Goal: Task Accomplishment & Management: Use online tool/utility

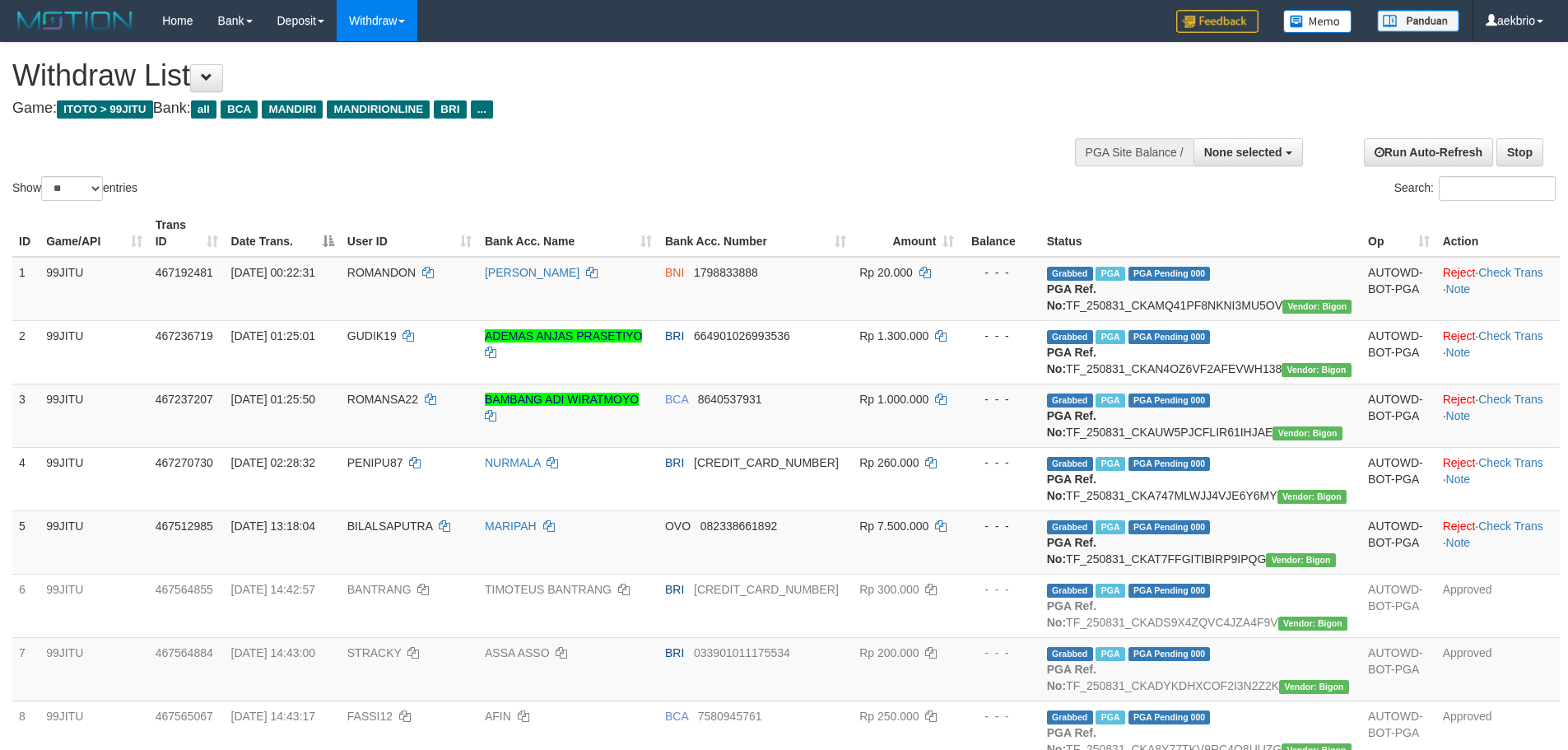
select select
select select "**"
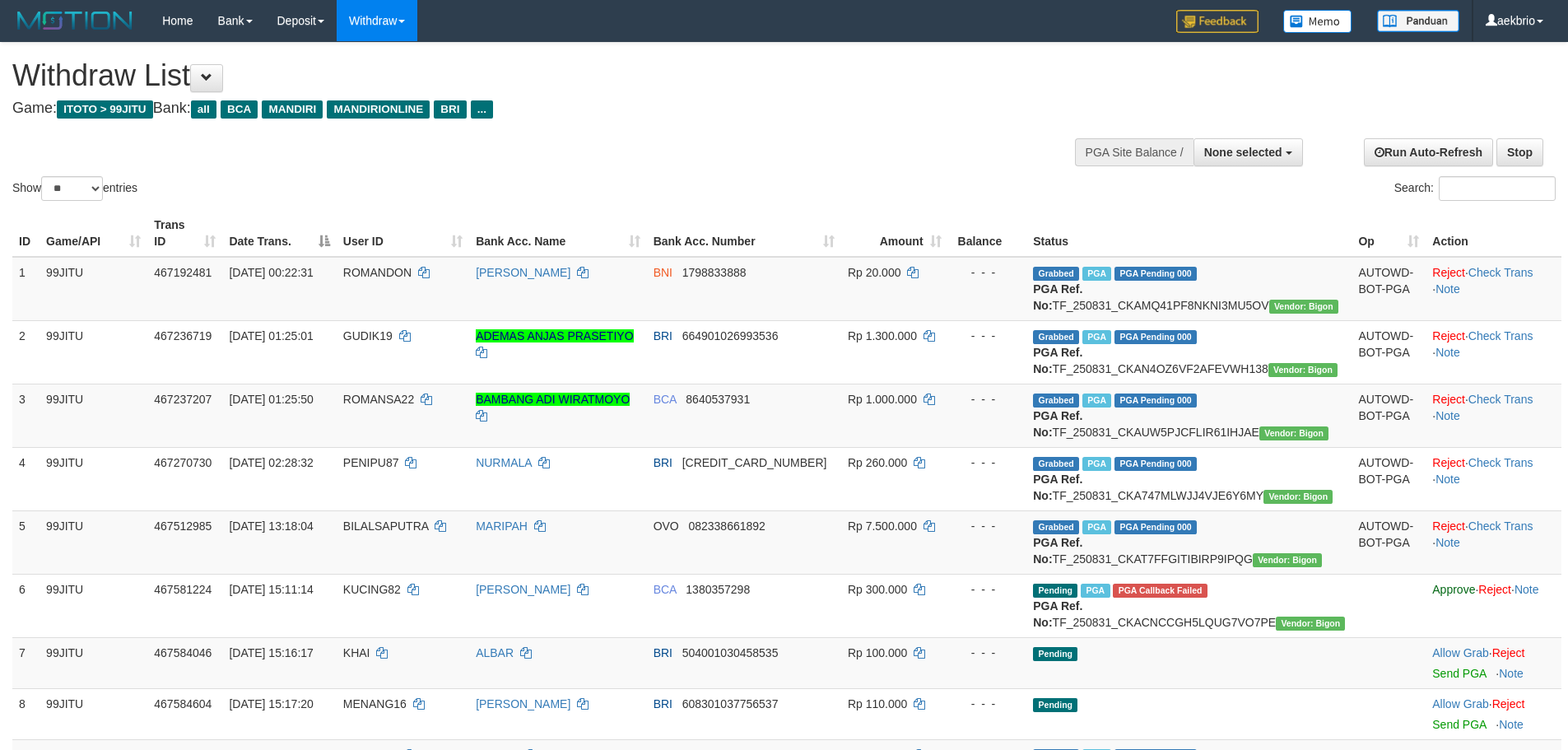
select select
select select "**"
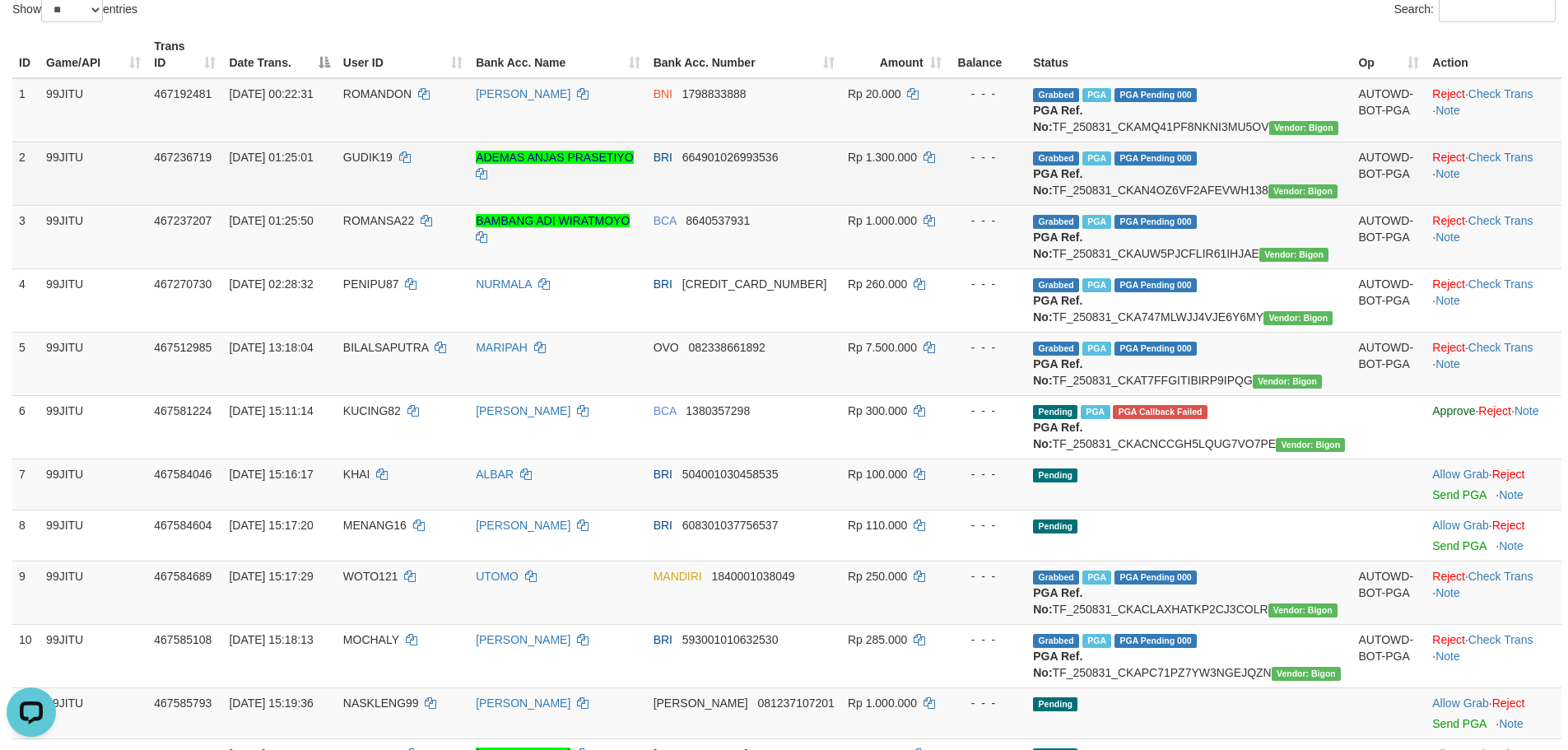
scroll to position [330, 0]
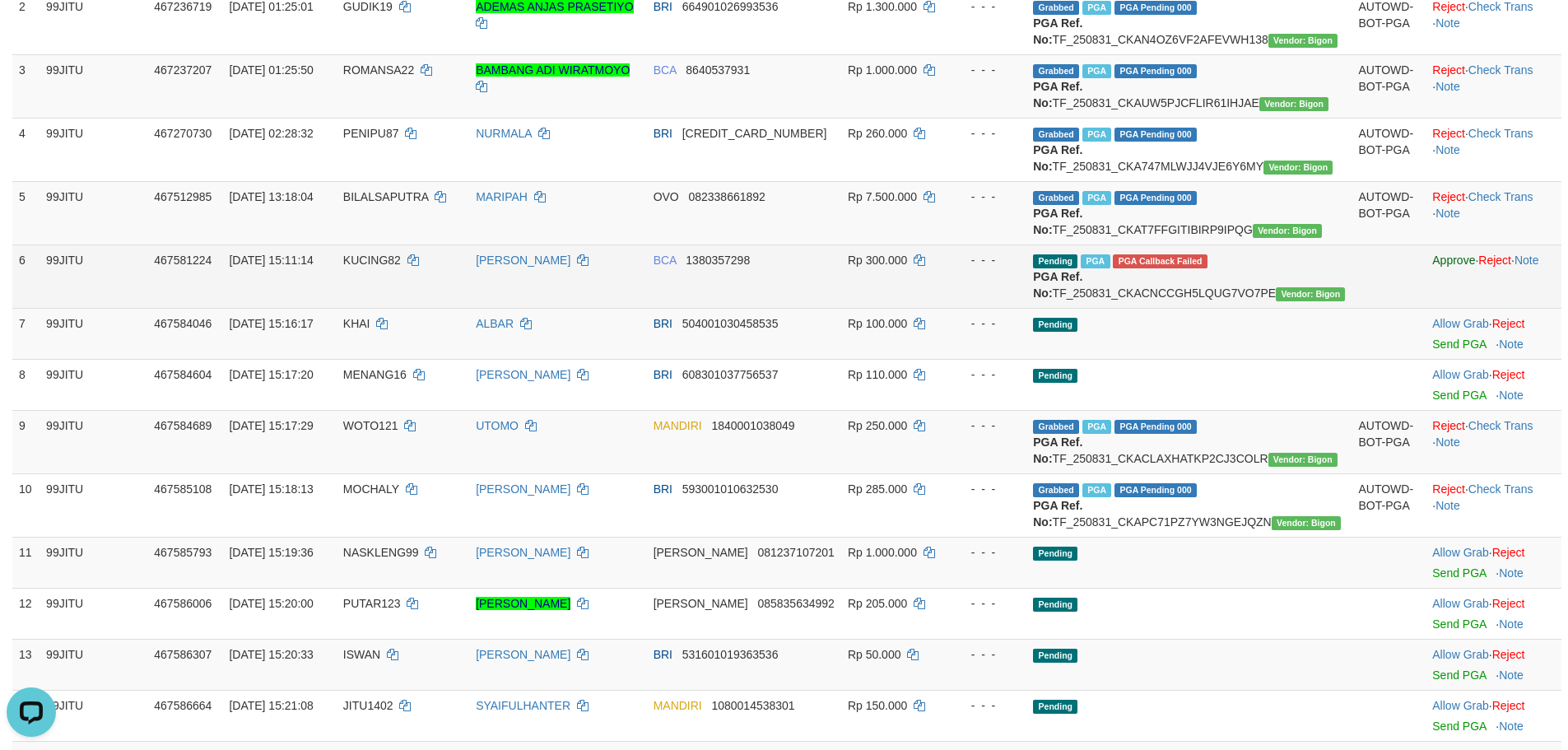
click at [401, 266] on span "KUCING82" at bounding box center [372, 261] width 58 height 13
copy td "KUCING82"
click at [401, 266] on span "KUCING82" at bounding box center [372, 261] width 58 height 13
drag, startPoint x: 564, startPoint y: 339, endPoint x: 1172, endPoint y: 335, distance: 608.0
click at [1097, 308] on tr "6 99JITU 467581224 31/08/2025 15:11:14 KUCING82 YADI MULYADI BCA 1380357298 Rp …" at bounding box center [786, 276] width 1549 height 63
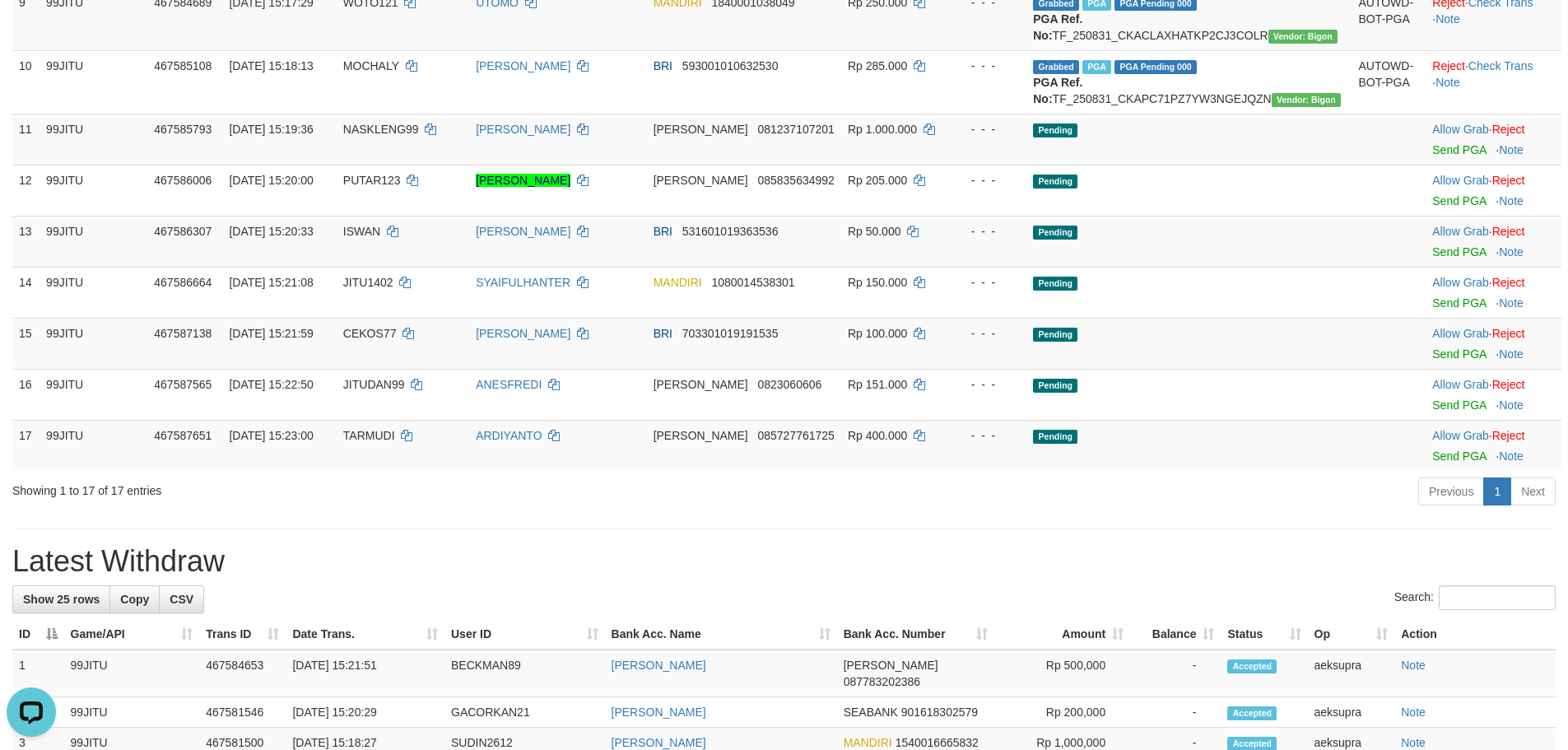
scroll to position [494, 0]
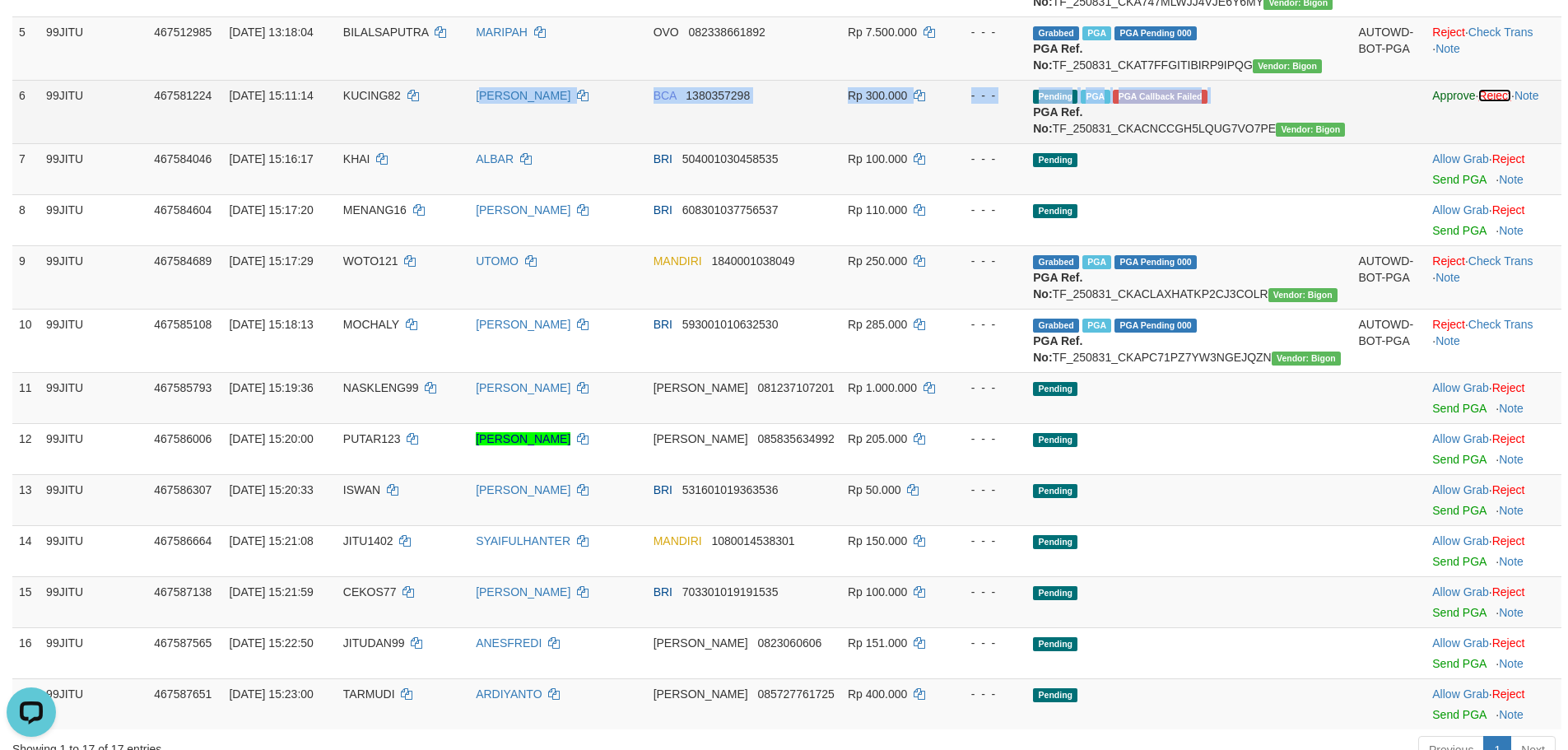
click at [1487, 102] on link "Reject" at bounding box center [1494, 95] width 33 height 13
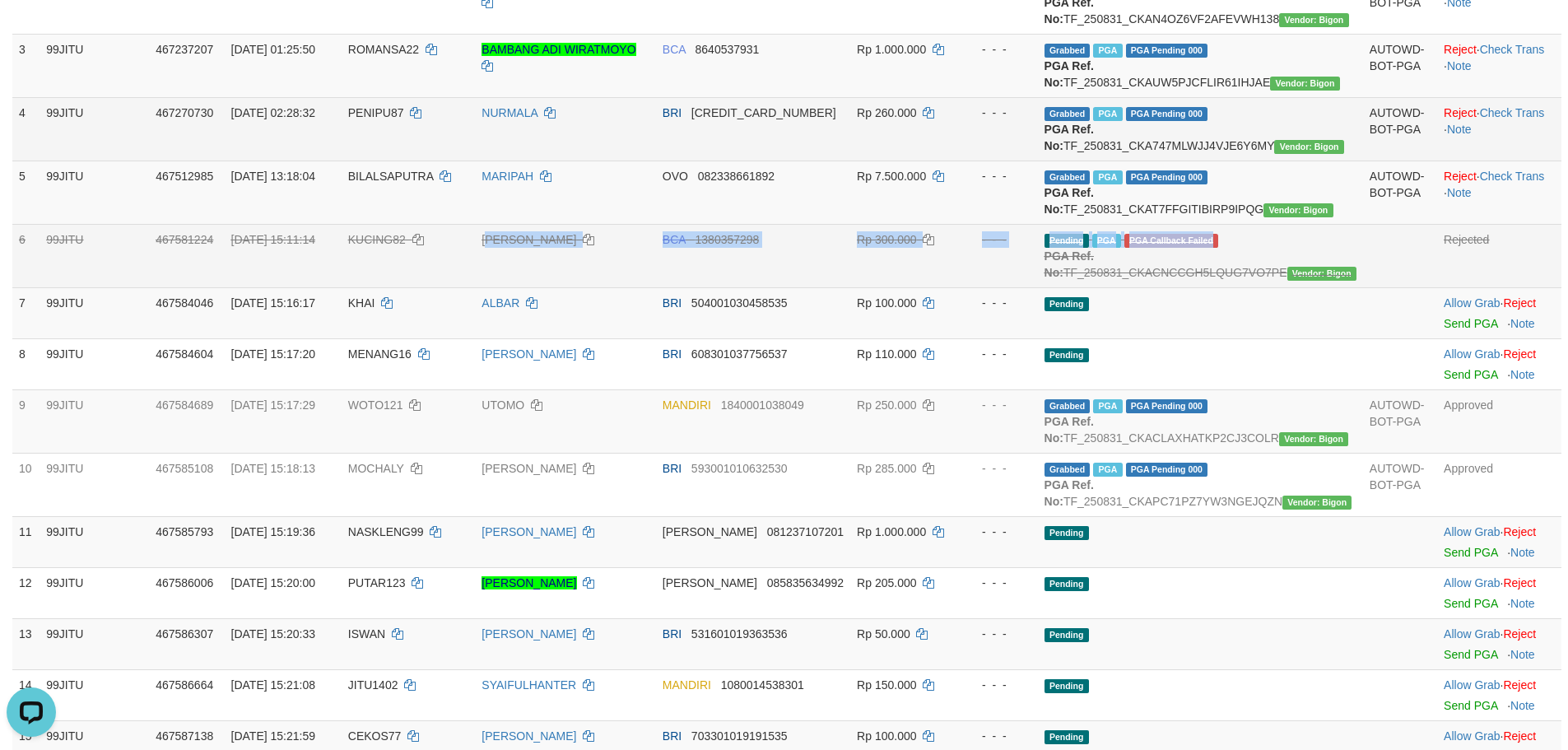
scroll to position [330, 0]
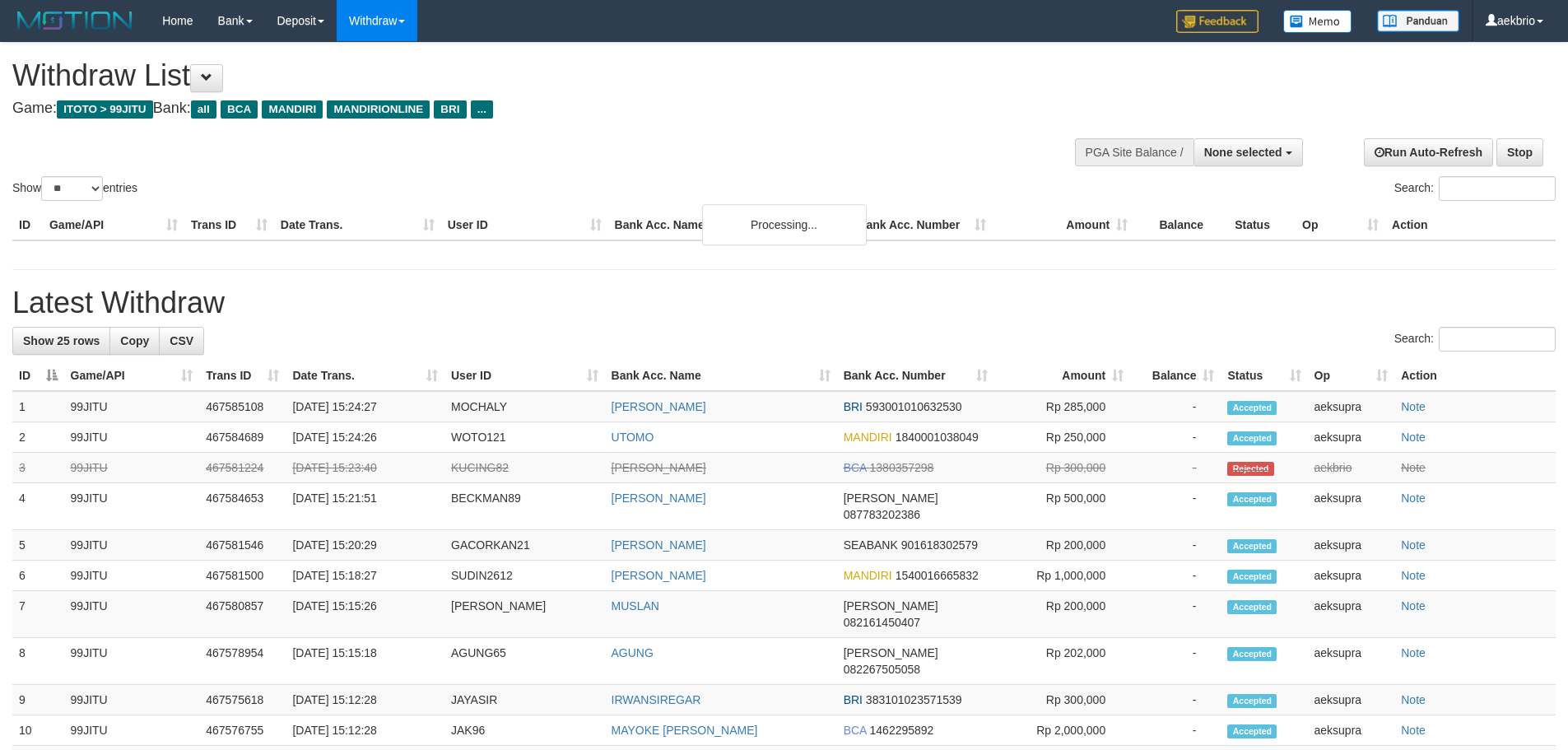
select select
select select "**"
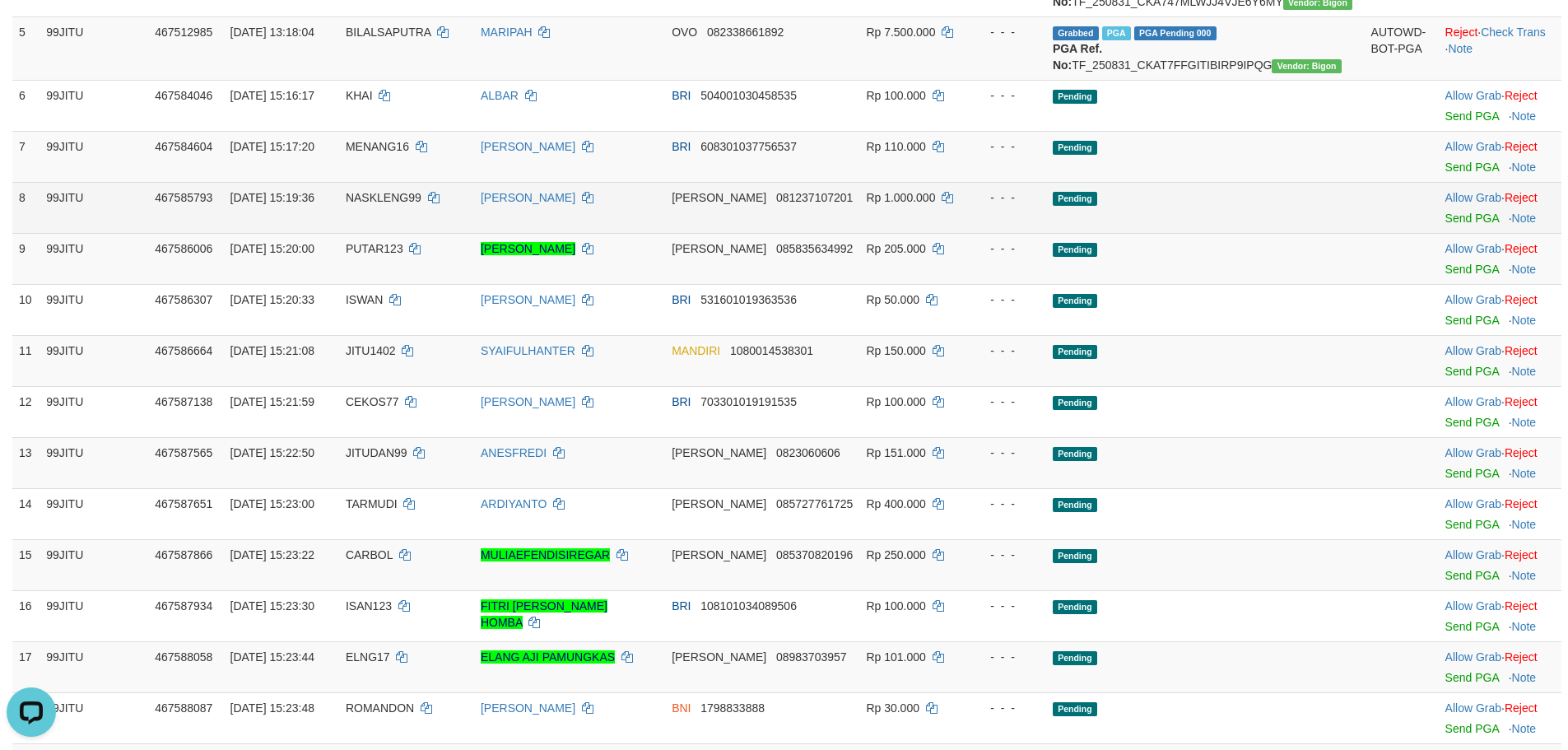
click at [421, 204] on span "NASKLENG99" at bounding box center [383, 197] width 76 height 13
copy td "NASKLENG99"
drag, startPoint x: 533, startPoint y: 275, endPoint x: 1175, endPoint y: 276, distance: 642.0
click at [1165, 233] on tr "8 99JITU 467585793 31/08/2025 15:19:36 NASKLENG99 KETUT ARIMBAWA DANA 081237107…" at bounding box center [786, 208] width 1549 height 51
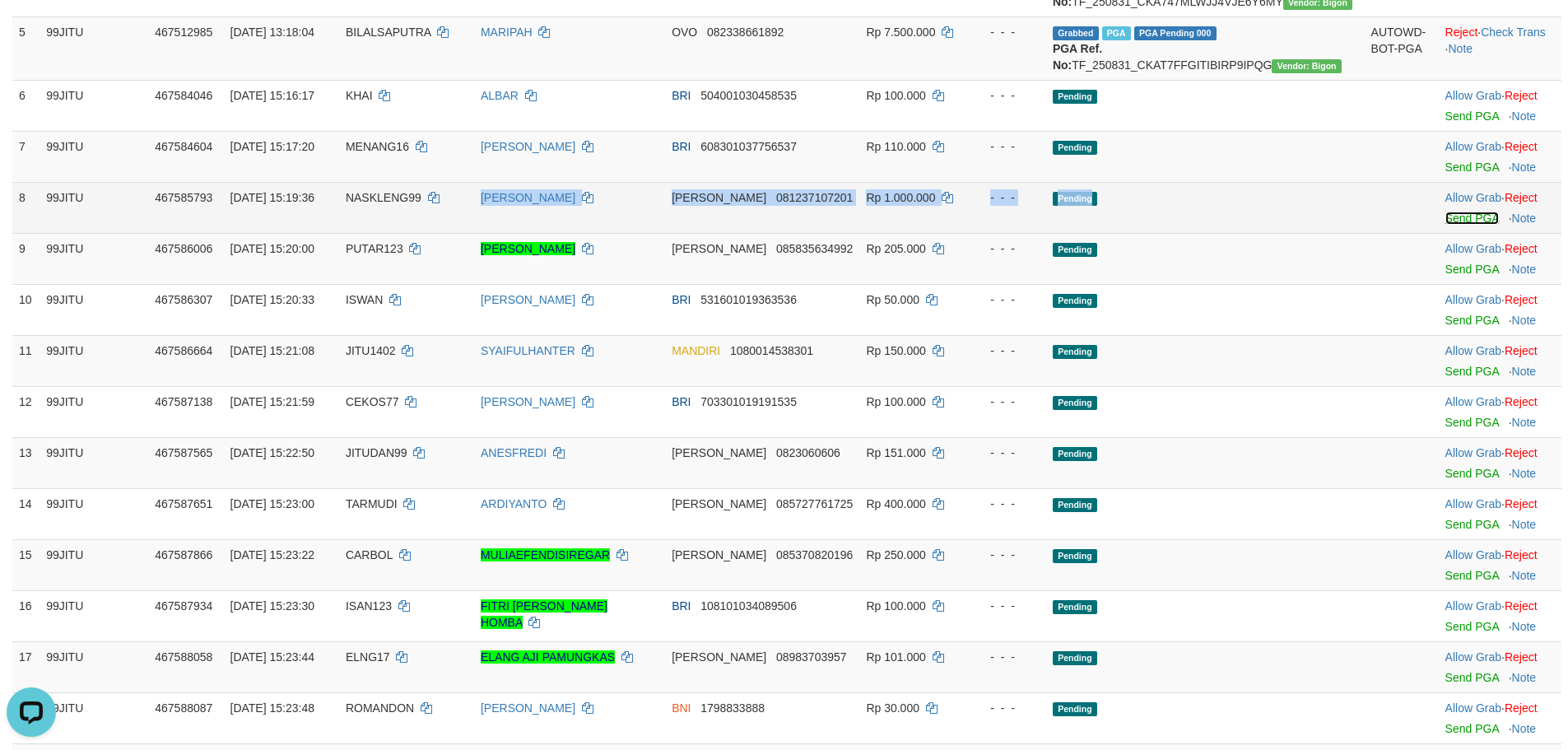
click at [1445, 225] on link "Send PGA" at bounding box center [1472, 218] width 54 height 13
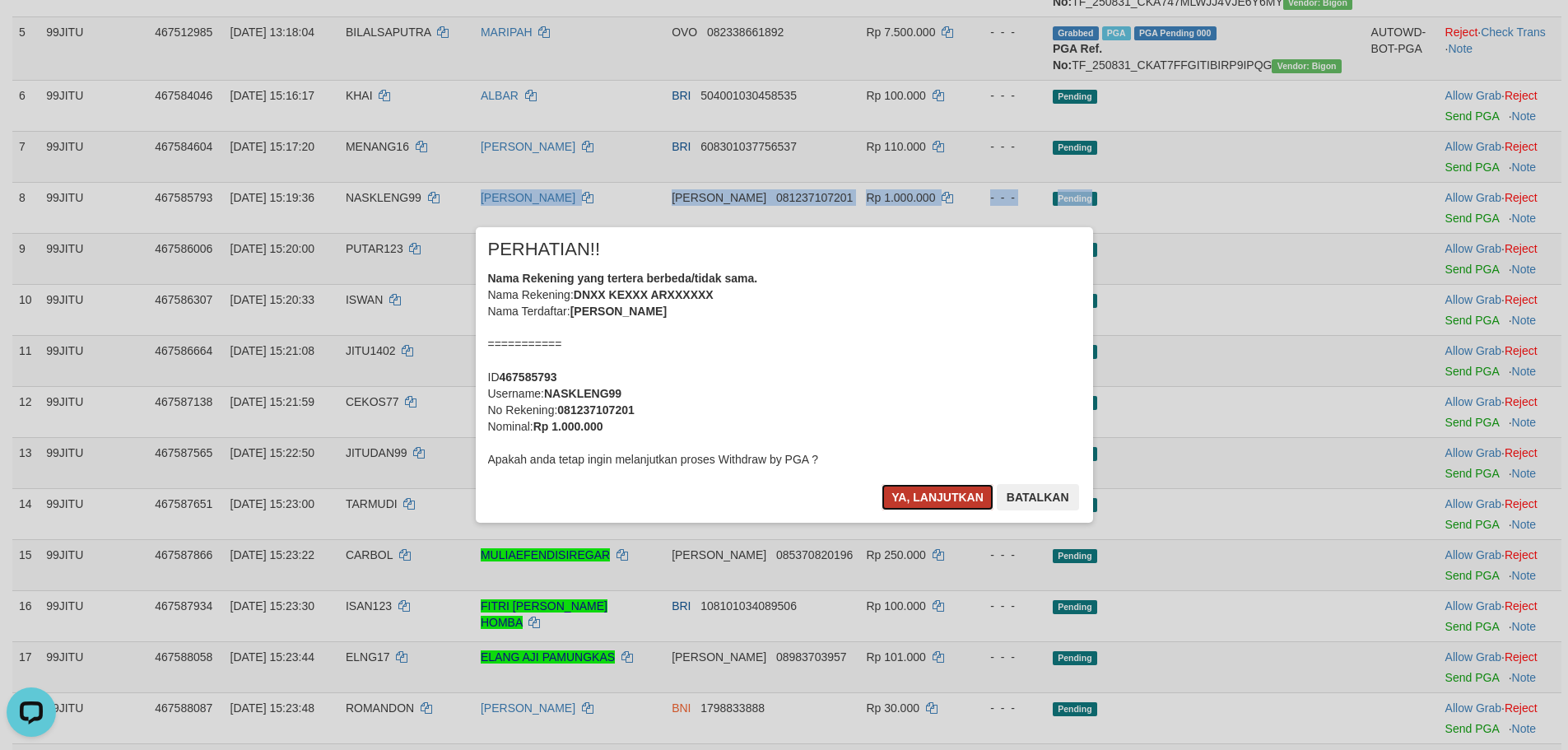
click at [911, 500] on button "Ya, lanjutkan" at bounding box center [937, 498] width 112 height 26
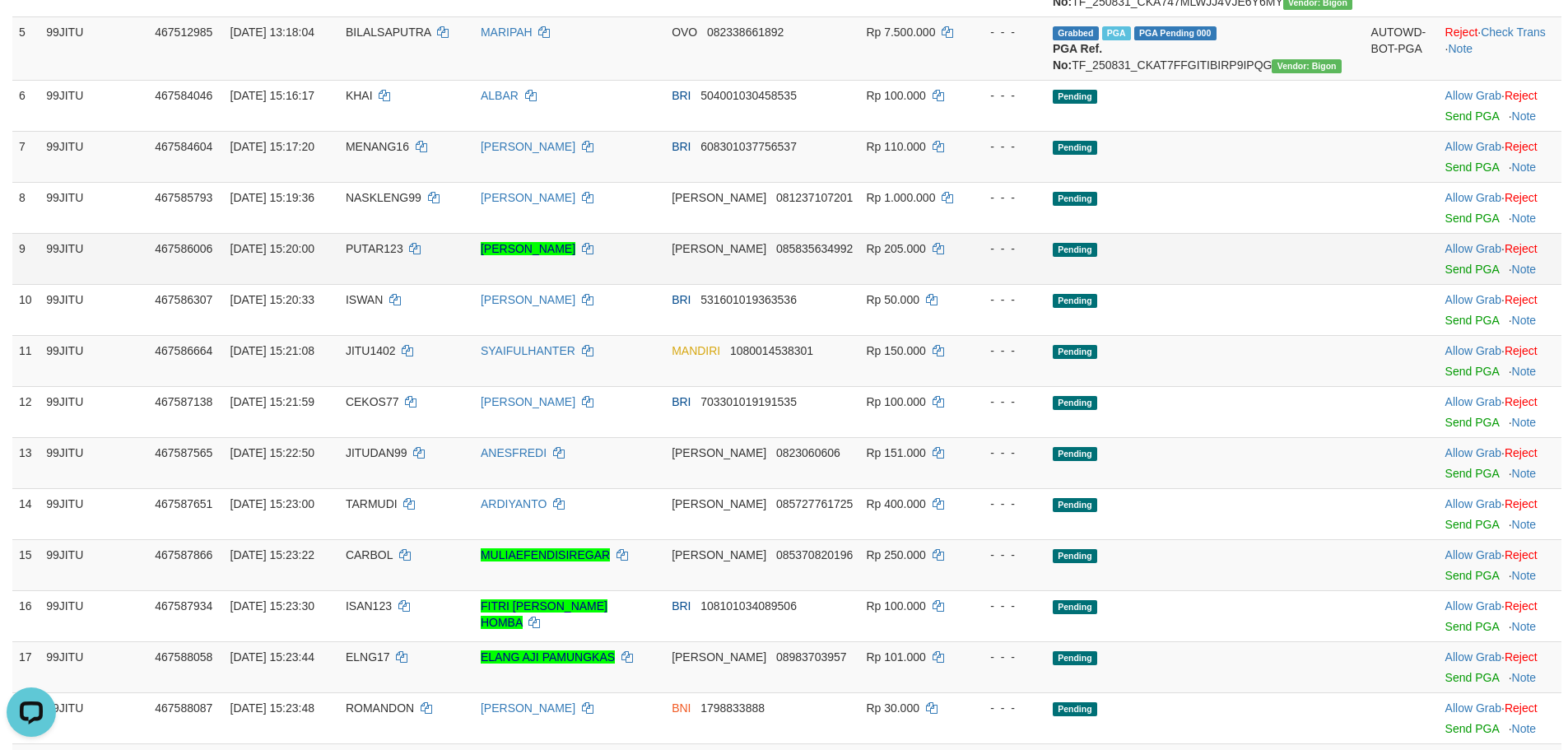
click at [410, 284] on td "PUTAR123" at bounding box center [406, 259] width 135 height 51
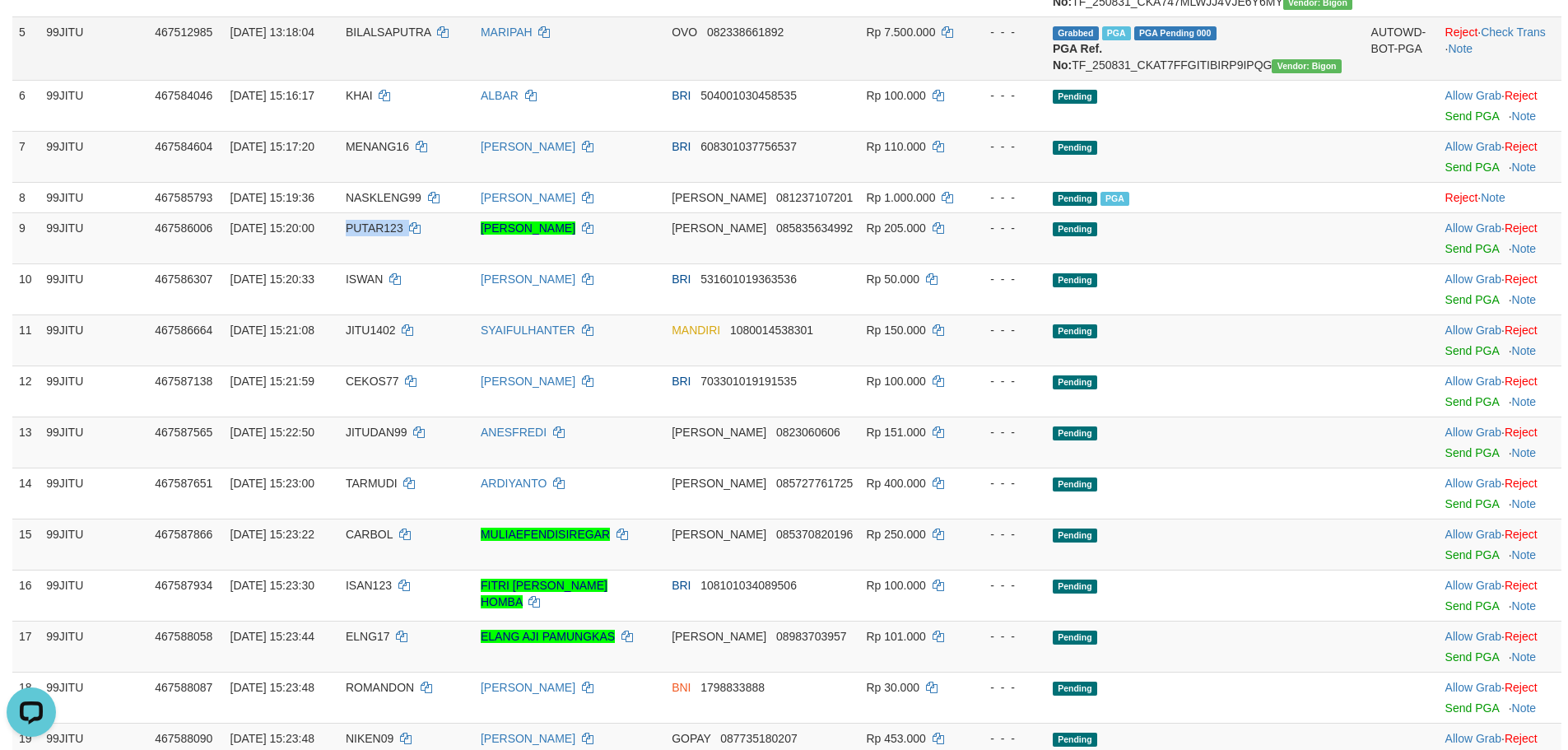
copy td "PUTAR123"
drag, startPoint x: 586, startPoint y: 322, endPoint x: 1071, endPoint y: 315, distance: 485.1
click at [1030, 264] on tr "9 99JITU 467586006 31/08/2025 15:20:00 PUTAR123 MULAWARMAN SIREGAR DANA 0858356…" at bounding box center [786, 238] width 1549 height 51
click at [1445, 255] on link "Send PGA" at bounding box center [1472, 248] width 54 height 13
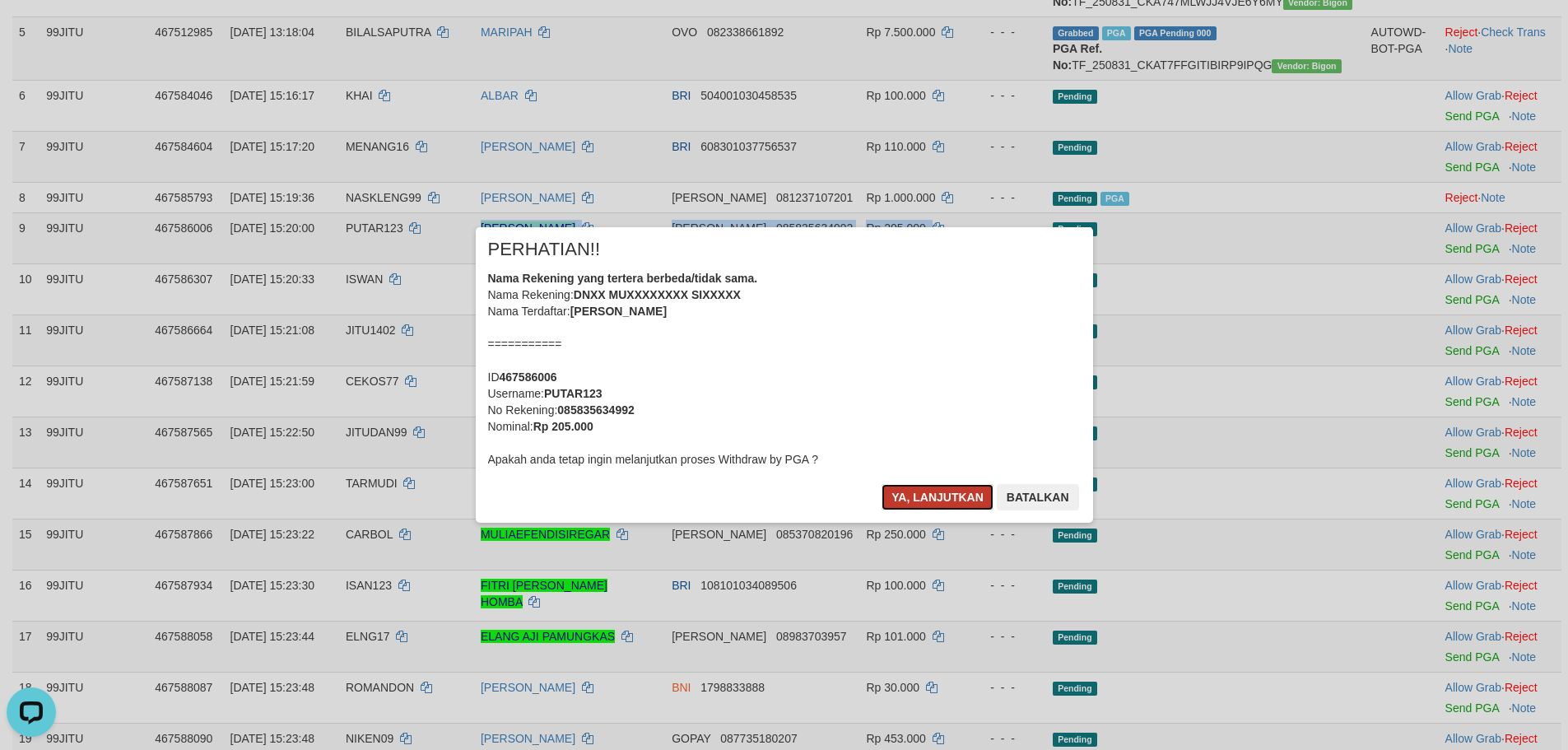
click at [946, 499] on button "Ya, lanjutkan" at bounding box center [937, 498] width 112 height 26
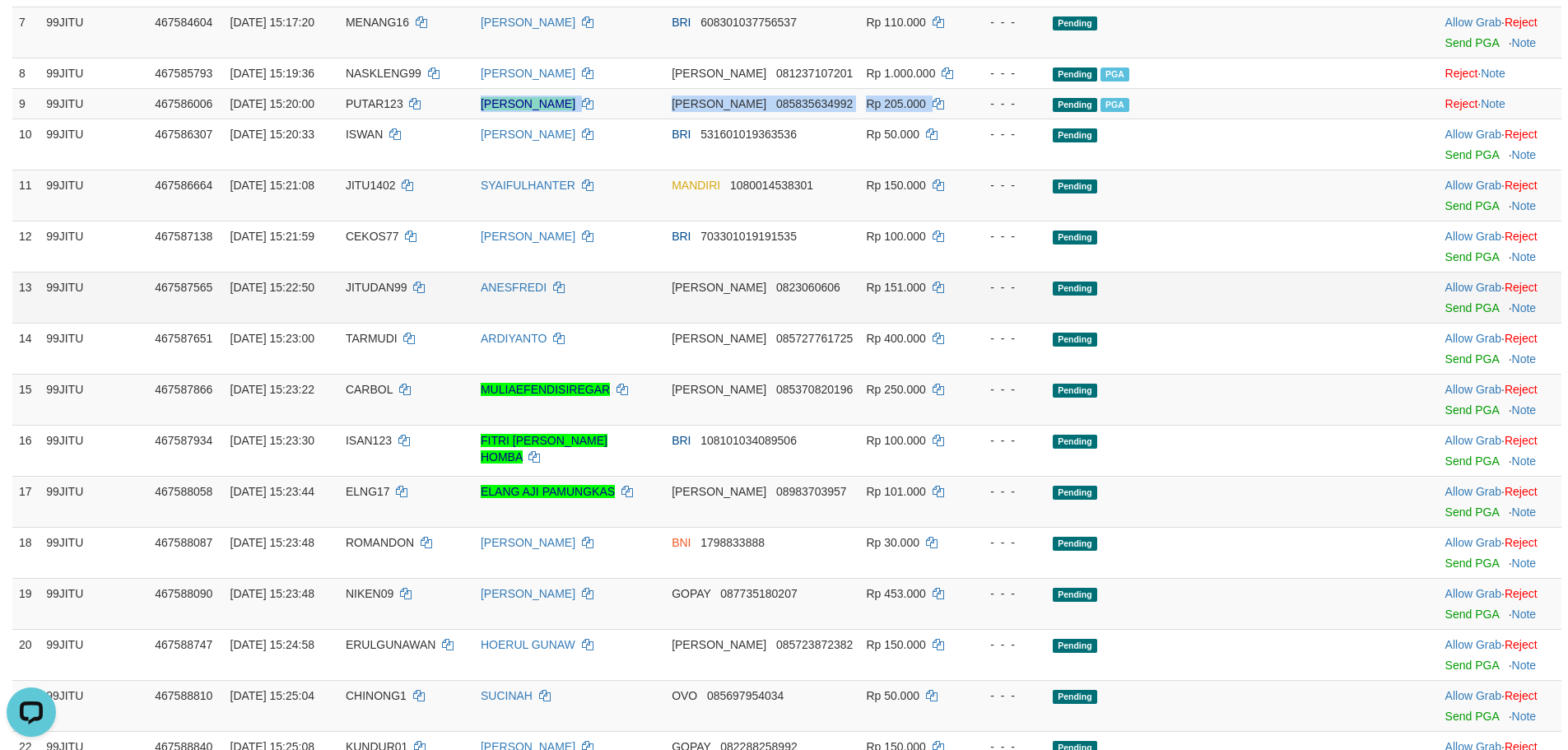
scroll to position [658, 0]
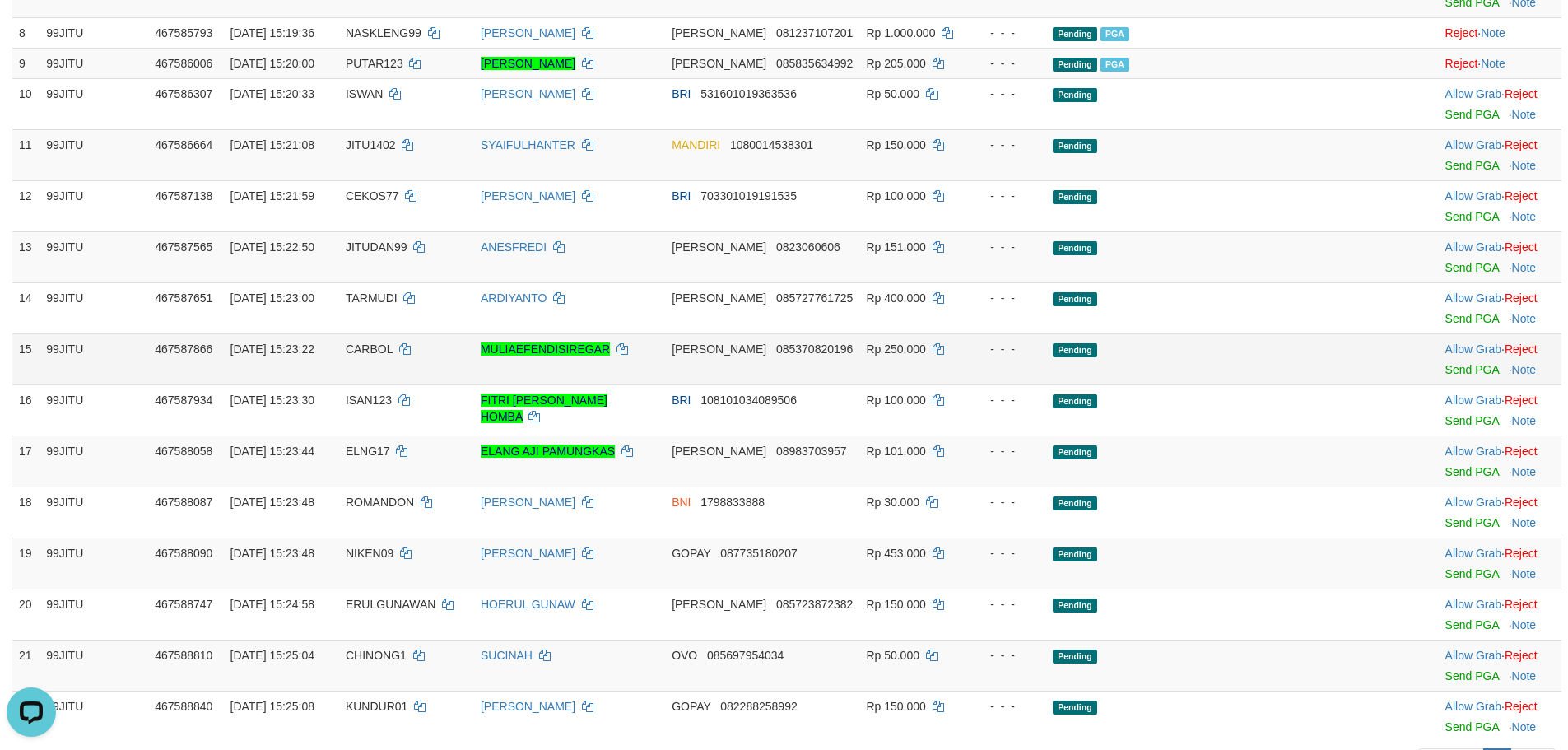
click at [393, 356] on span "CARBOL" at bounding box center [369, 349] width 47 height 13
copy td "CARBOL"
click at [1445, 376] on link "Send PGA" at bounding box center [1472, 369] width 54 height 13
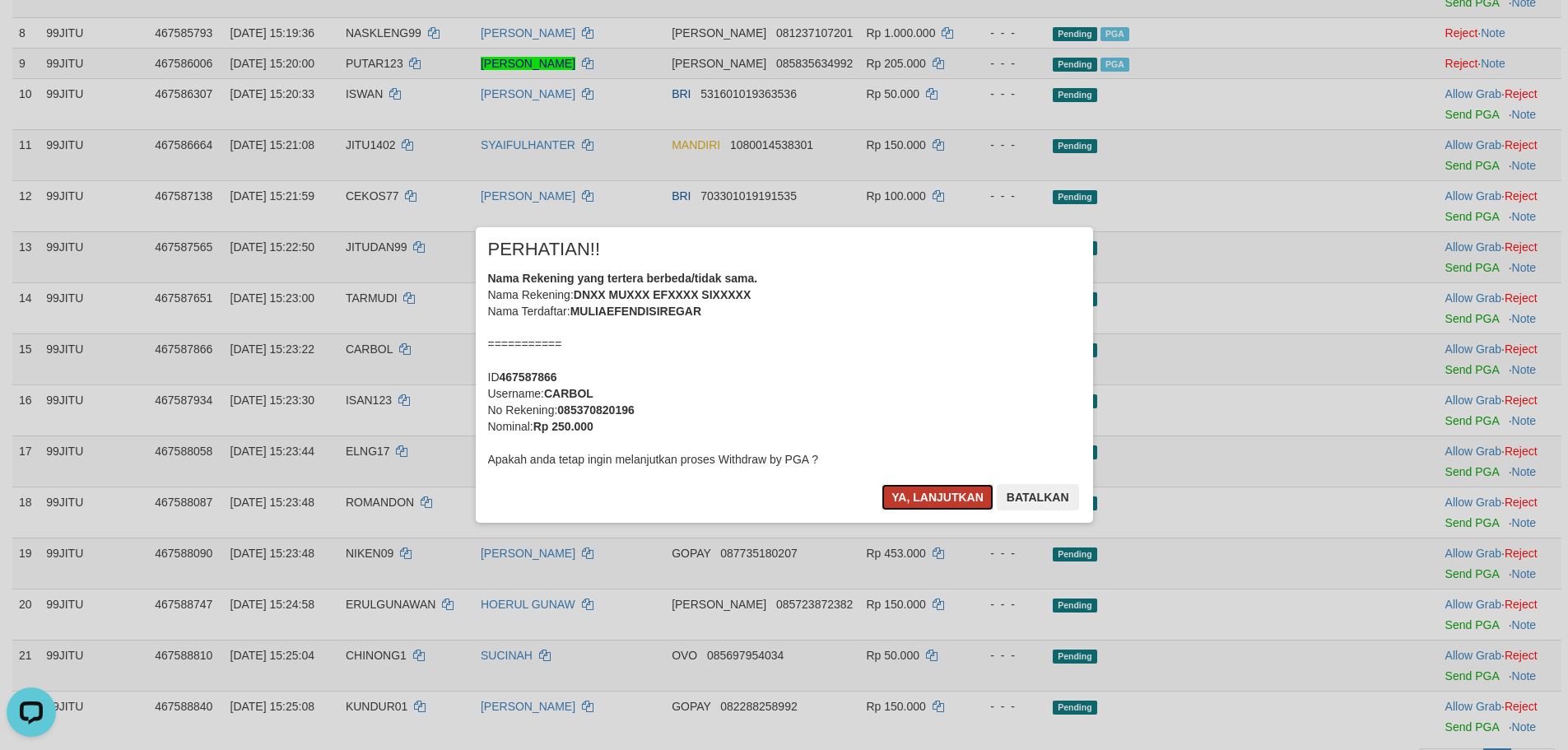
click at [943, 493] on button "Ya, lanjutkan" at bounding box center [937, 498] width 112 height 26
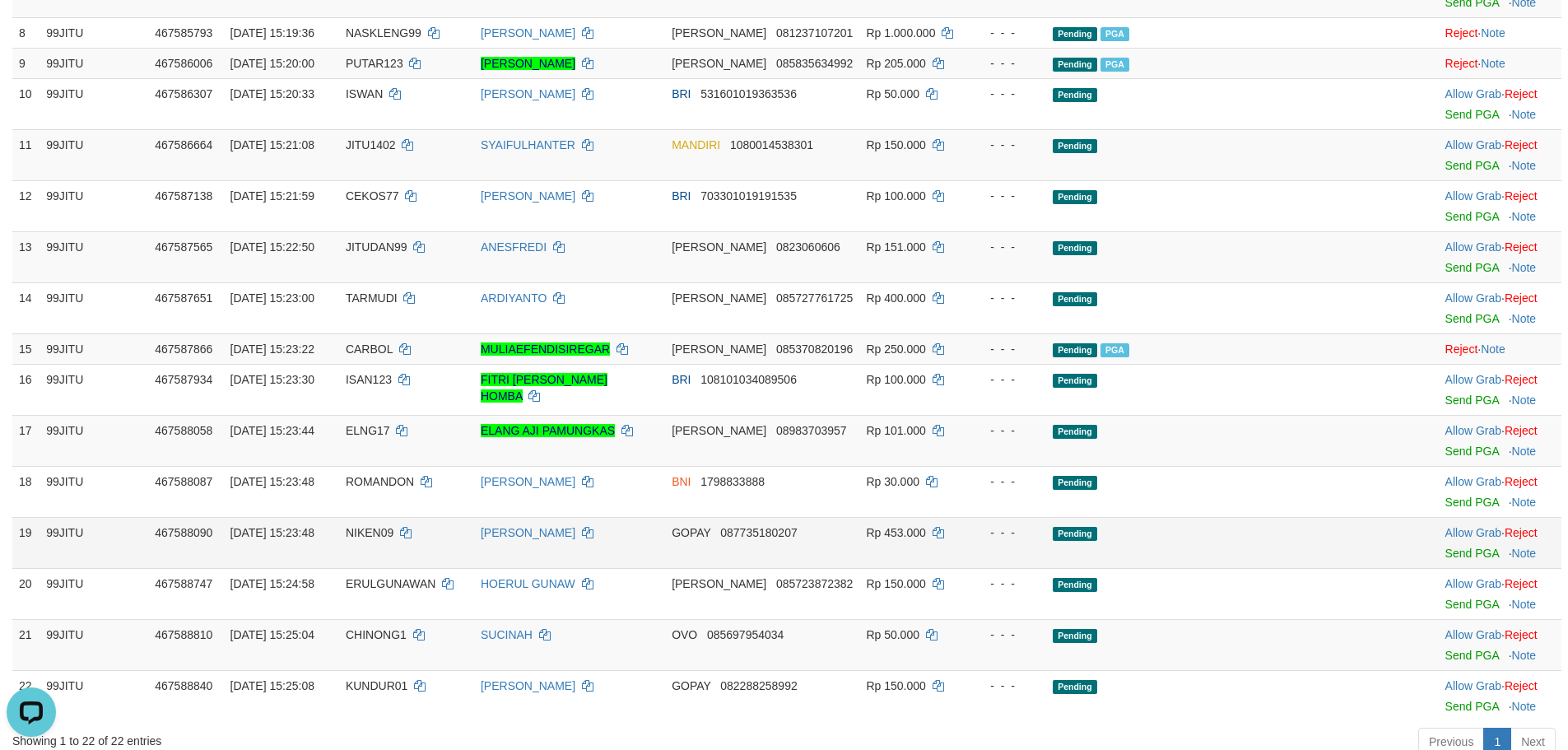
click at [394, 539] on span "NIKEN09" at bounding box center [369, 533] width 48 height 13
copy td "NIKEN09"
click at [394, 539] on span "NIKEN09" at bounding box center [369, 533] width 48 height 13
click at [1459, 560] on link "Send PGA" at bounding box center [1472, 554] width 54 height 13
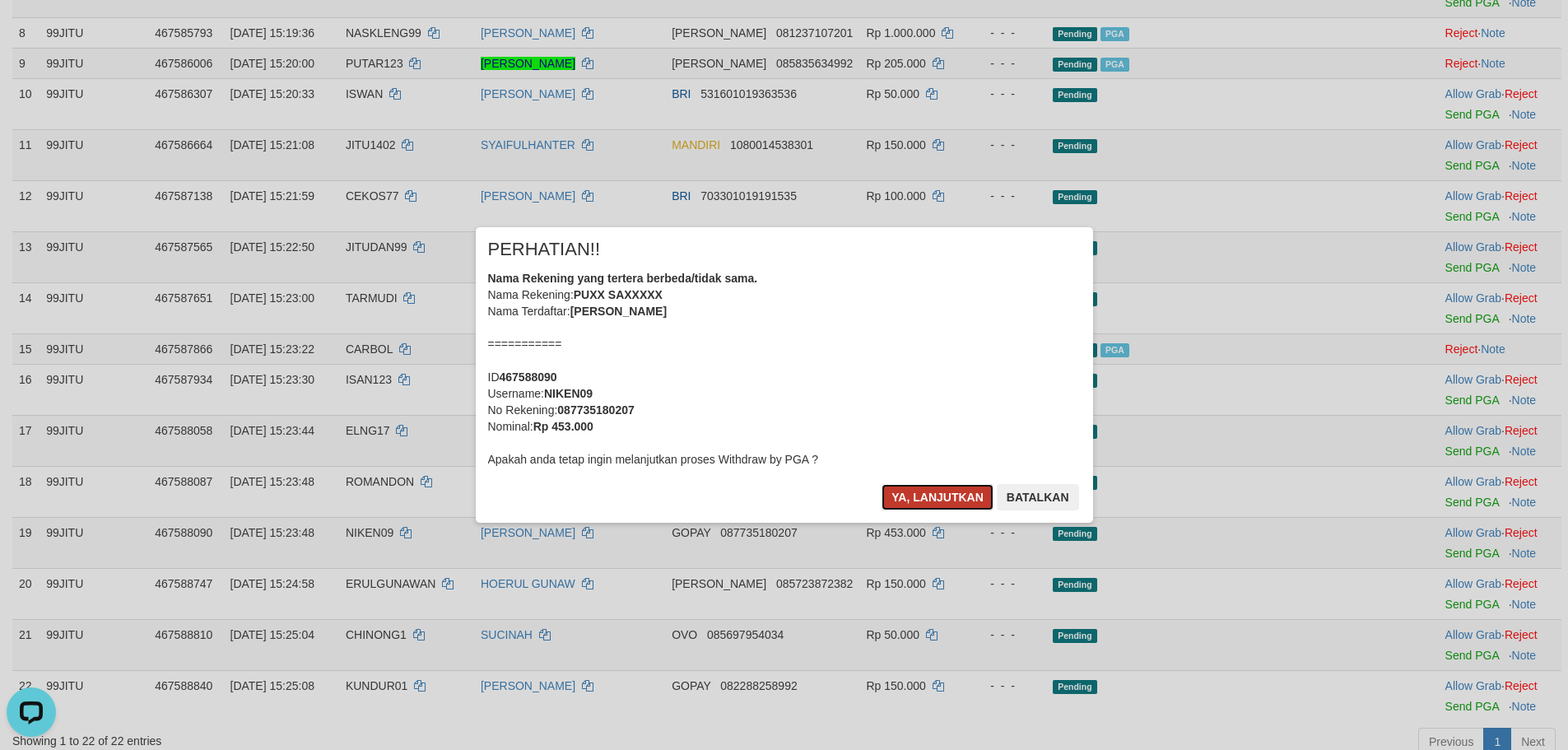
click at [941, 498] on button "Ya, lanjutkan" at bounding box center [937, 498] width 112 height 26
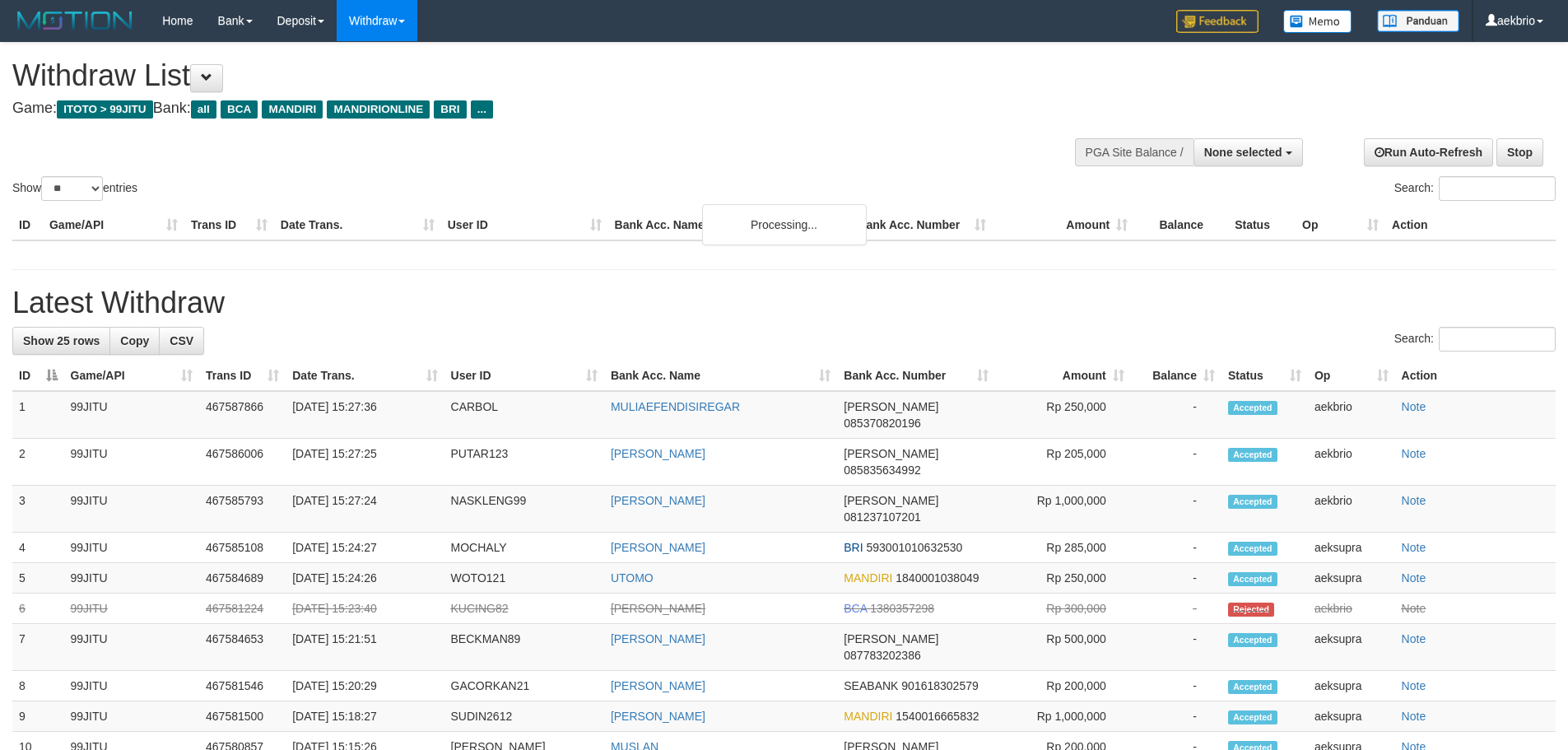
select select
select select "**"
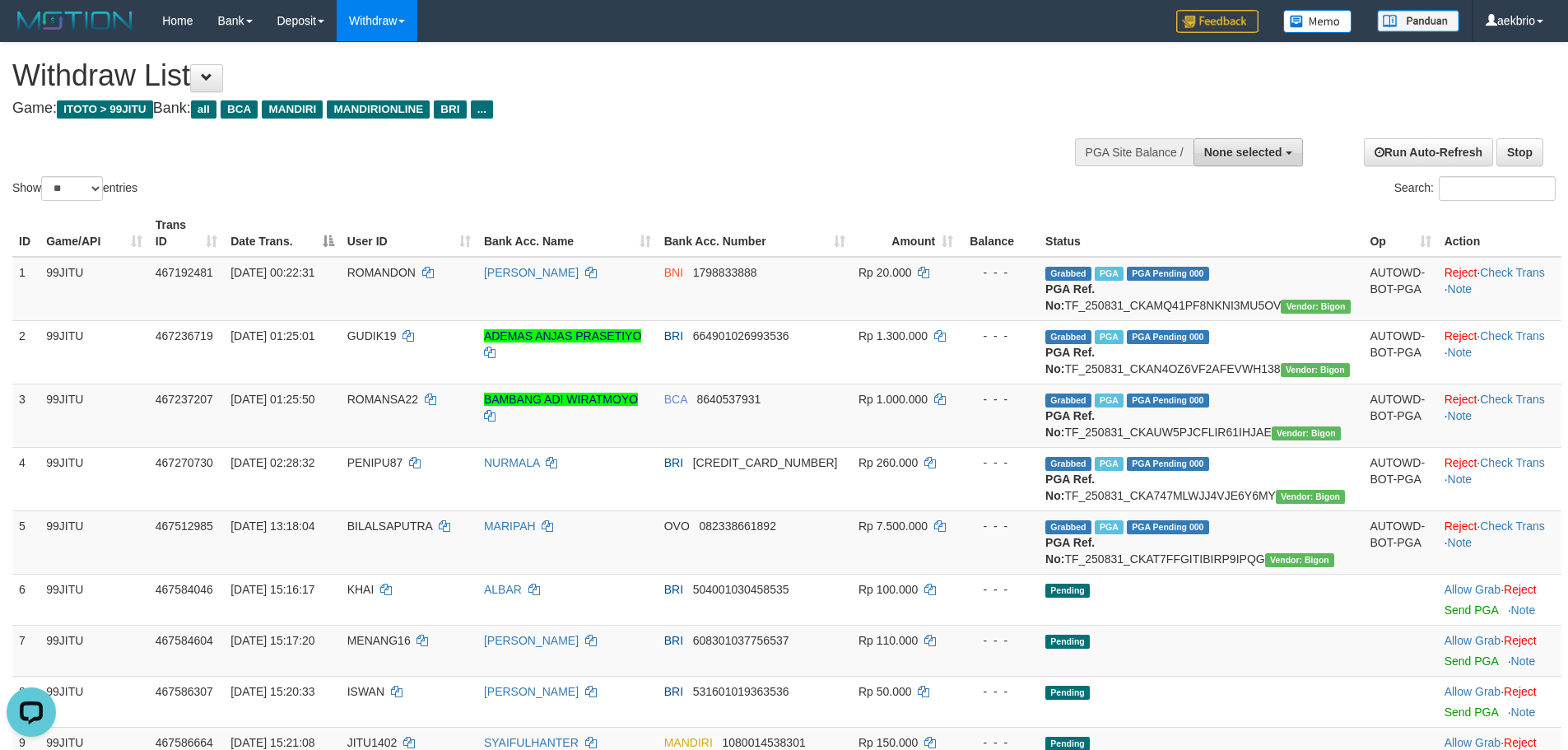
click at [1255, 156] on span "None selected" at bounding box center [1242, 152] width 78 height 13
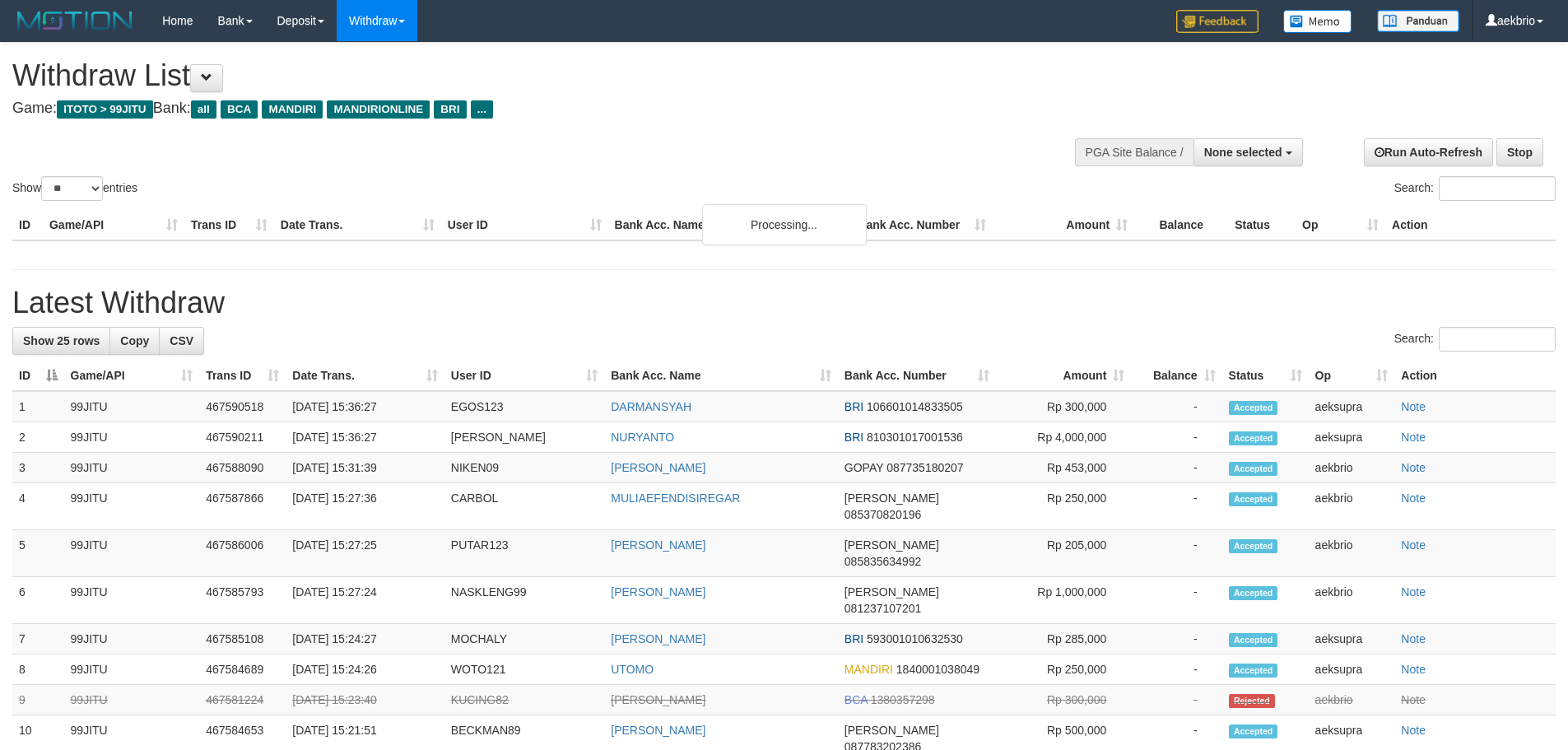
select select
select select "**"
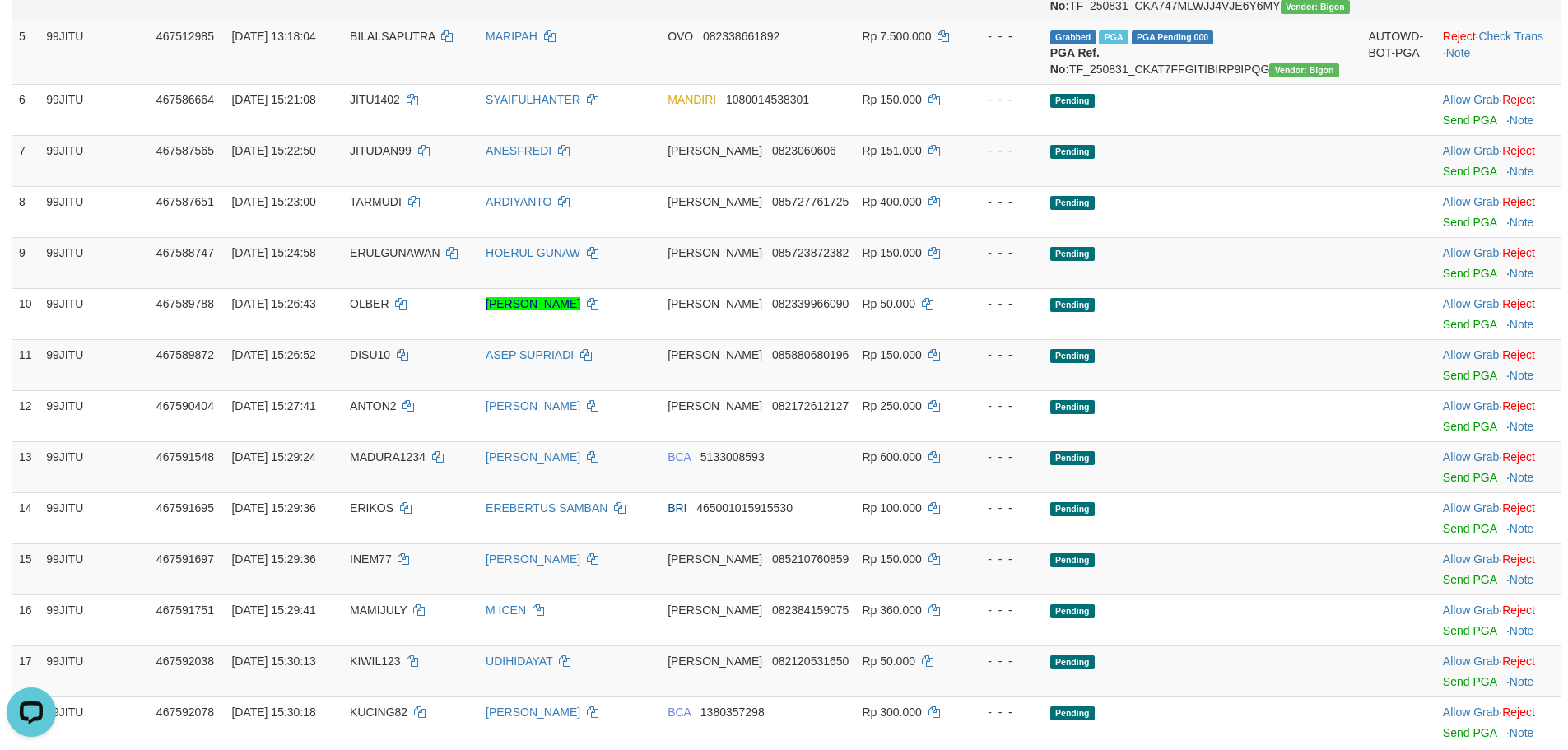
scroll to position [494, 0]
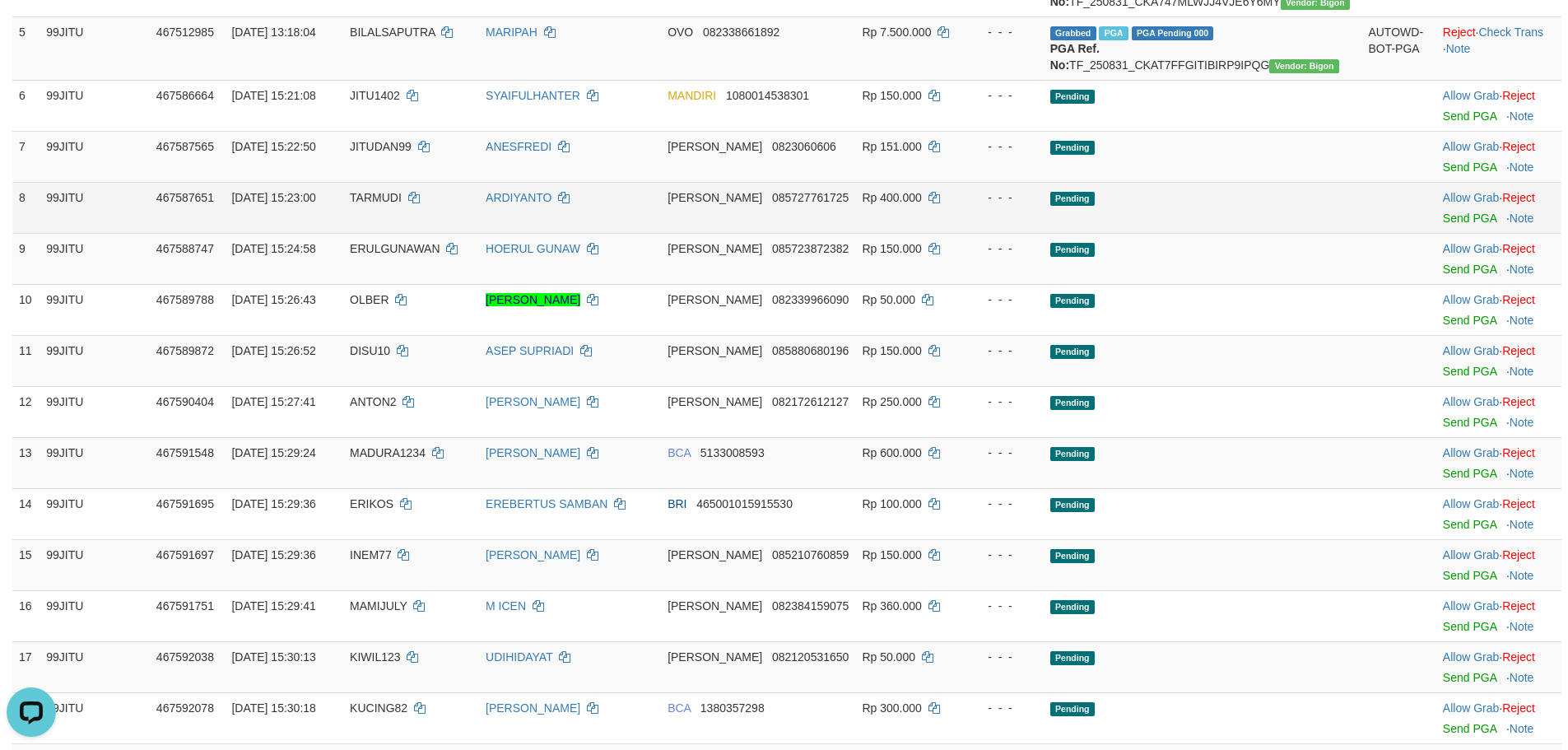
click at [401, 204] on span "TARMUDI" at bounding box center [376, 197] width 52 height 13
copy td "TARMUDI"
drag, startPoint x: 825, startPoint y: 283, endPoint x: 1146, endPoint y: 281, distance: 321.0
click at [1005, 233] on tr "8 99JITU 467587651 31/08/2025 15:23:00 TARMUDI ARDIYANTO DANA 085727761725 Rp 4…" at bounding box center [786, 208] width 1549 height 51
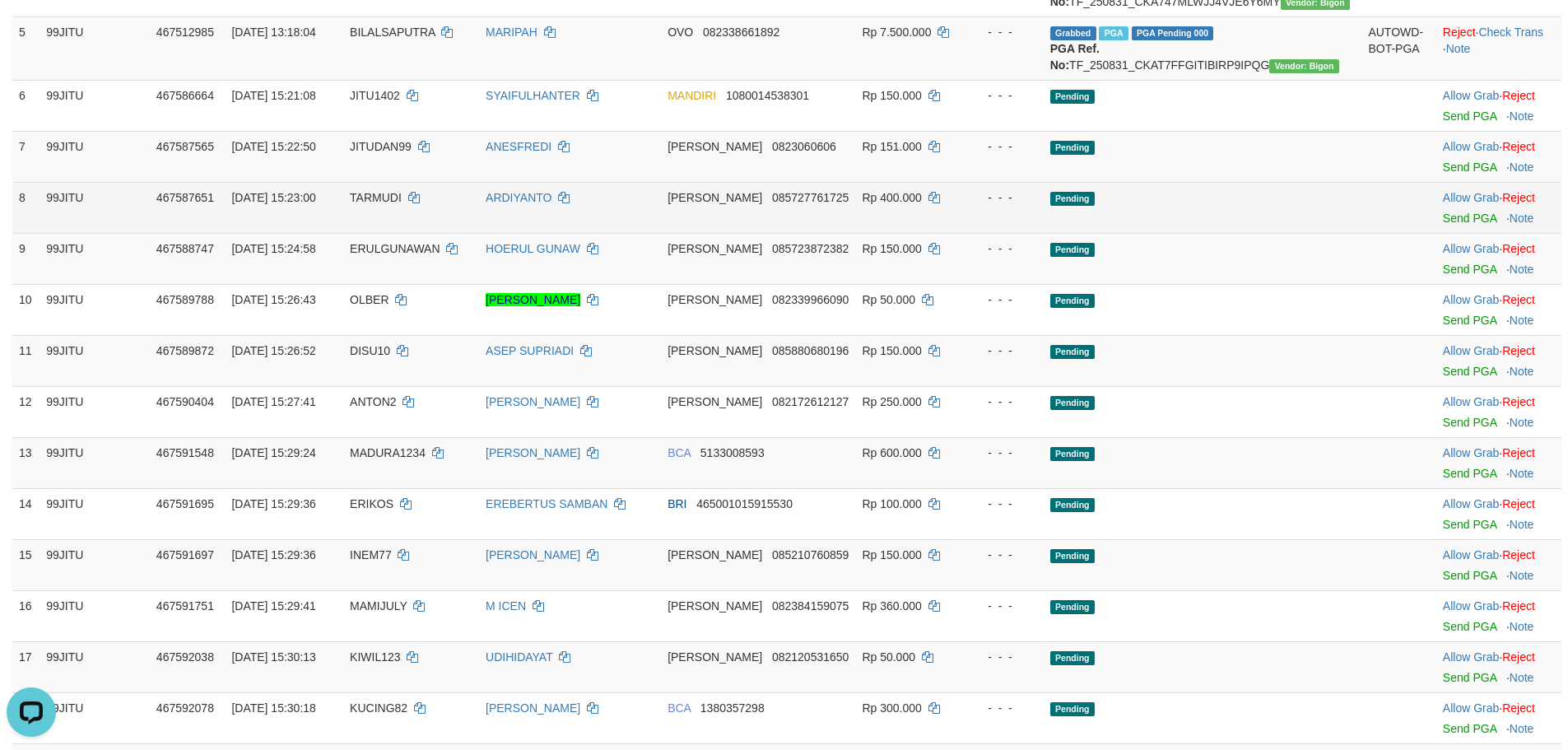
drag, startPoint x: 1278, startPoint y: 276, endPoint x: 1411, endPoint y: 281, distance: 133.1
click at [1284, 233] on td "Pending" at bounding box center [1202, 208] width 318 height 51
click at [1442, 225] on link "Send PGA" at bounding box center [1469, 218] width 54 height 13
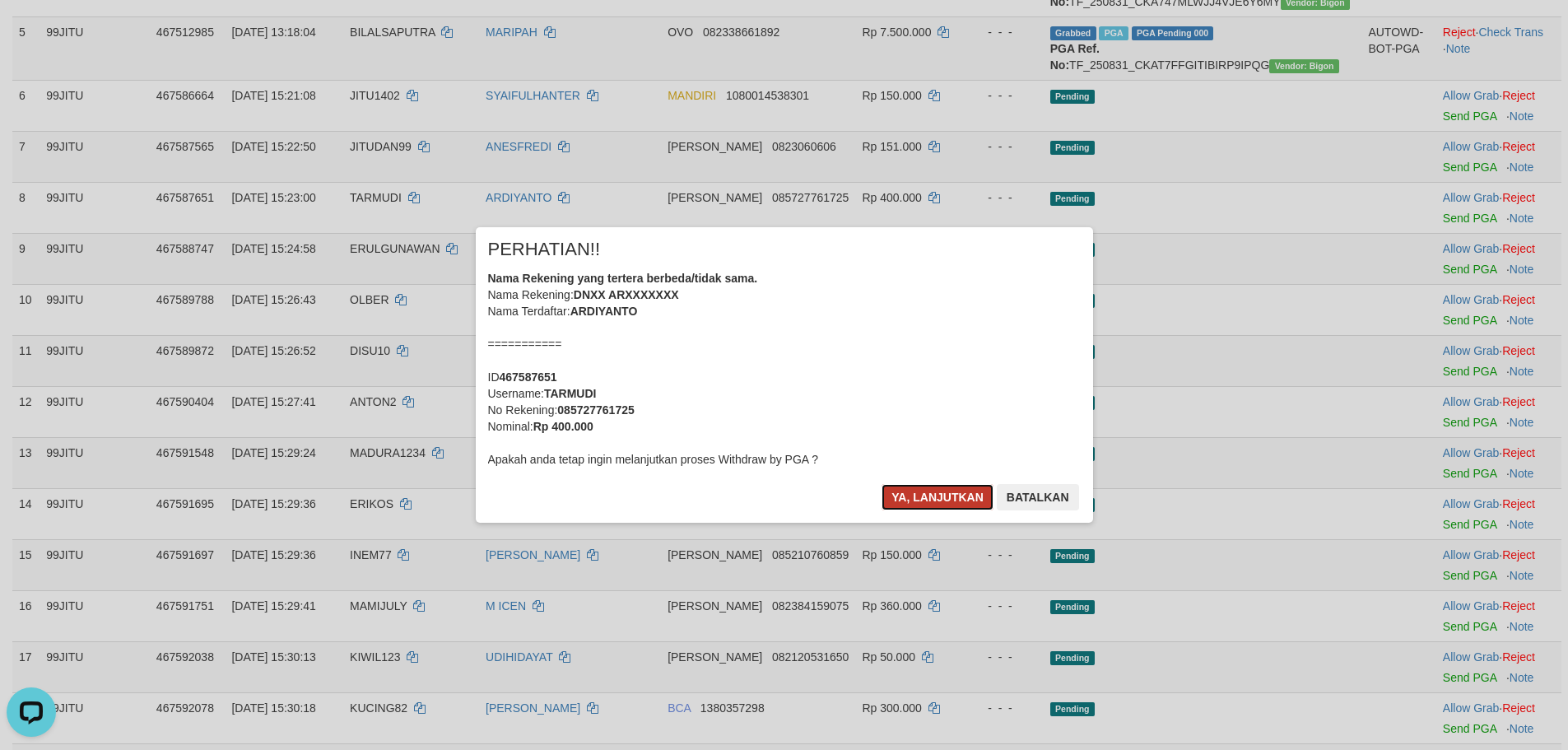
click at [930, 490] on button "Ya, lanjutkan" at bounding box center [937, 498] width 112 height 26
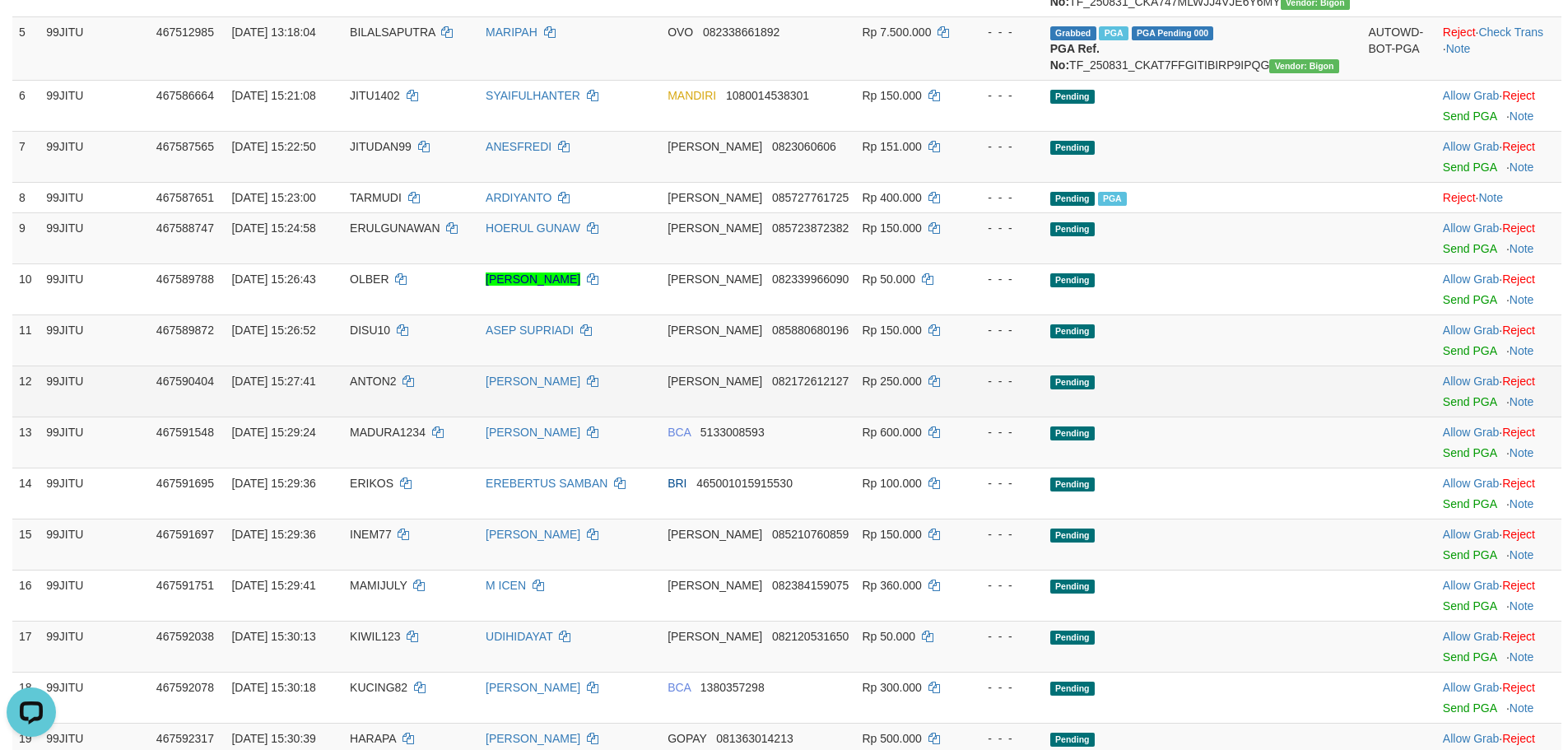
click at [396, 388] on span "ANTON2" at bounding box center [374, 382] width 47 height 13
copy td "ANTON2"
drag, startPoint x: 513, startPoint y: 457, endPoint x: 1047, endPoint y: 458, distance: 534.0
click at [1023, 417] on tr "12 99JITU 467590404 31/08/2025 15:27:41 ANTON2 ANTON DANA 082172612127 Rp 250.0…" at bounding box center [786, 391] width 1549 height 51
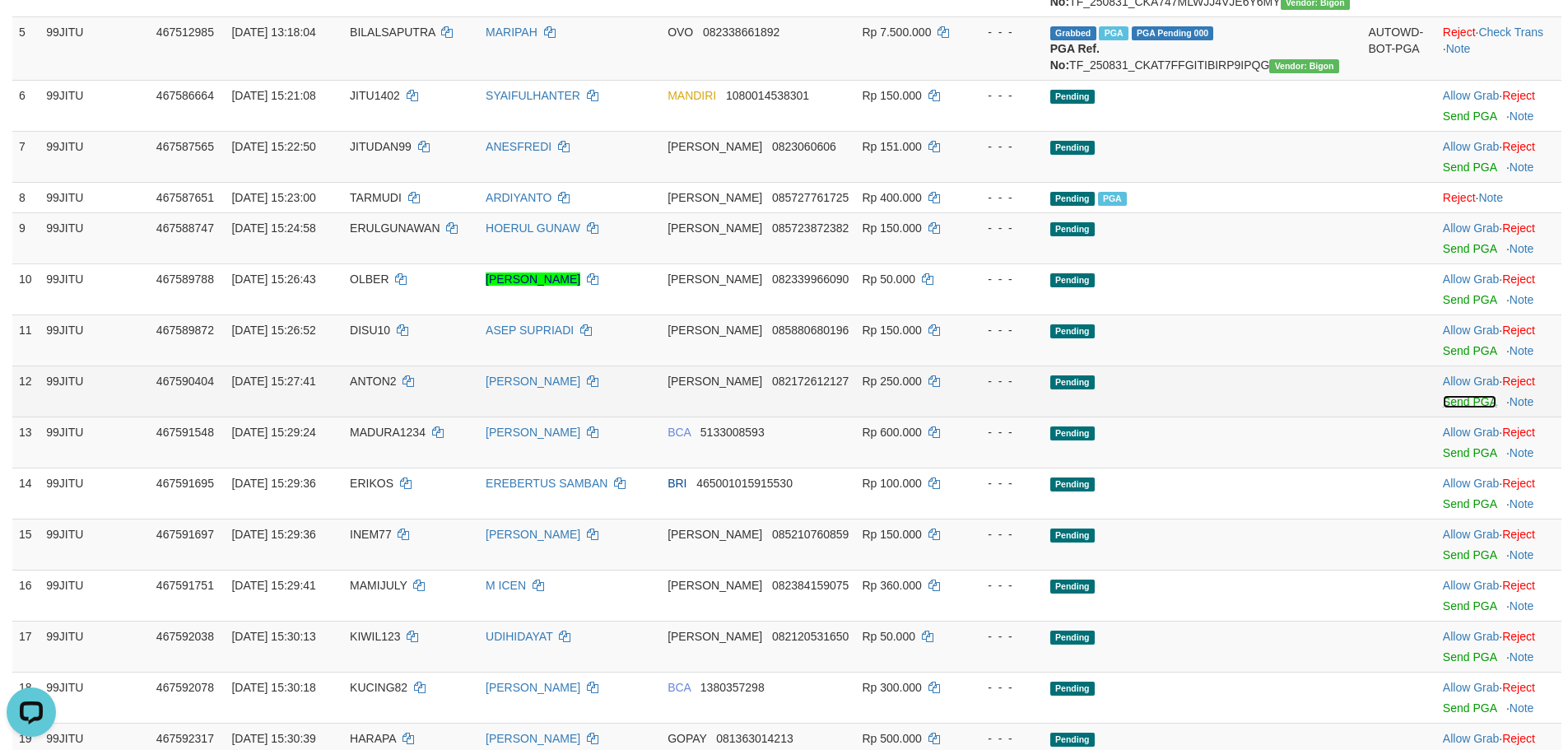
click at [1442, 408] on link "Send PGA" at bounding box center [1469, 401] width 54 height 13
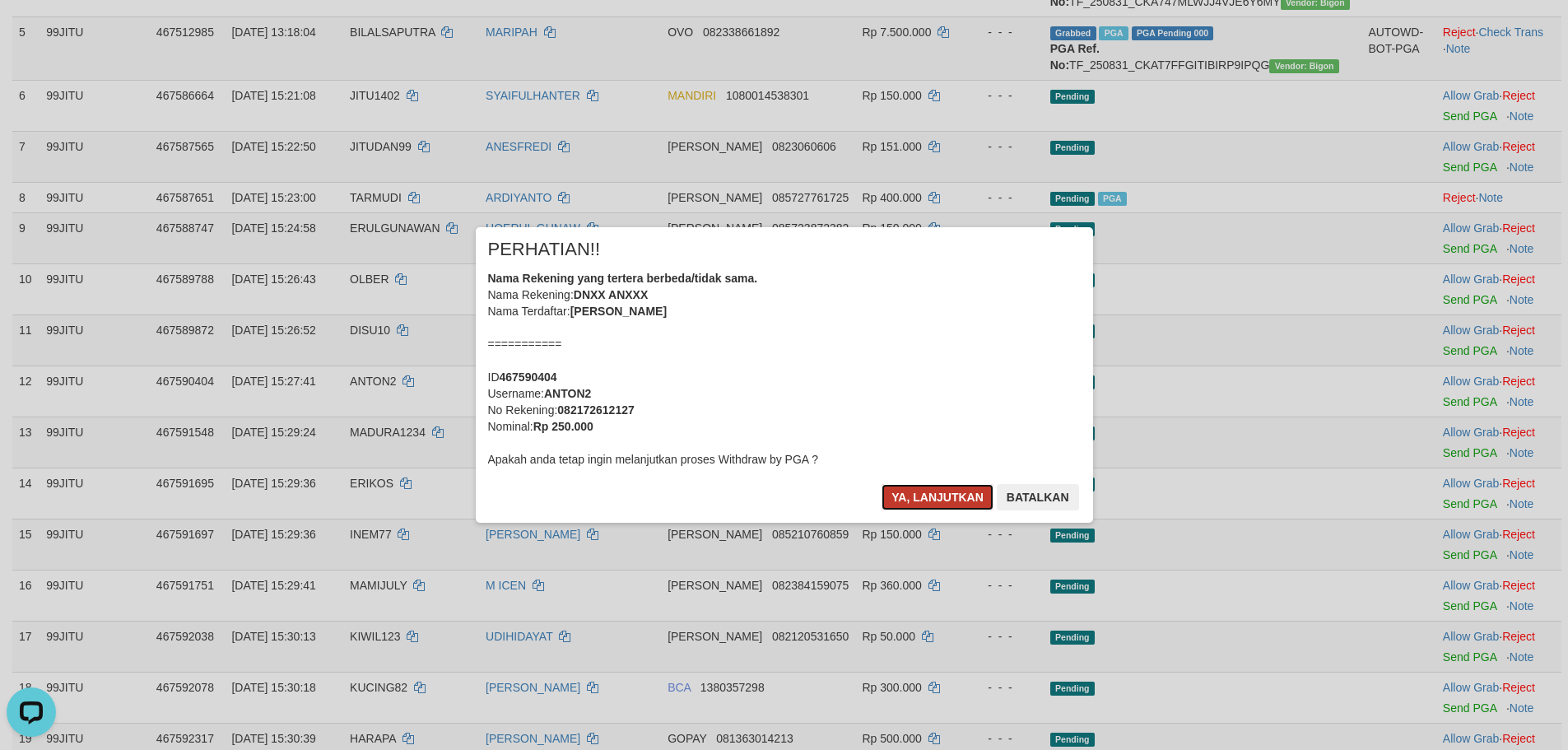
click at [947, 497] on button "Ya, lanjutkan" at bounding box center [937, 498] width 112 height 26
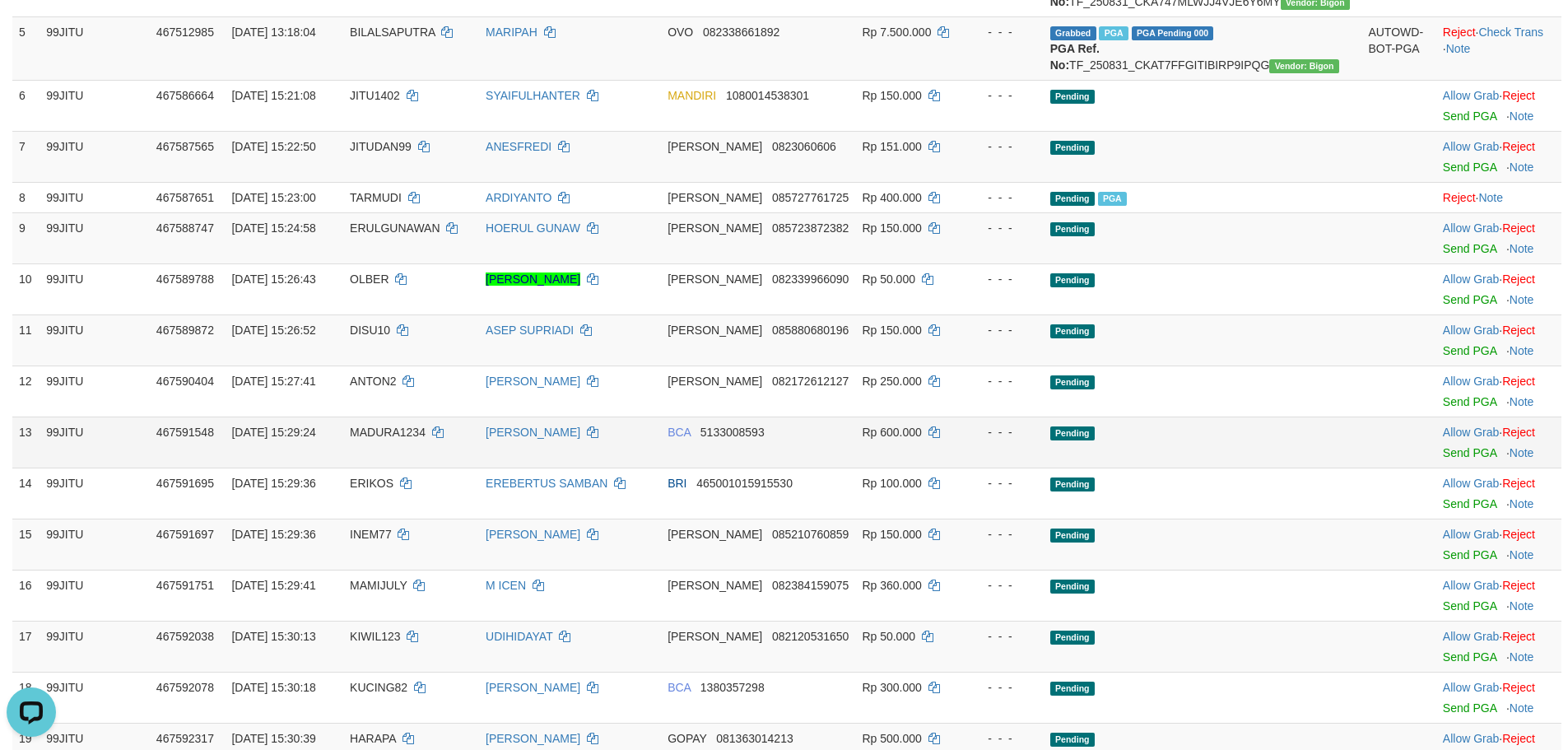
click at [964, 468] on td "Rp 600.000" at bounding box center [909, 442] width 109 height 51
click at [1444, 459] on link "Send PGA" at bounding box center [1469, 453] width 54 height 13
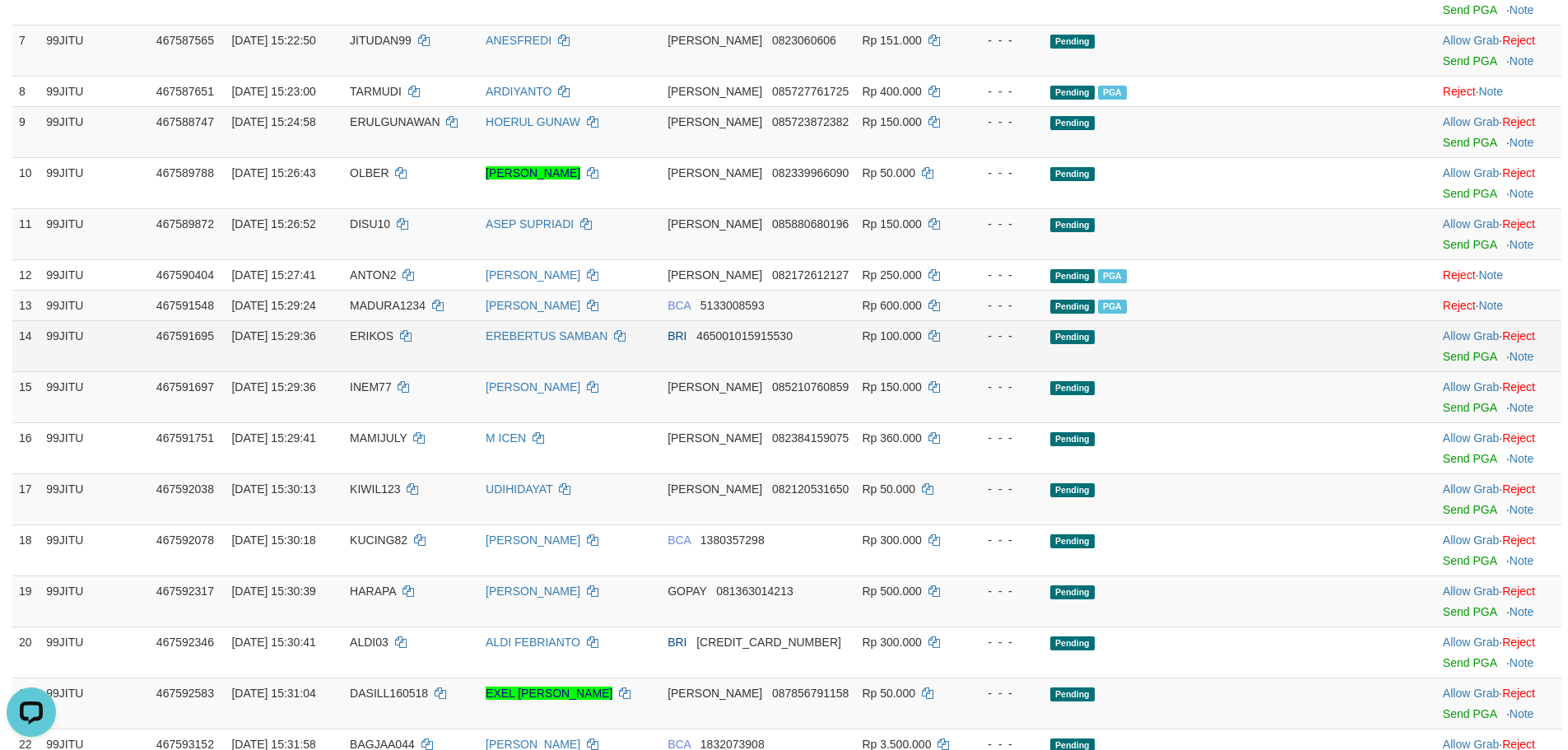
scroll to position [658, 0]
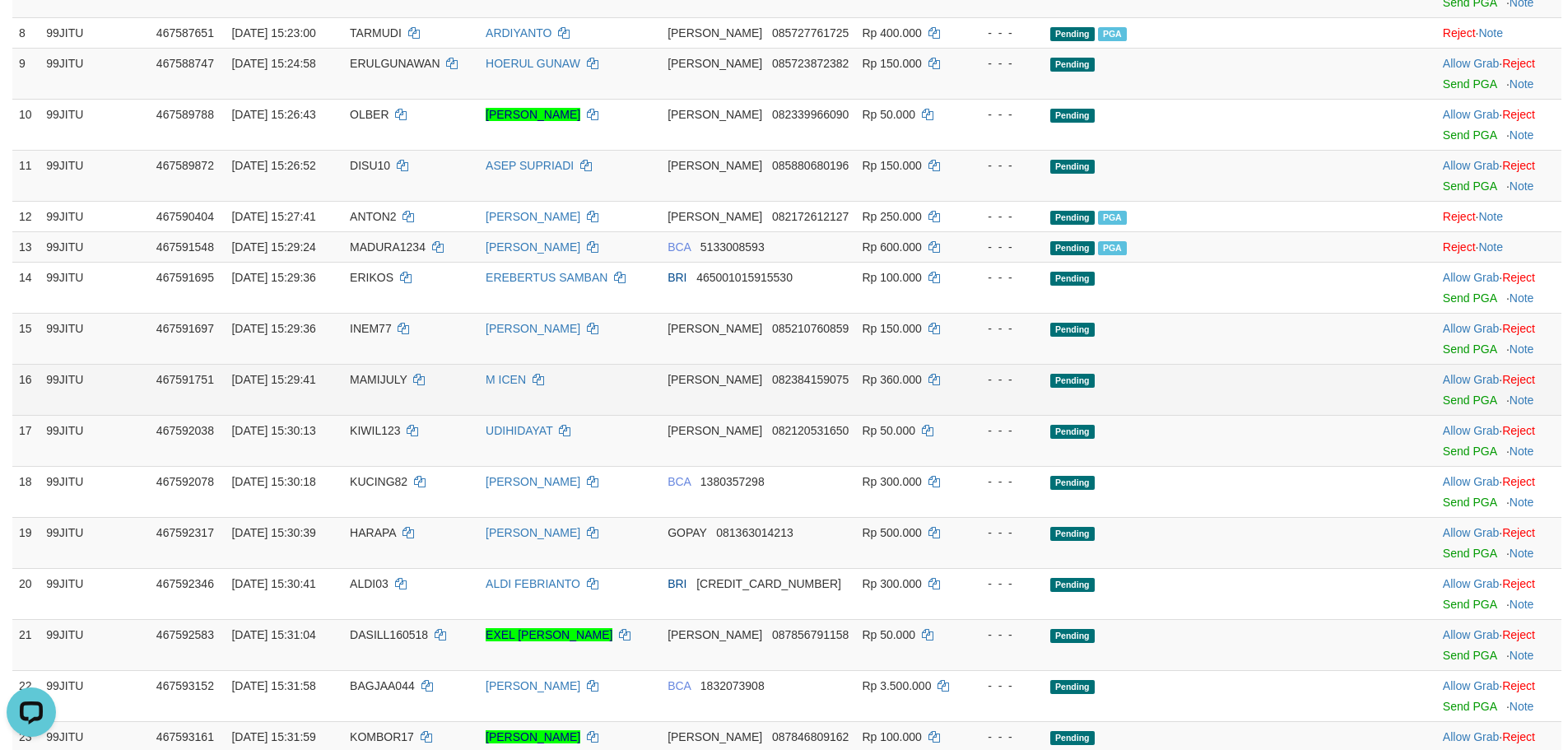
click at [405, 386] on span "MAMIJULY" at bounding box center [379, 380] width 58 height 13
copy td "MAMIJULY"
click at [405, 386] on span "MAMIJULY" at bounding box center [379, 380] width 58 height 13
drag, startPoint x: 540, startPoint y: 469, endPoint x: 1102, endPoint y: 470, distance: 562.0
click at [1036, 415] on tr "16 99JITU 467591751 31/08/2025 15:29:41 MAMIJULY M ICEN DANA 082384159075 Rp 36…" at bounding box center [786, 389] width 1549 height 51
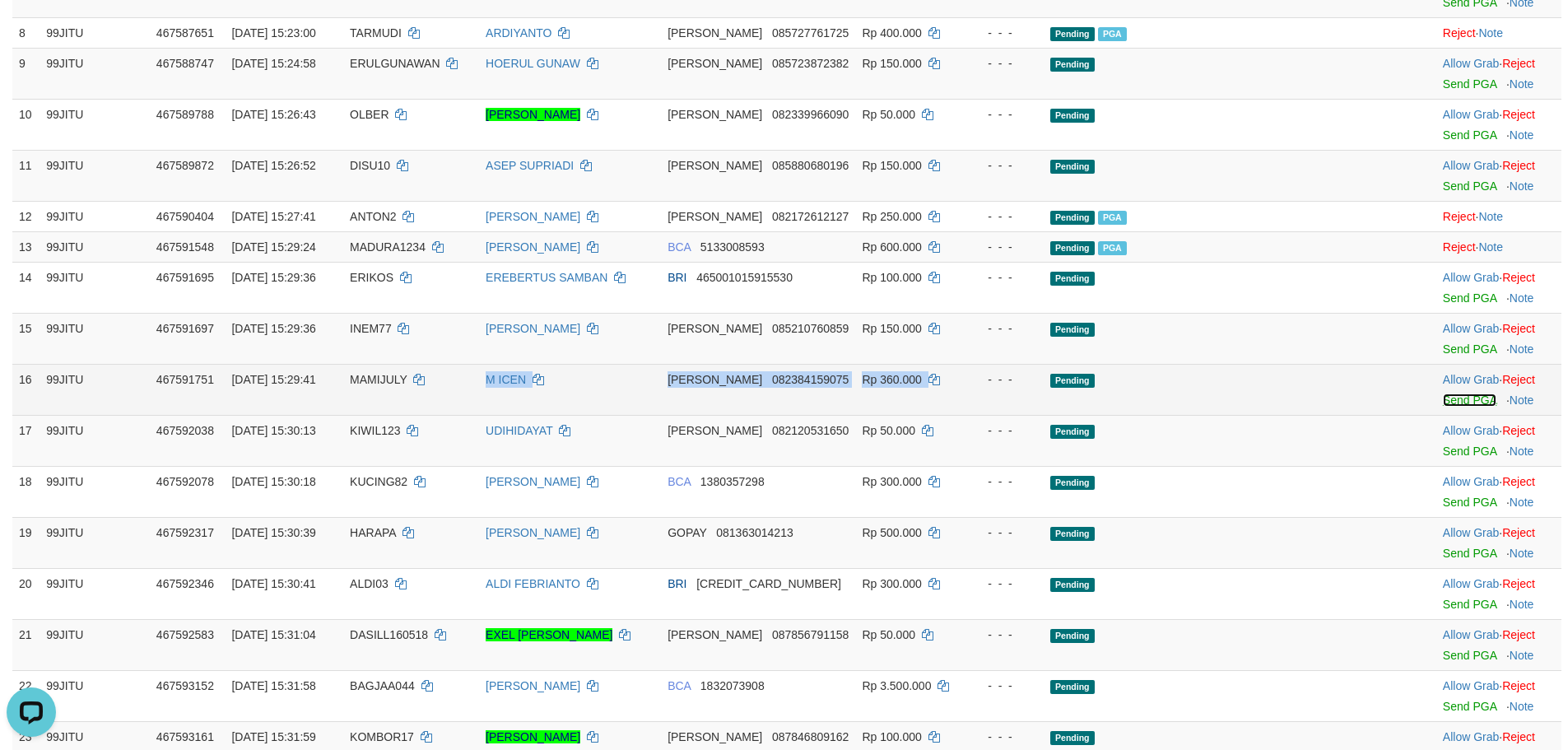
click at [1442, 407] on link "Send PGA" at bounding box center [1469, 401] width 54 height 13
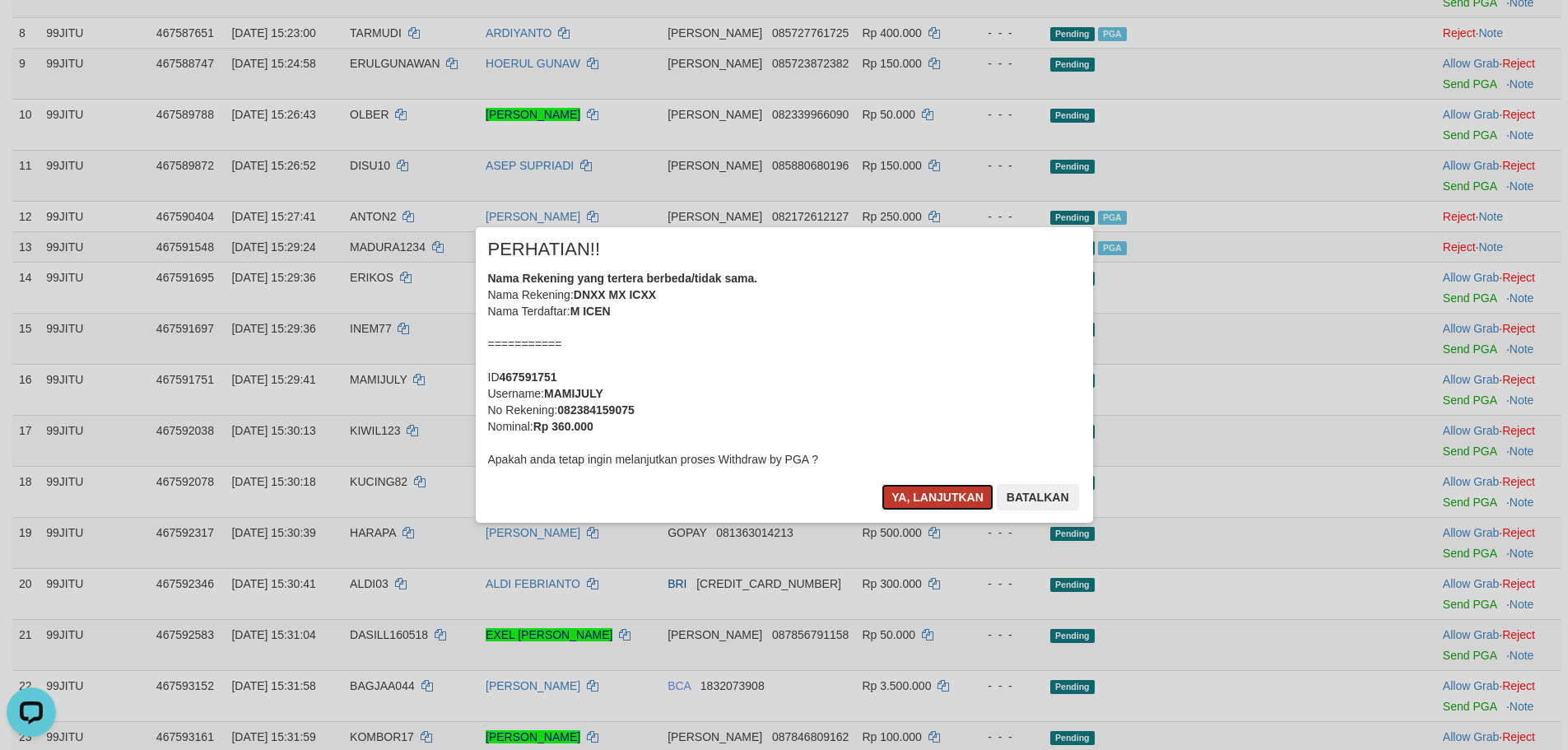
click at [924, 492] on button "Ya, lanjutkan" at bounding box center [937, 498] width 112 height 26
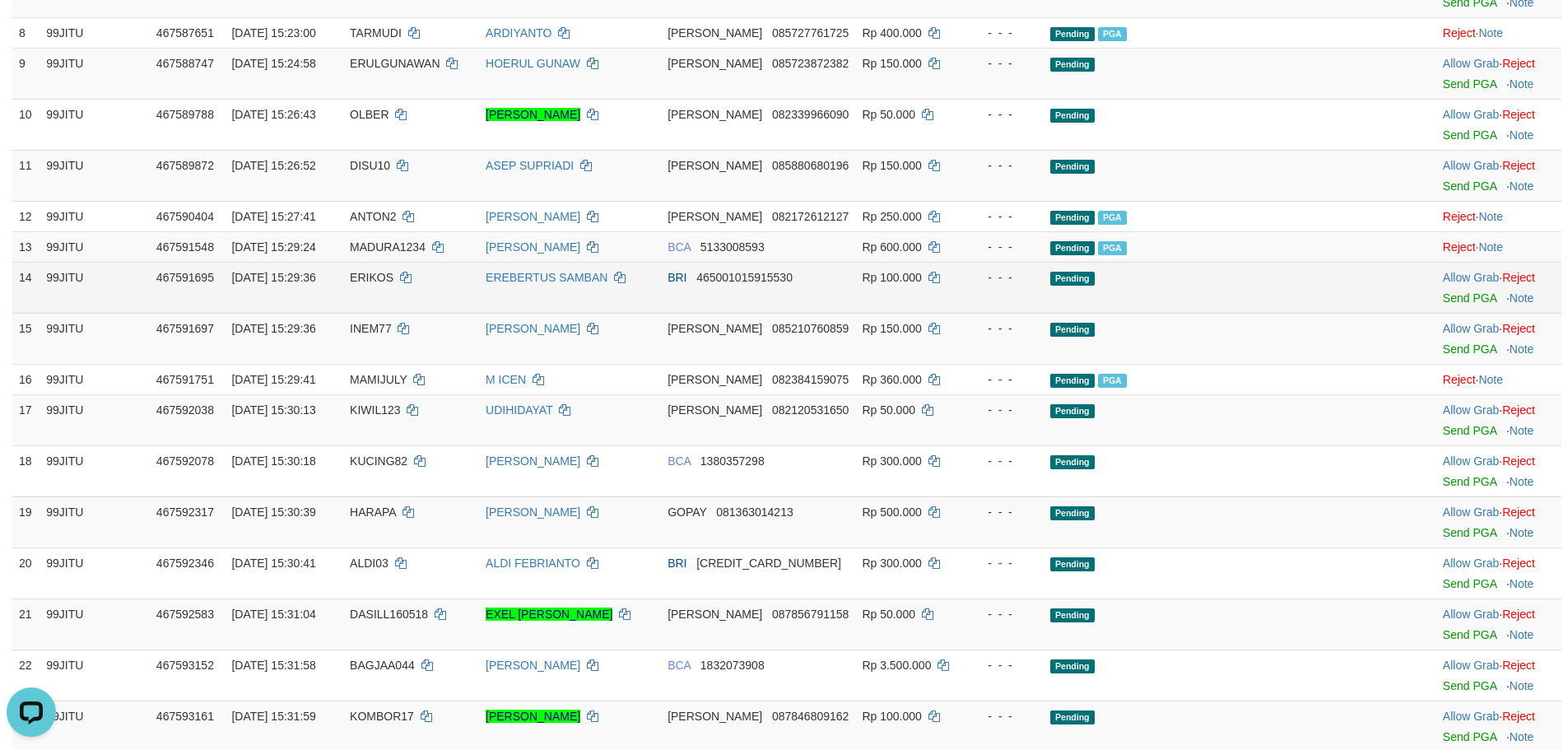
click at [661, 313] on td "EREBERTUS SAMBAN" at bounding box center [569, 287] width 182 height 51
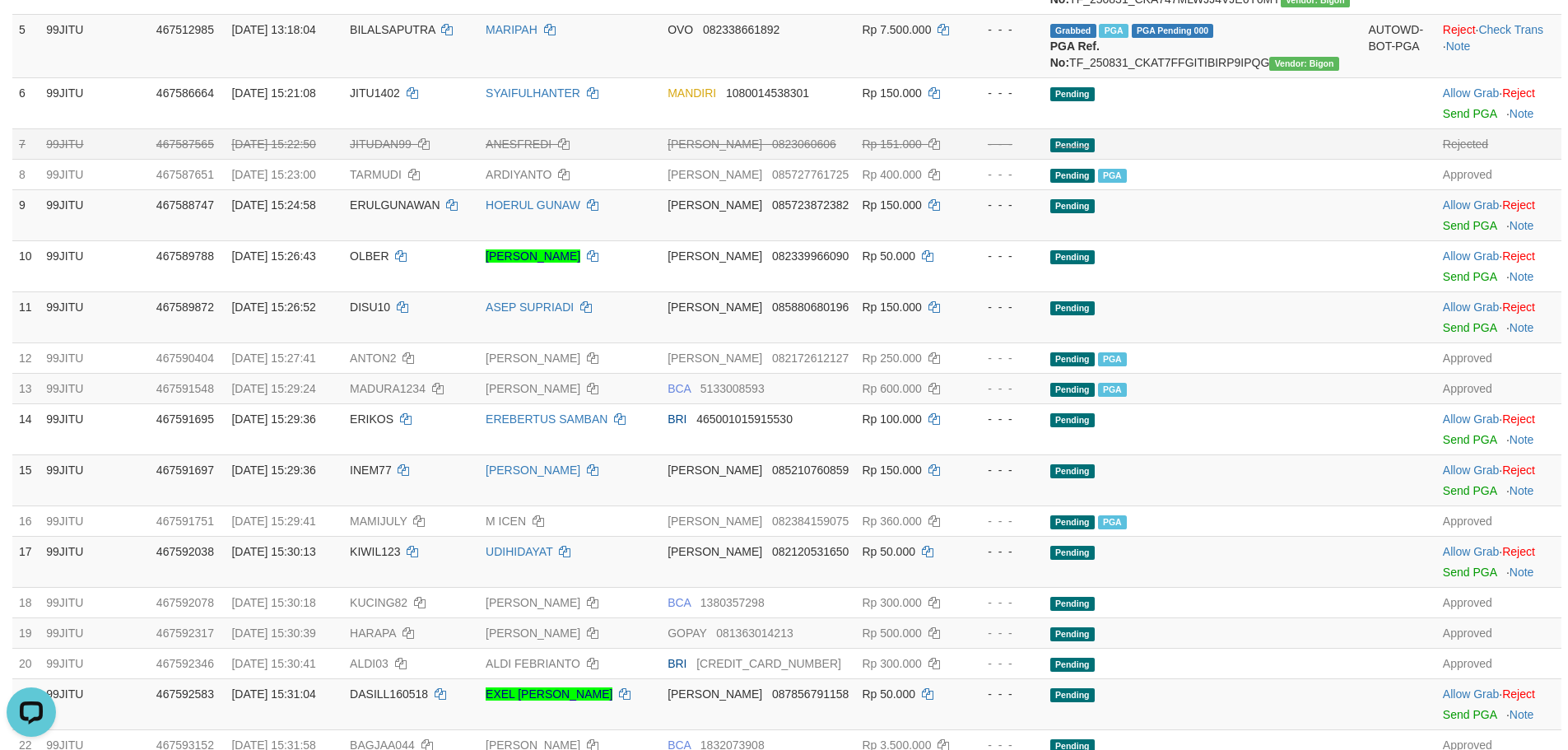
scroll to position [145, 0]
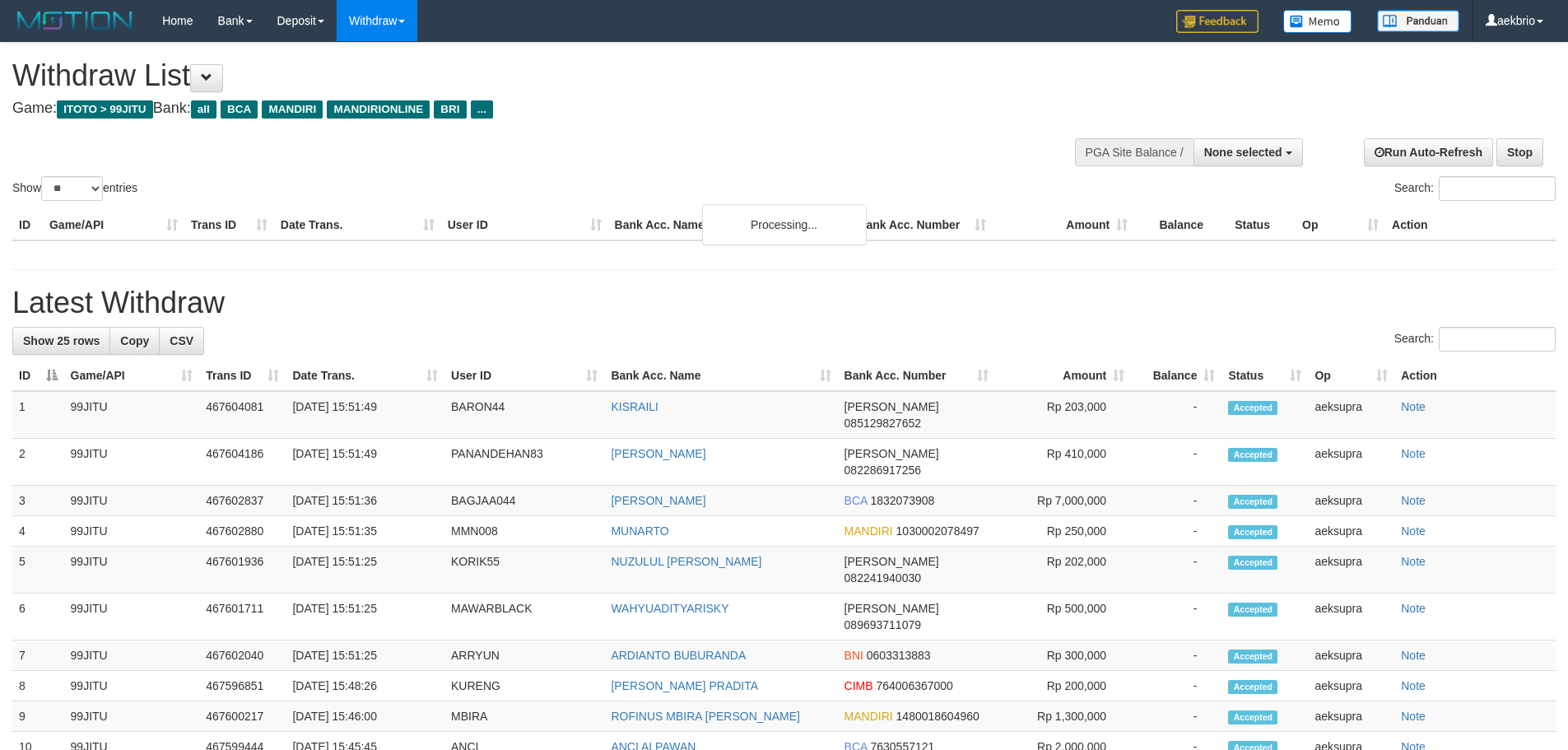
select select
select select "**"
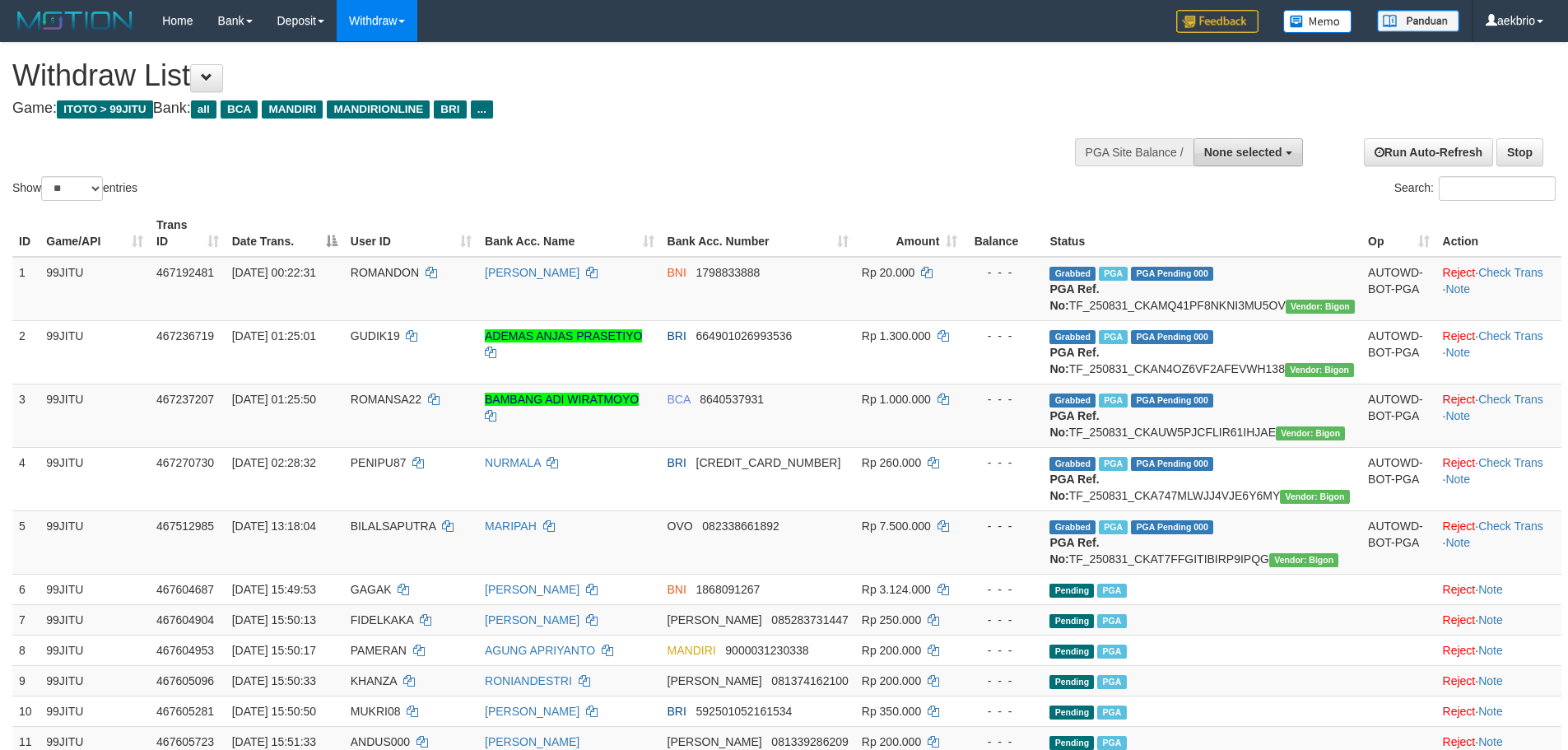
click at [1239, 162] on button "None selected" at bounding box center [1248, 152] width 110 height 28
click at [1224, 231] on label "[ITOTO] 99JITU" at bounding box center [1218, 235] width 169 height 22
select select "***"
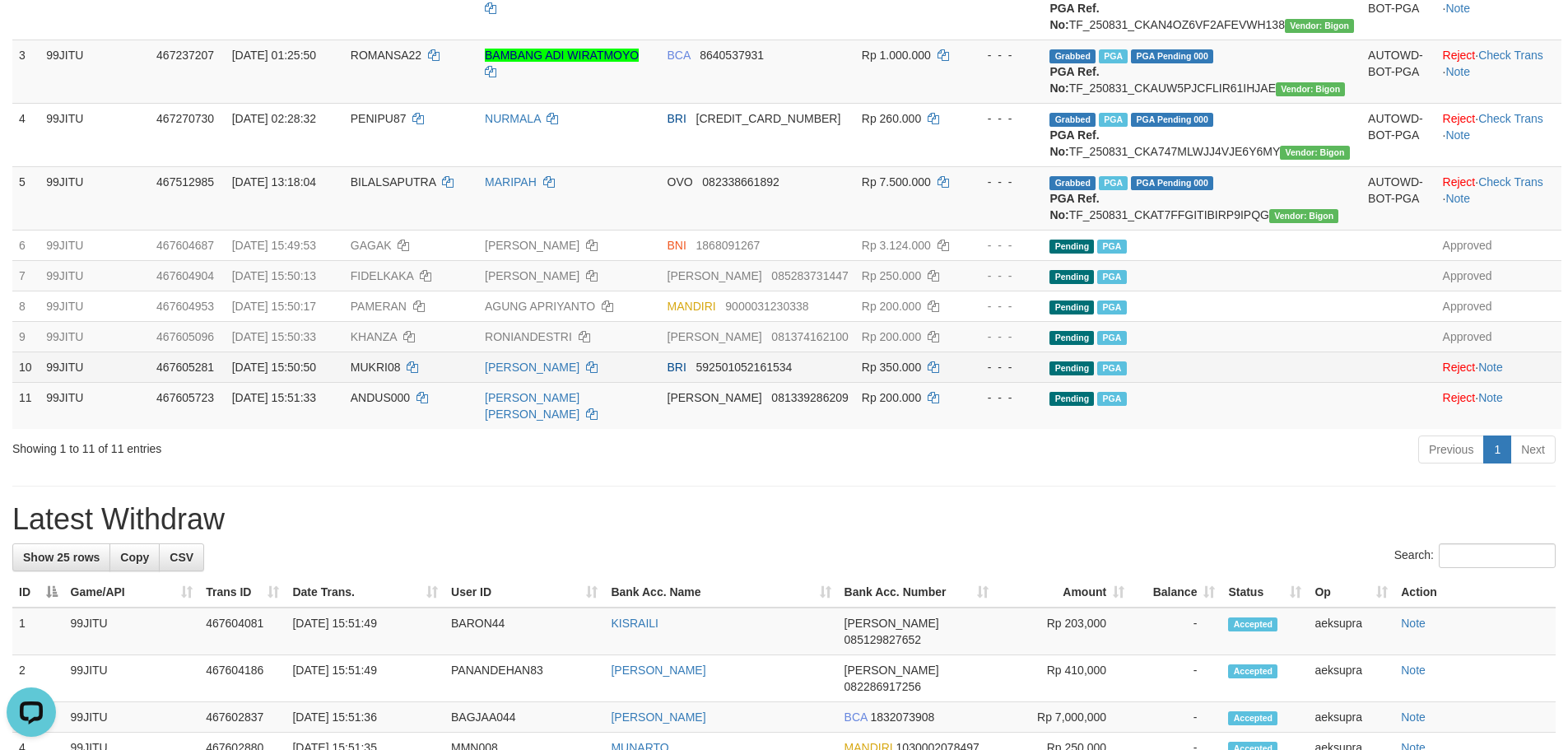
scroll to position [824, 0]
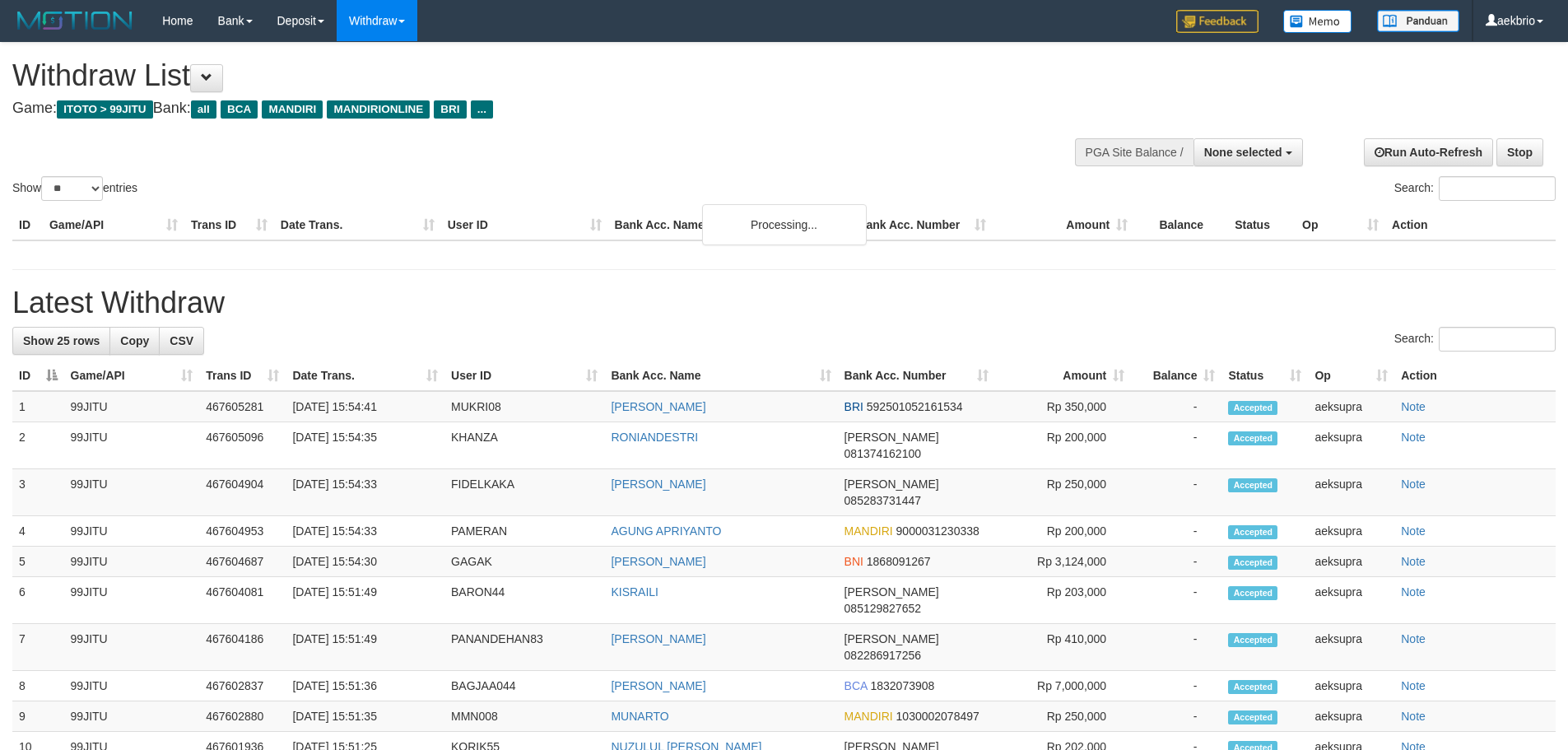
select select
select select "**"
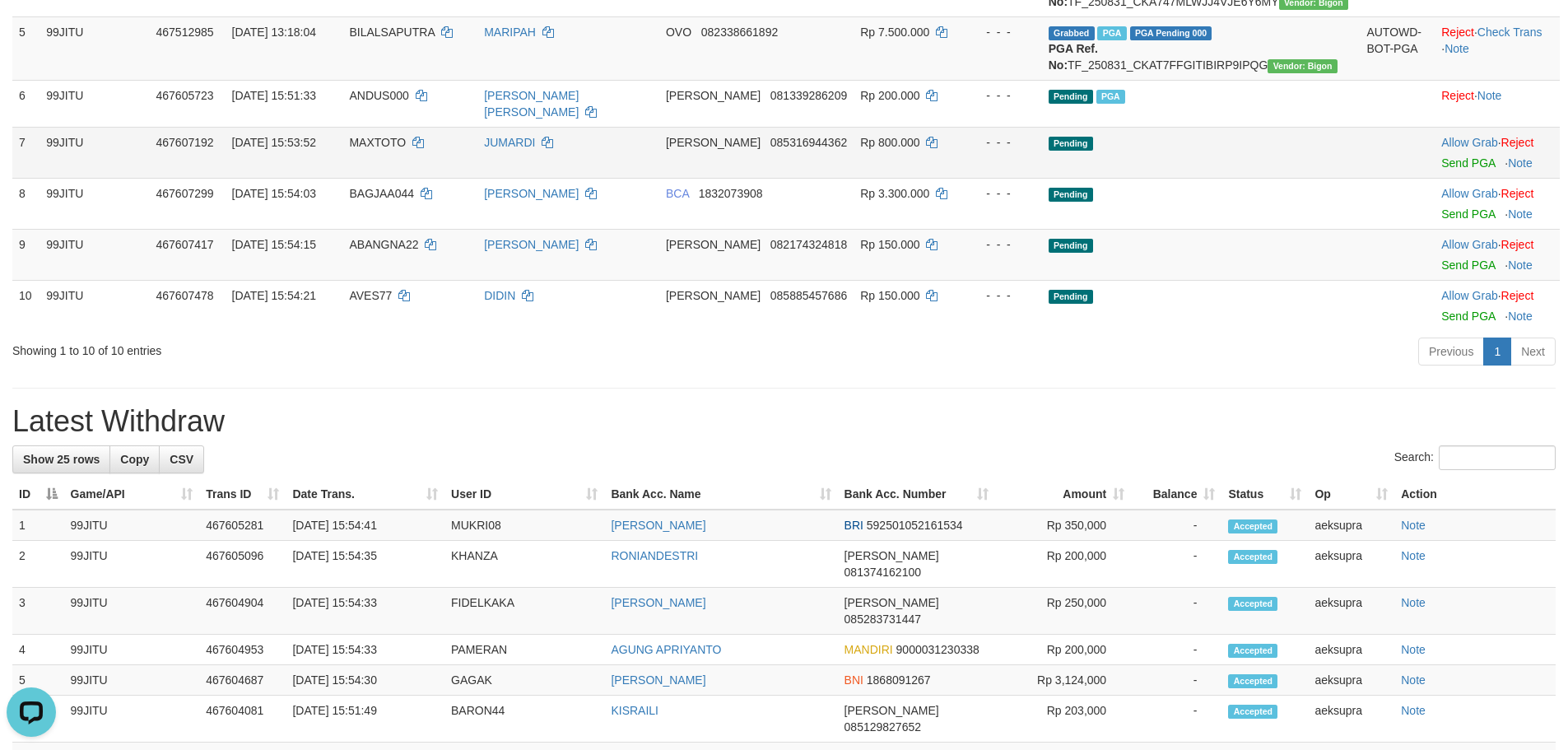
click at [406, 149] on span "MAXTOTO" at bounding box center [378, 143] width 57 height 13
copy td "MAXTOTO"
click at [406, 149] on span "MAXTOTO" at bounding box center [378, 143] width 57 height 13
drag, startPoint x: 615, startPoint y: 196, endPoint x: 1172, endPoint y: 196, distance: 557.0
click at [1000, 178] on tr "7 99JITU 467607192 [DATE] 15:53:52 MAXTOTO JUMARDI [PERSON_NAME] 085316944362 R…" at bounding box center [785, 152] width 1547 height 51
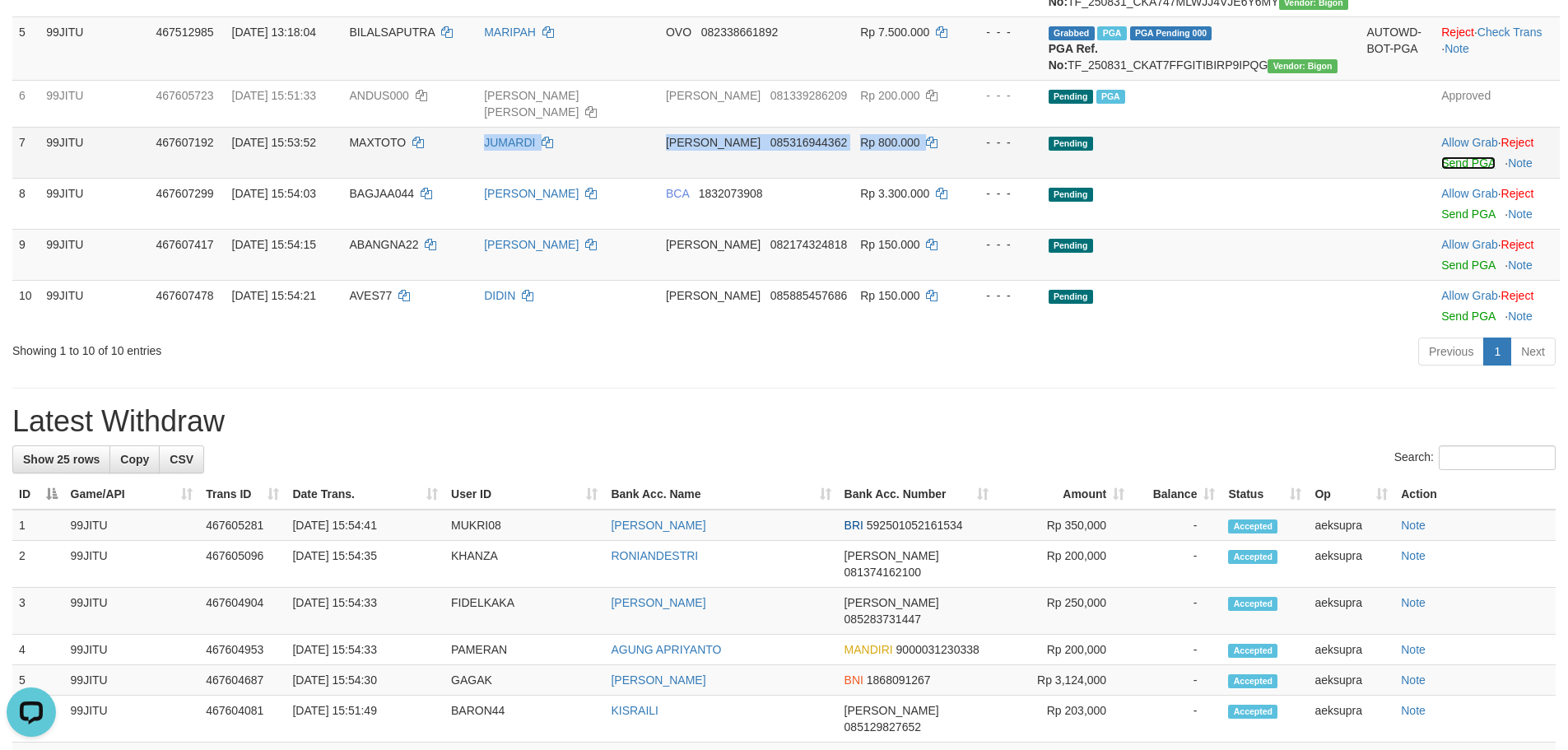
click at [1442, 170] on link "Send PGA" at bounding box center [1468, 163] width 54 height 13
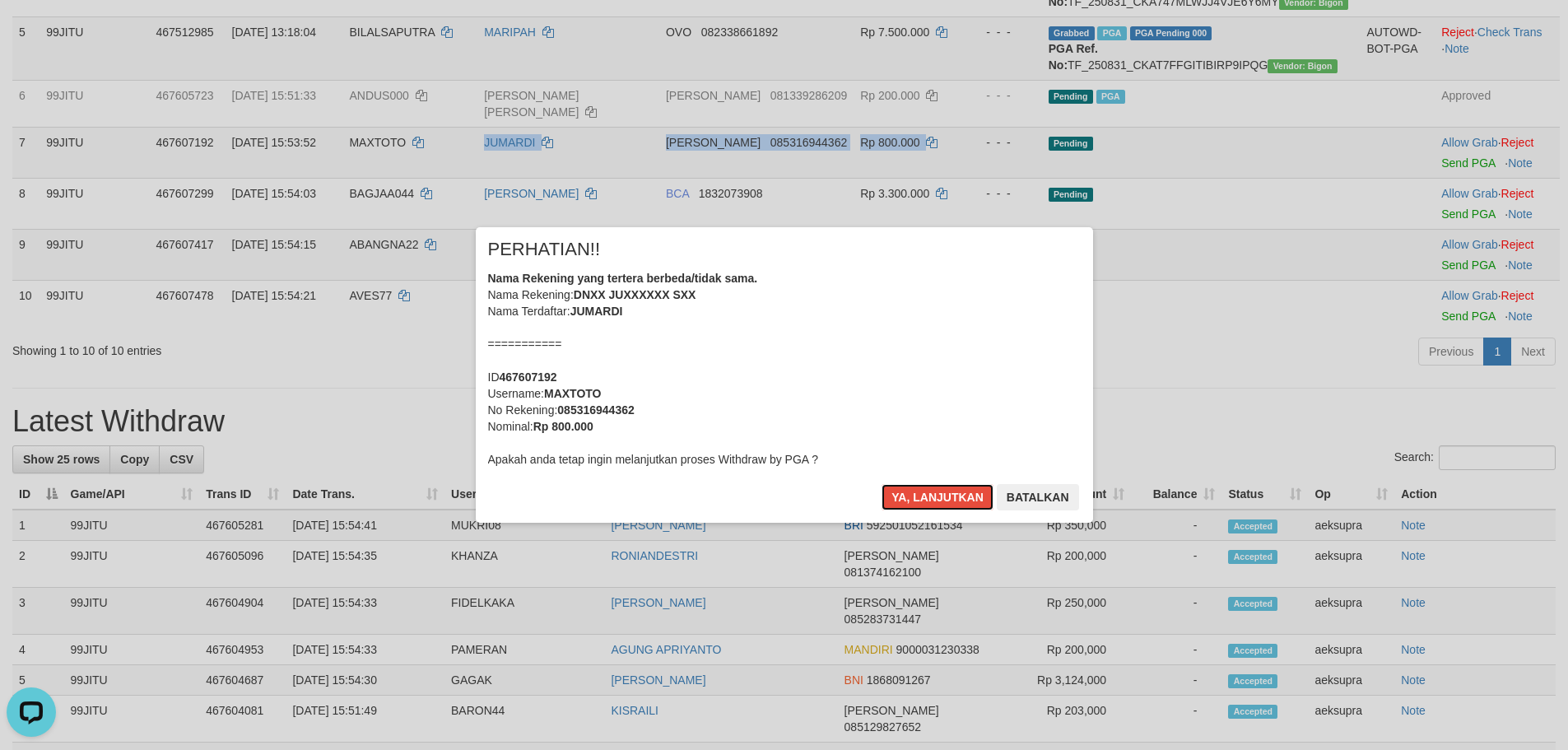
drag, startPoint x: 929, startPoint y: 493, endPoint x: 930, endPoint y: 483, distance: 10.0
click at [930, 493] on button "Ya, lanjutkan" at bounding box center [937, 498] width 112 height 26
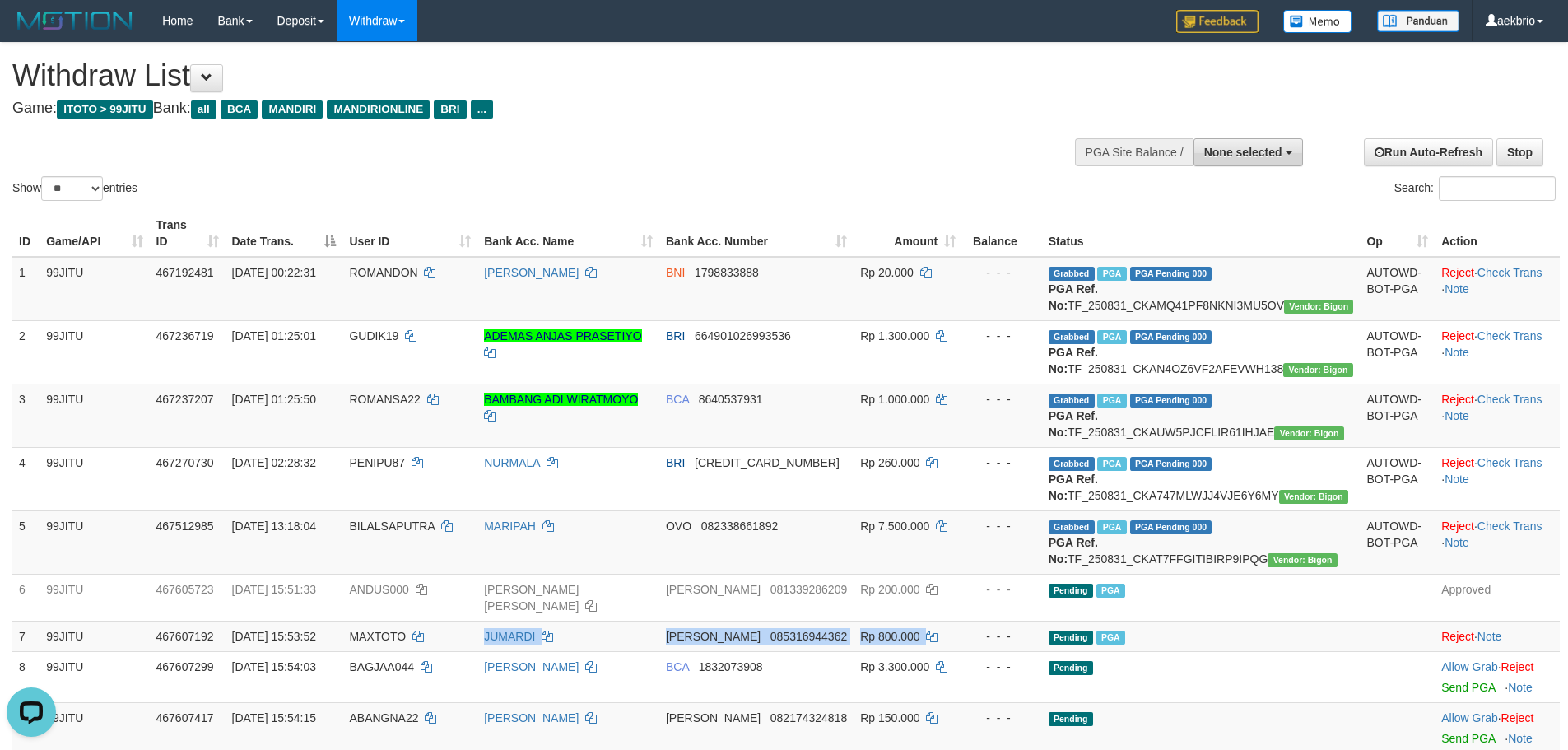
click at [1216, 152] on span "None selected" at bounding box center [1242, 152] width 78 height 13
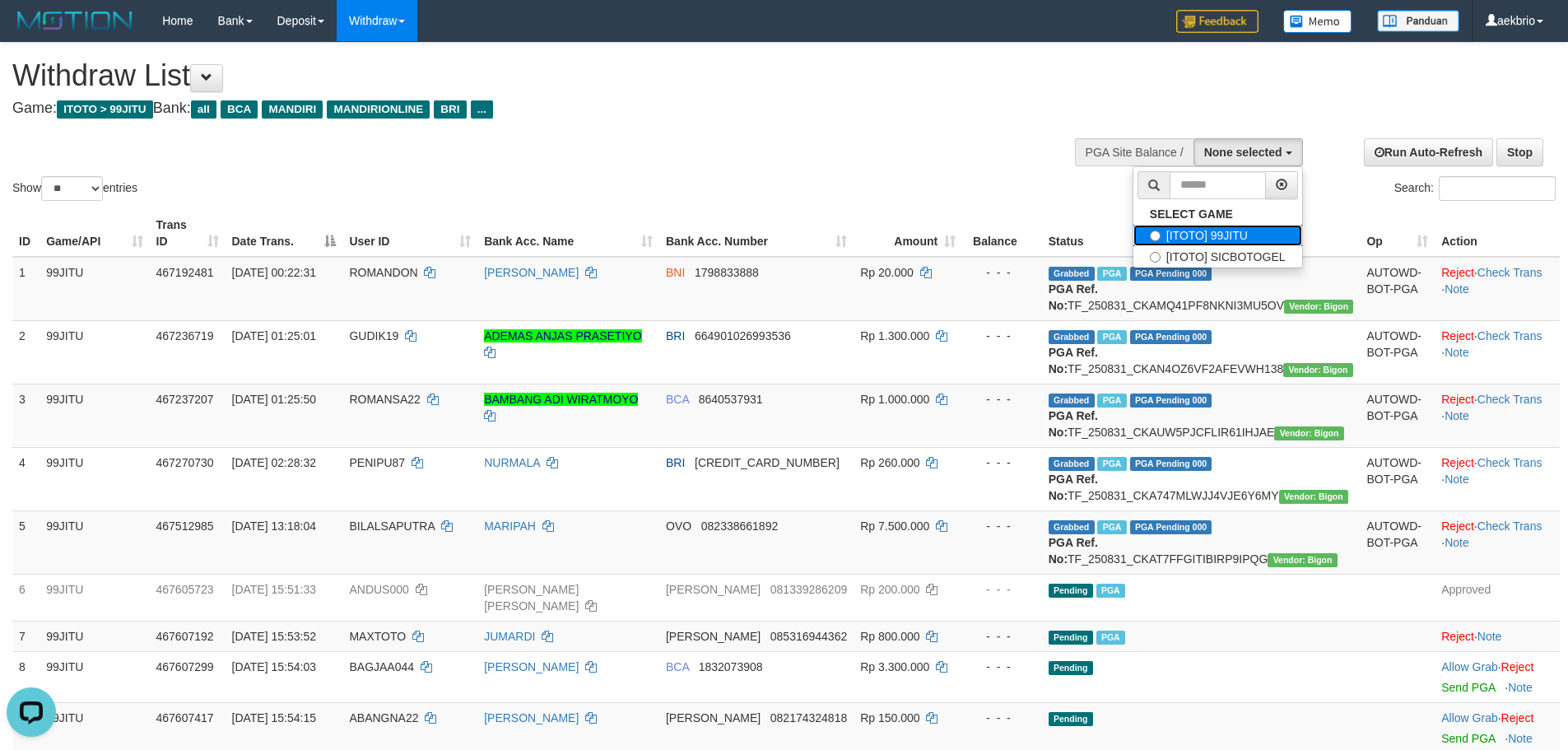
click at [1201, 235] on label "[ITOTO] 99JITU" at bounding box center [1218, 235] width 169 height 22
select select "***"
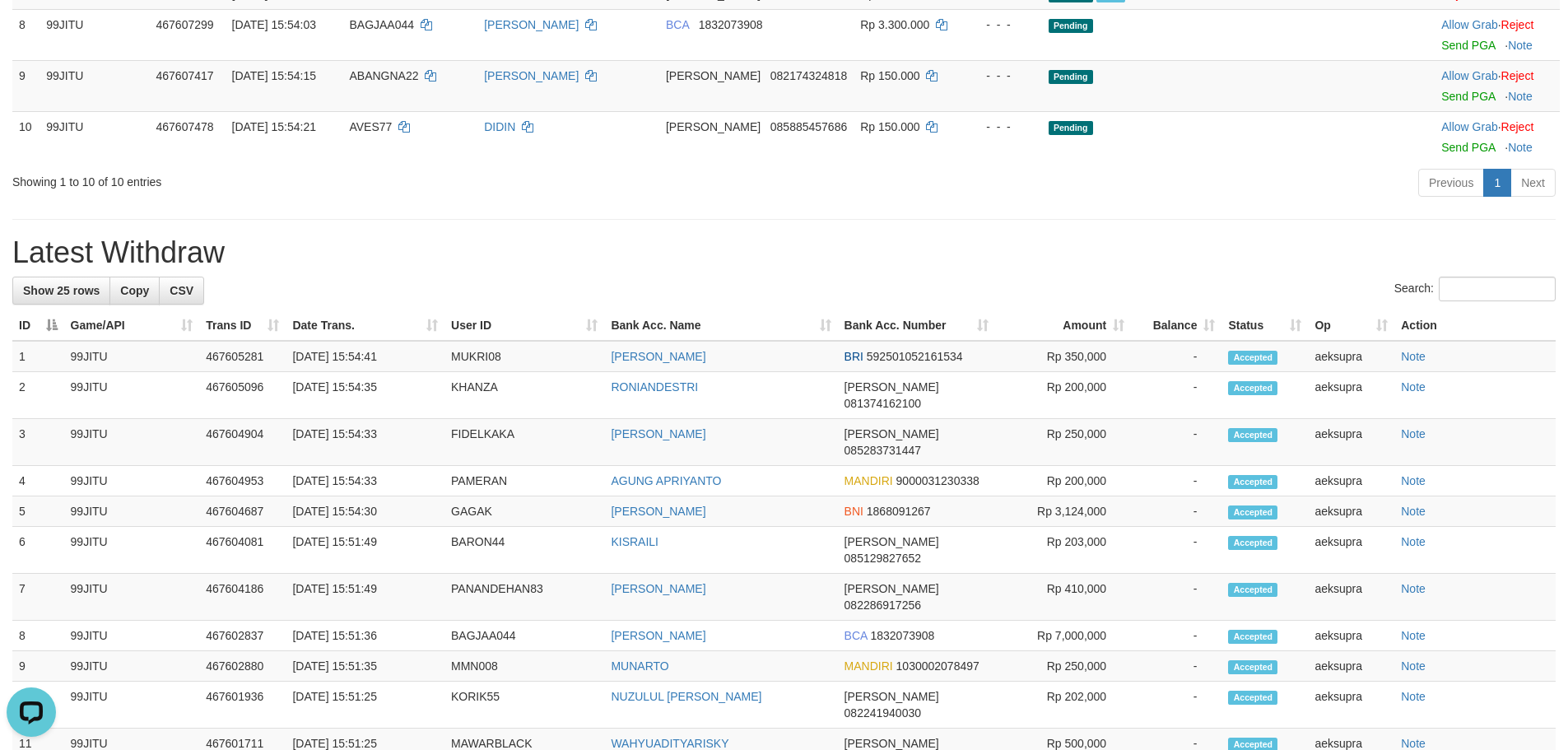
scroll to position [494, 0]
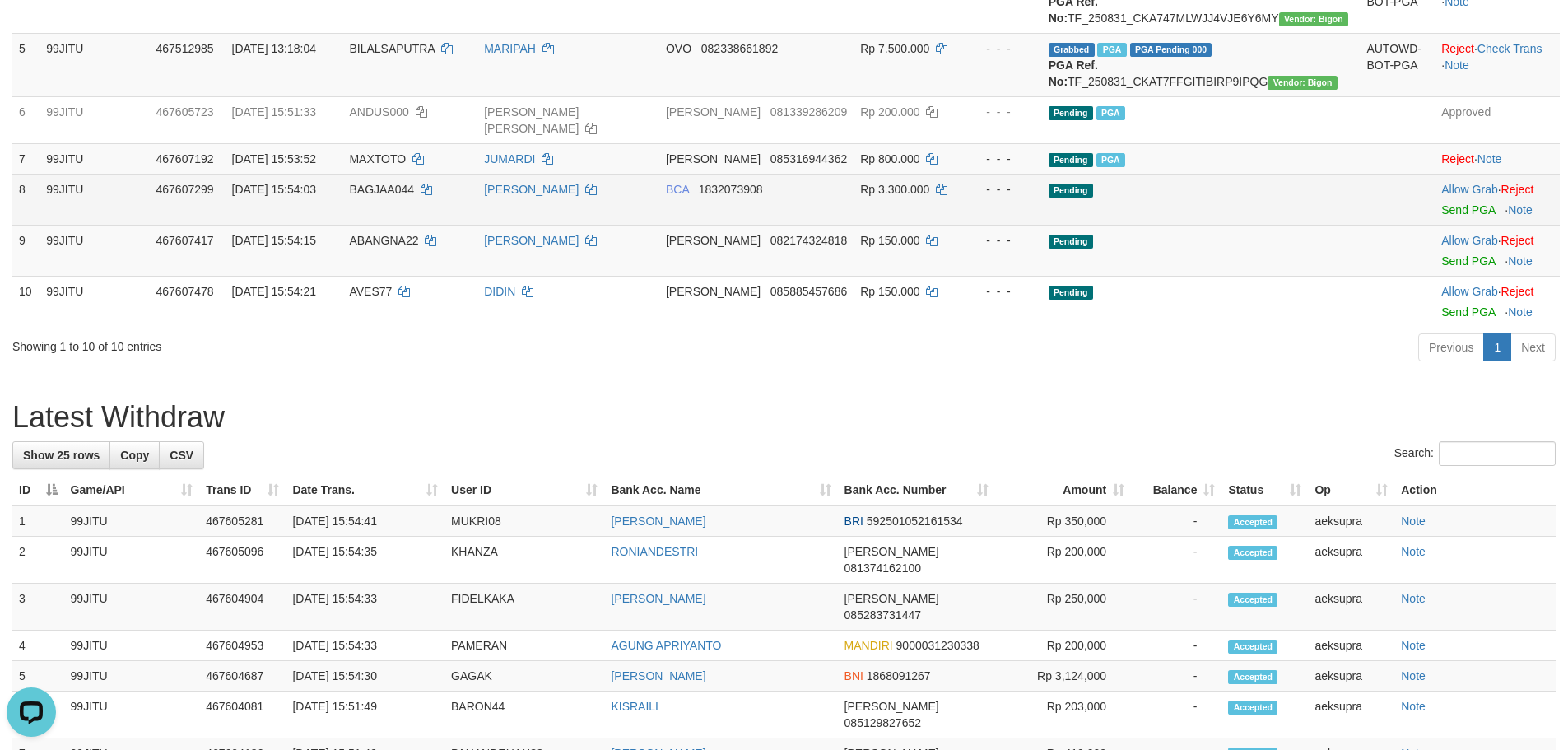
click at [408, 196] on span "BAGJAA044" at bounding box center [381, 190] width 65 height 13
copy td "BAGJAA044"
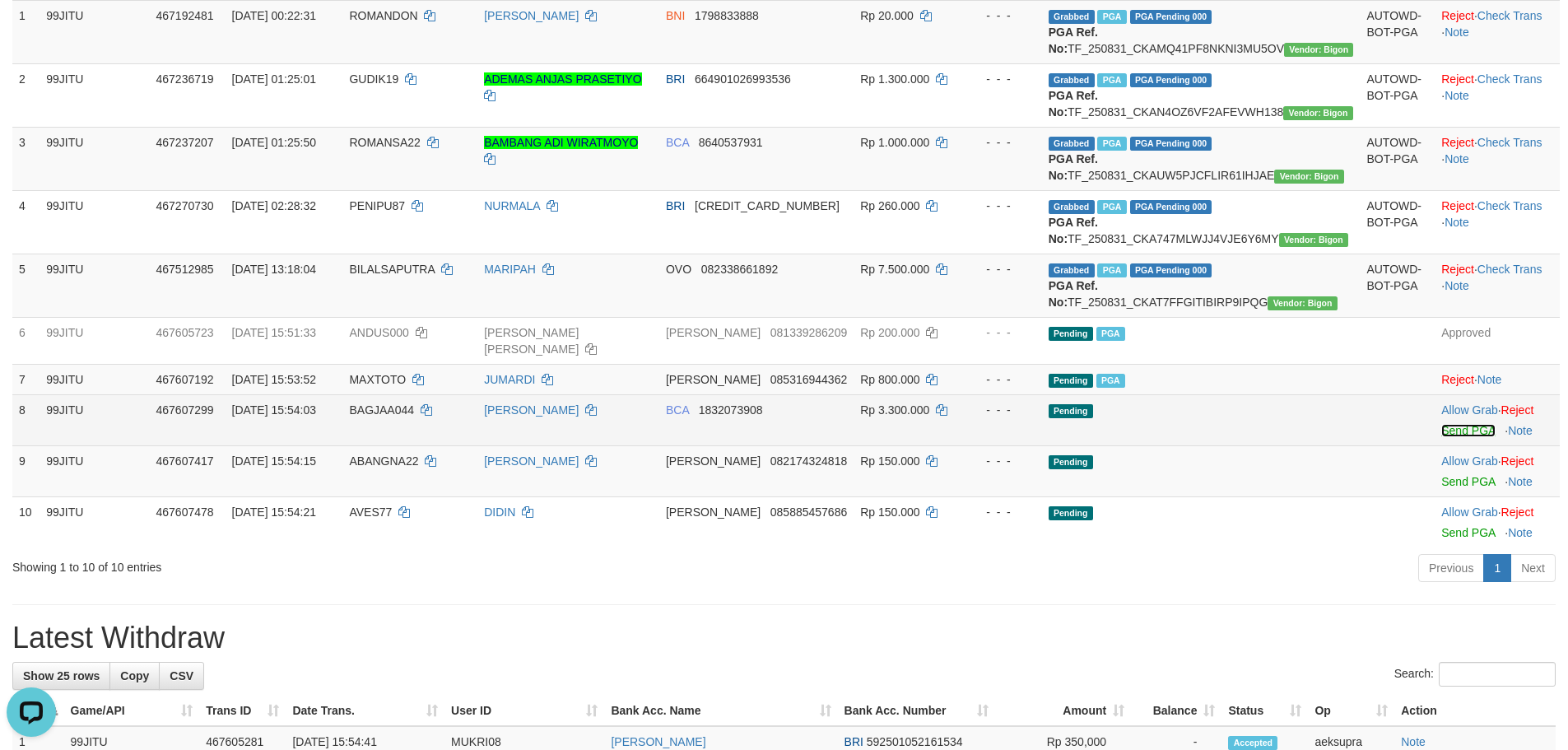
click at [1442, 437] on link "Send PGA" at bounding box center [1468, 431] width 54 height 13
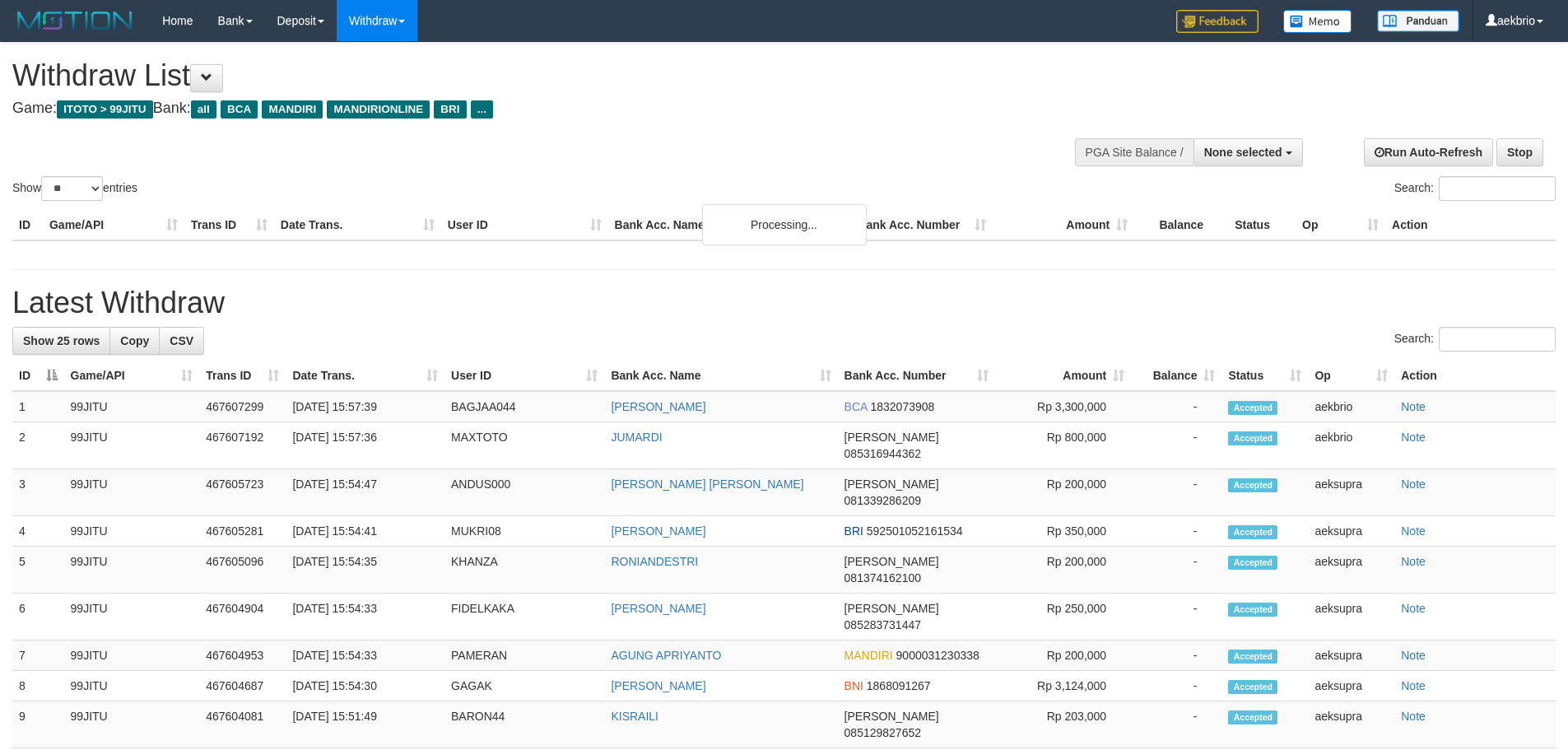
select select
select select "**"
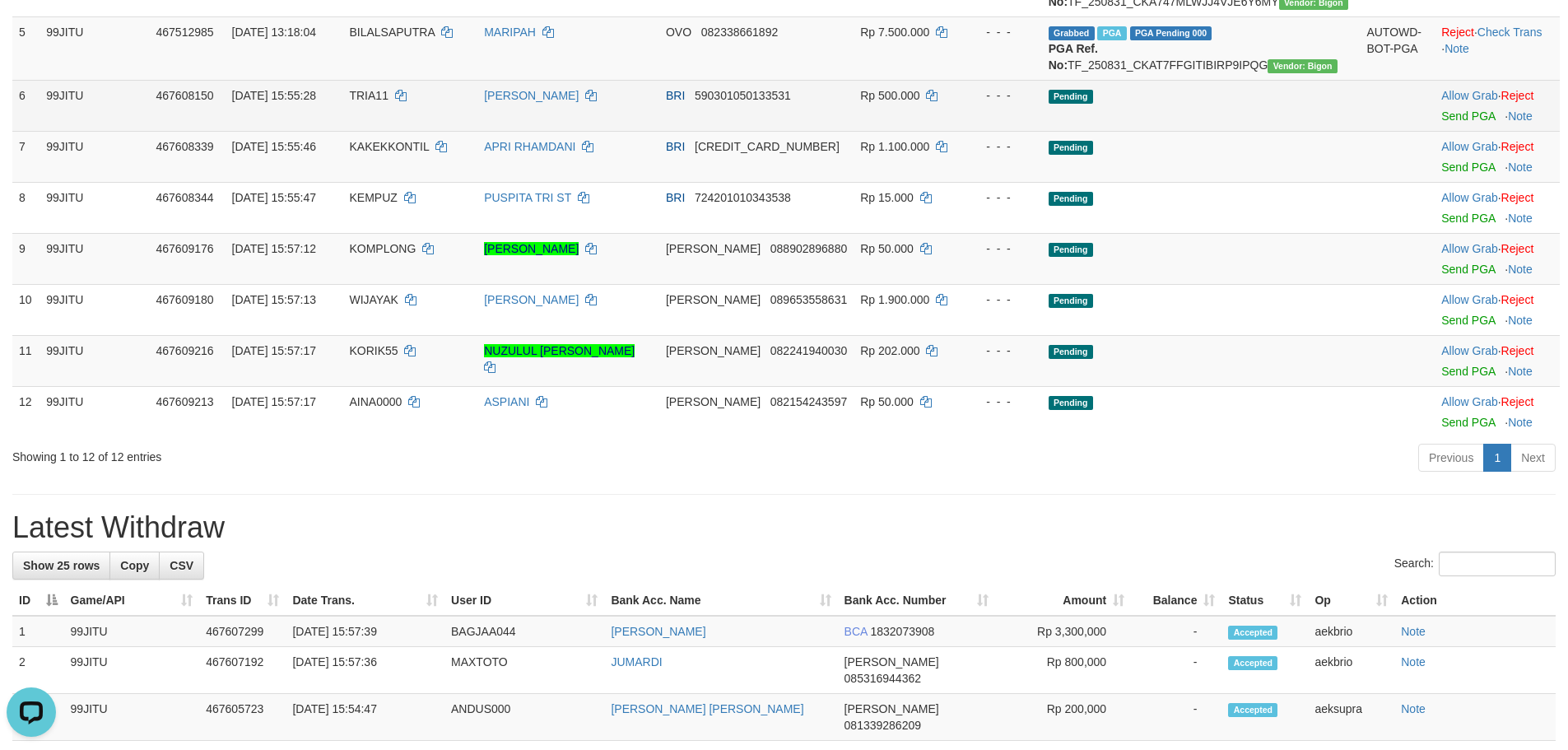
click at [388, 102] on span "TRIA11" at bounding box center [368, 95] width 39 height 13
copy td "TRIA11"
click at [388, 102] on span "TRIA11" at bounding box center [368, 95] width 39 height 13
drag, startPoint x: 514, startPoint y: 172, endPoint x: 1178, endPoint y: 175, distance: 664.0
click at [1145, 131] on tr "6 99JITU 467608150 [DATE] 15:55:28 TRIA11 [PERSON_NAME] BRI 590301050133531 Rp …" at bounding box center [785, 106] width 1547 height 51
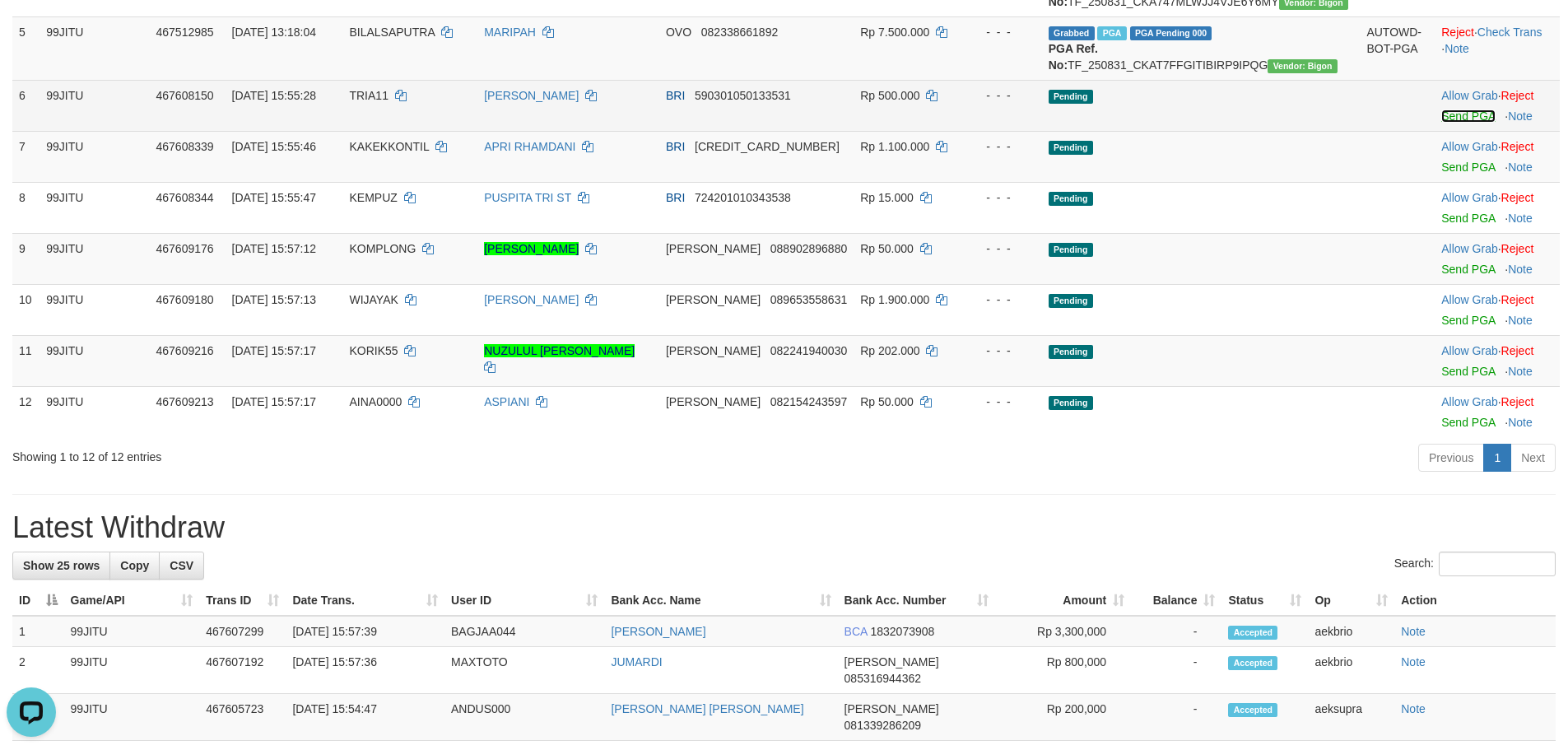
click at [1442, 123] on link "Send PGA" at bounding box center [1468, 116] width 54 height 13
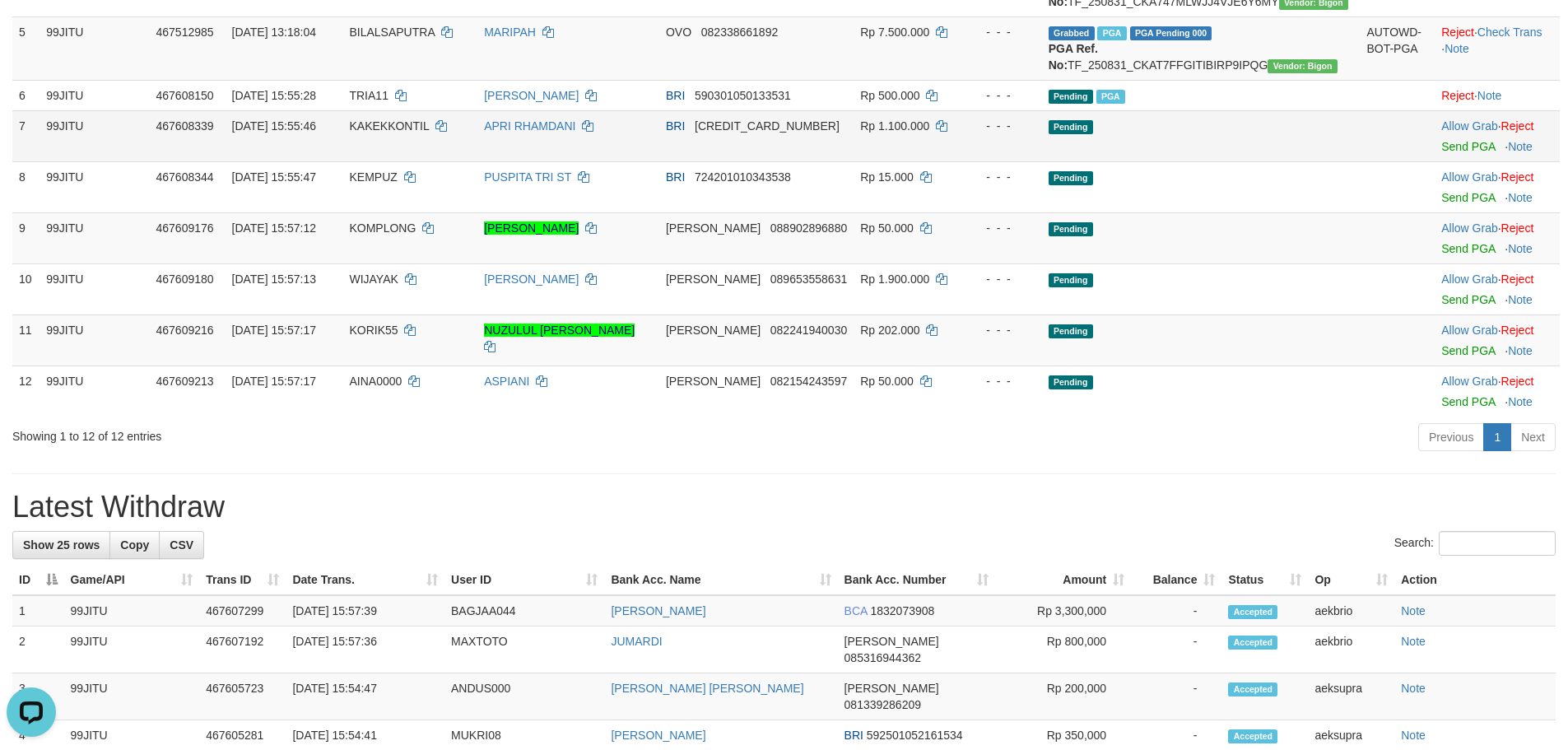
scroll to position [473, 0]
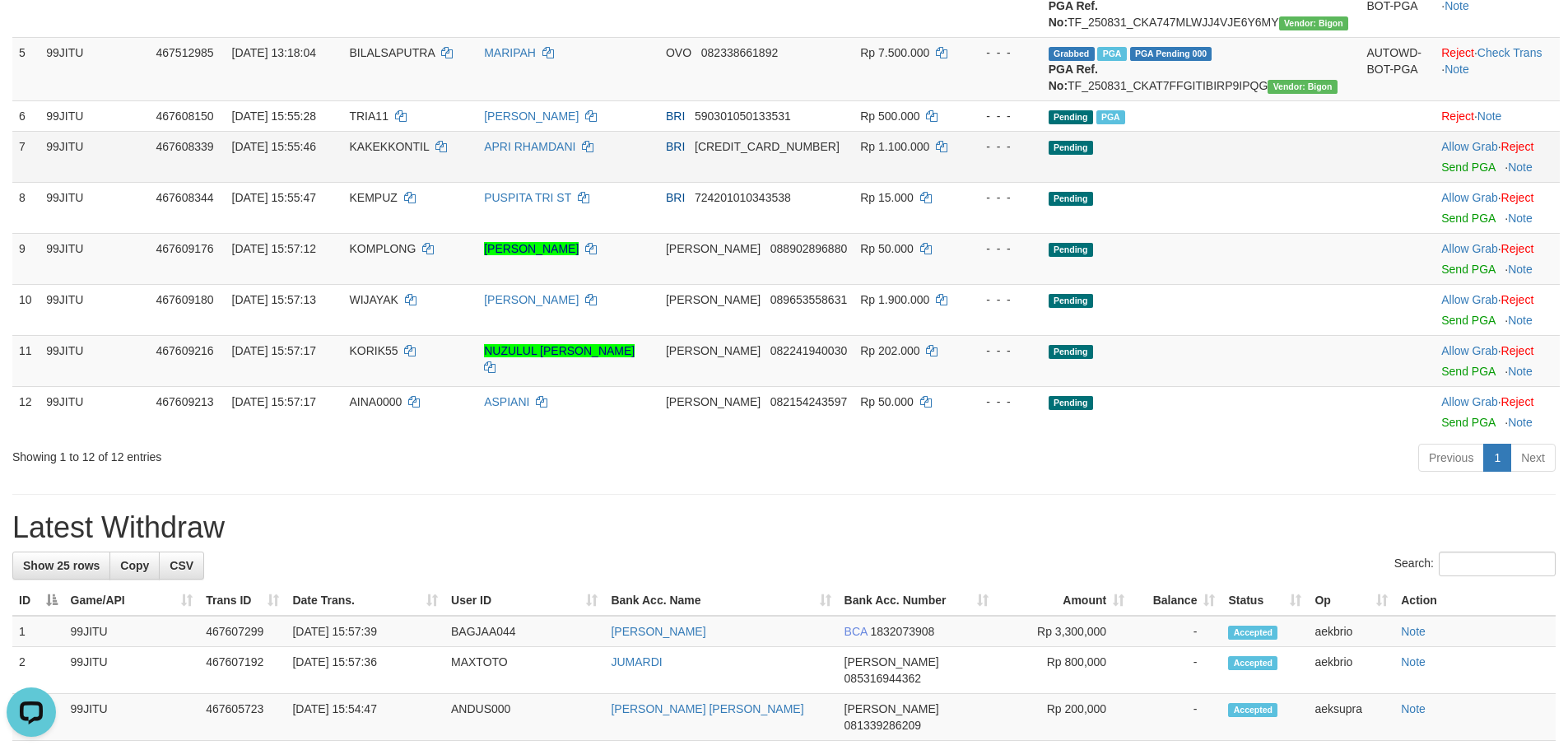
click at [412, 153] on span "KAKEKKONTIL" at bounding box center [389, 146] width 80 height 13
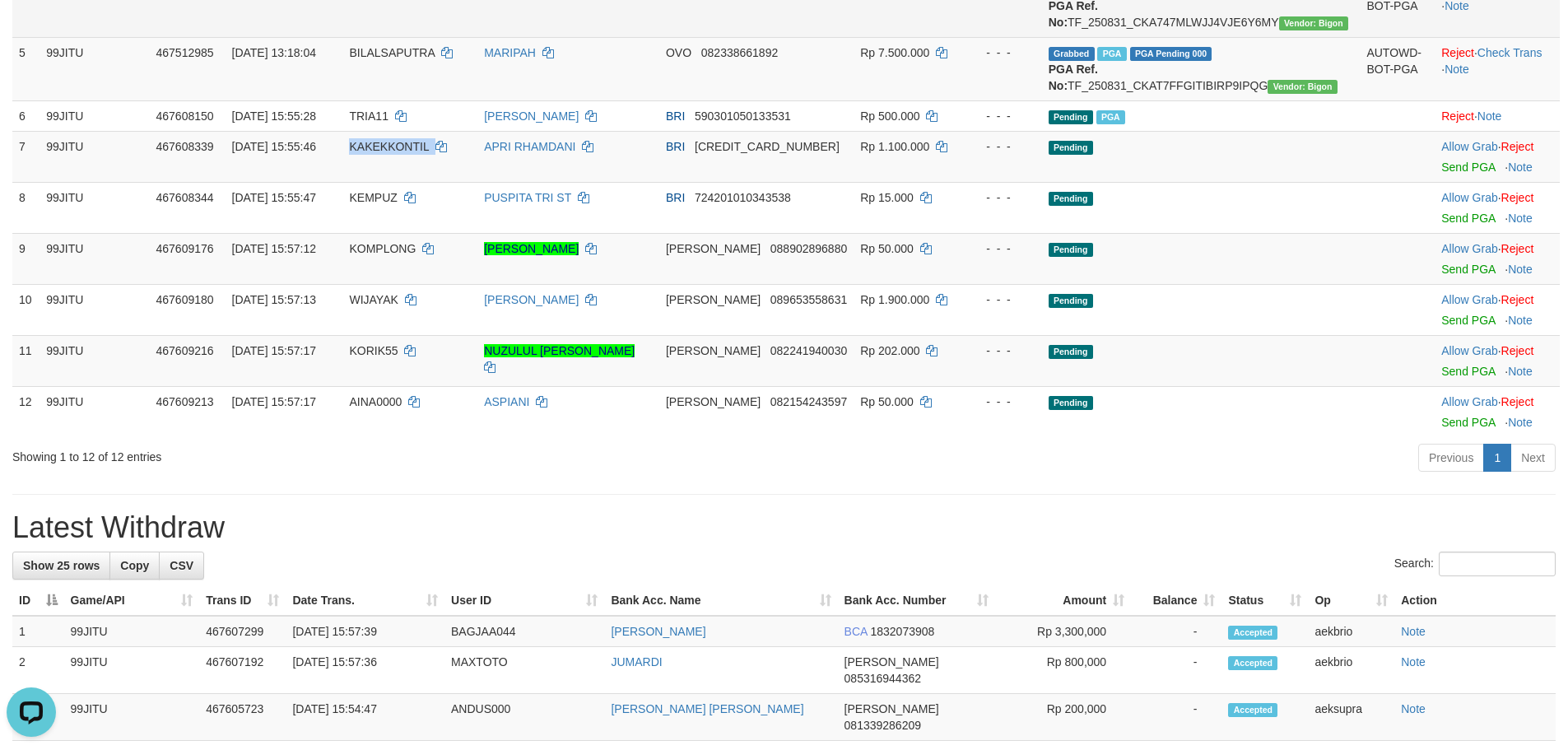
copy td "KAKEKKONTIL"
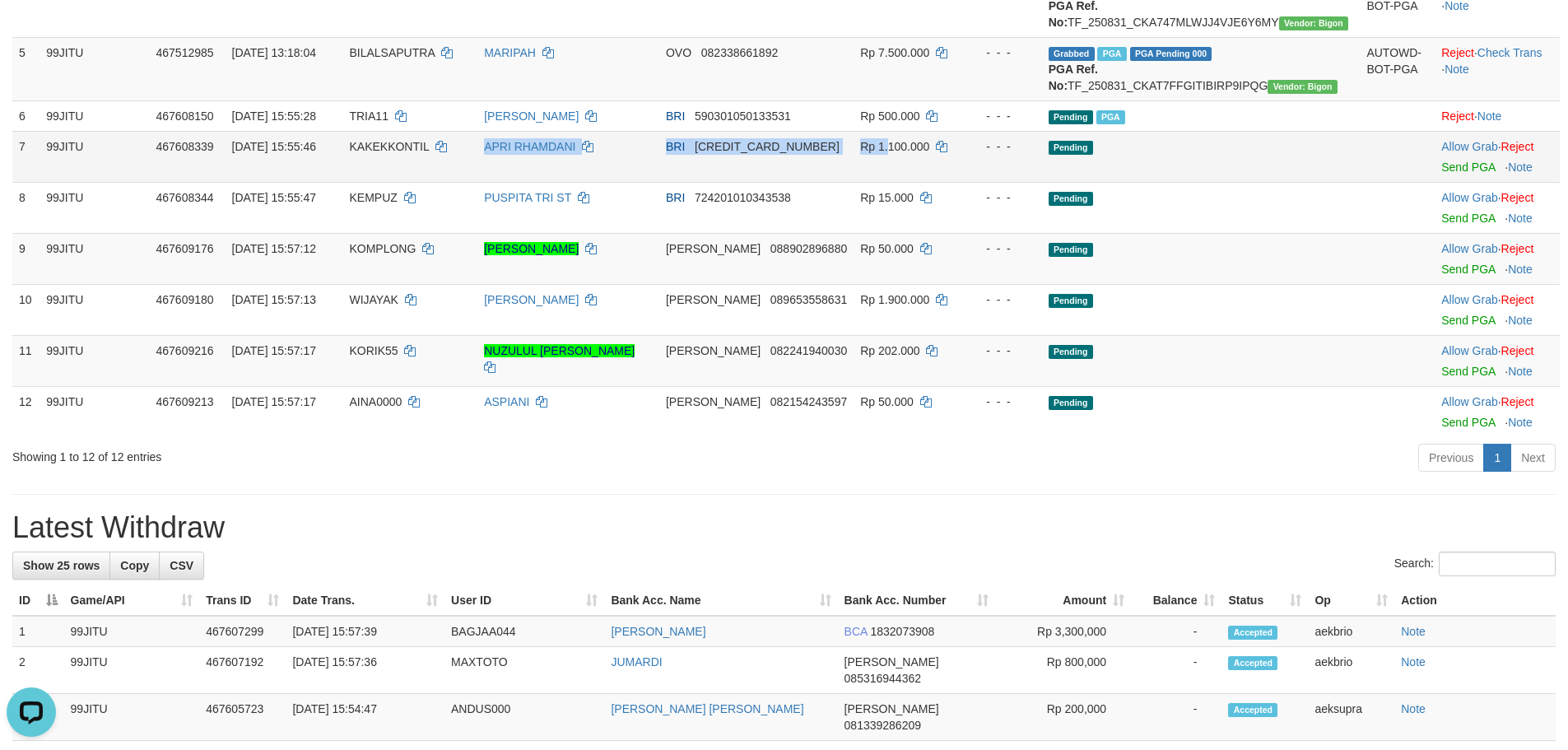
drag, startPoint x: 522, startPoint y: 232, endPoint x: 1127, endPoint y: 229, distance: 605.0
click at [1072, 182] on tr "7 99JITU 467608339 [DATE] 15:55:46 KAKEKKONTIL APRI RHAMDANI BRI [CREDIT_CARD_N…" at bounding box center [785, 157] width 1547 height 51
click at [1442, 174] on link "Send PGA" at bounding box center [1468, 167] width 54 height 13
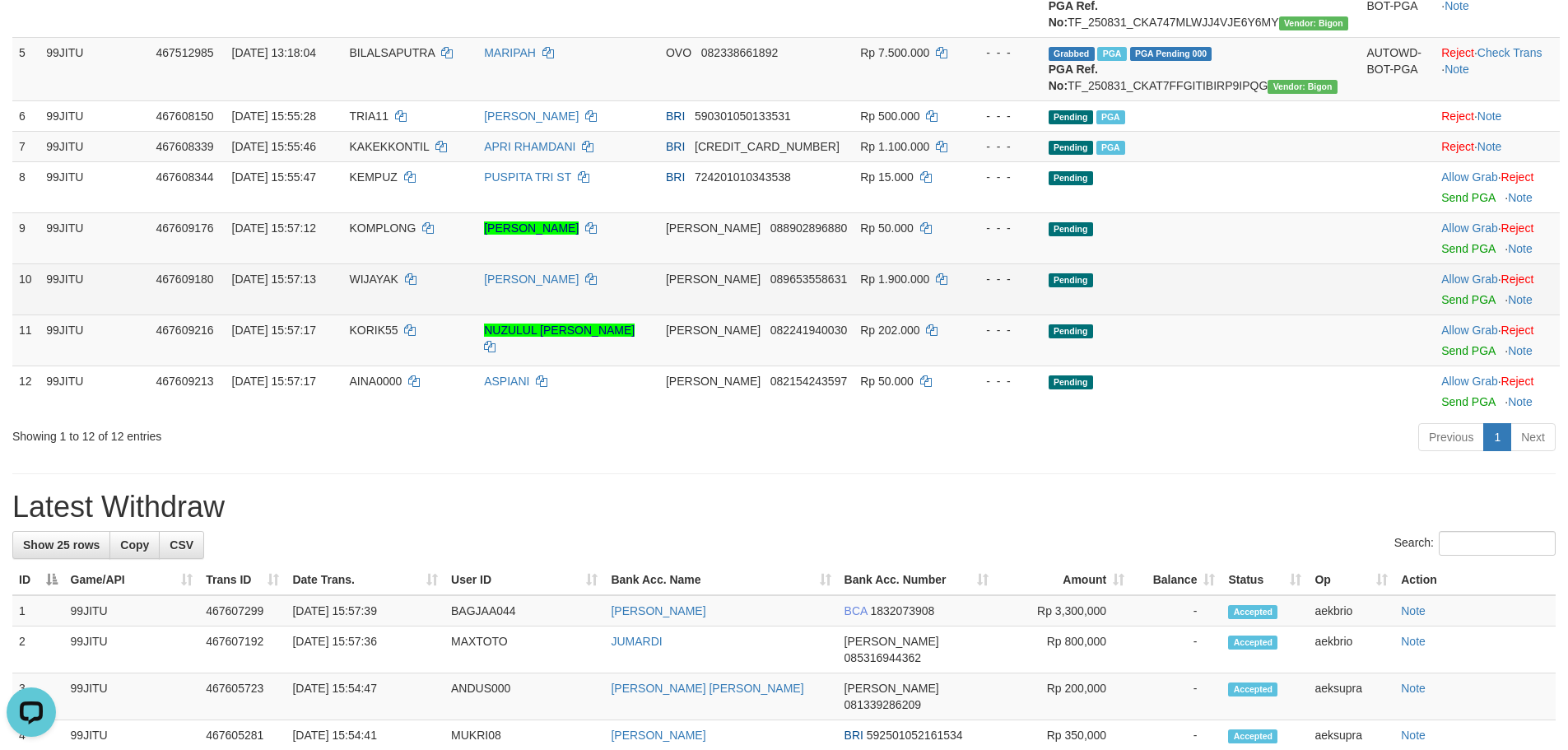
click at [396, 286] on span "WIJAYAK" at bounding box center [373, 280] width 48 height 13
copy td "WIJAYAK"
click at [396, 286] on span "WIJAYAK" at bounding box center [373, 280] width 48 height 13
drag, startPoint x: 563, startPoint y: 348, endPoint x: 1128, endPoint y: 356, distance: 565.1
click at [1028, 315] on tr "10 99JITU 467609180 [DATE] 15:57:13 [PERSON_NAME] 089653558631 Rp 1.900.000 - -…" at bounding box center [785, 289] width 1547 height 51
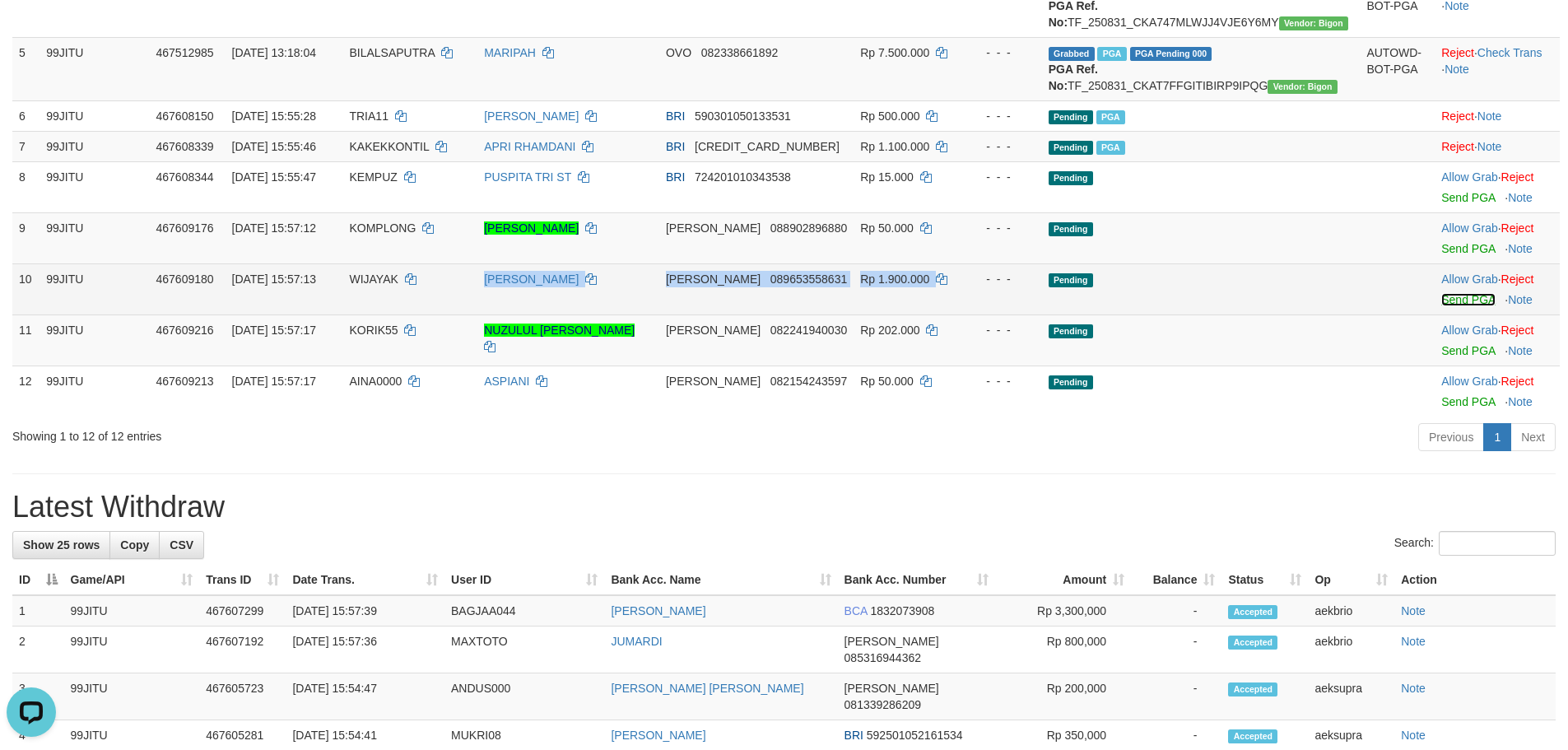
click at [1463, 306] on link "Send PGA" at bounding box center [1468, 299] width 54 height 13
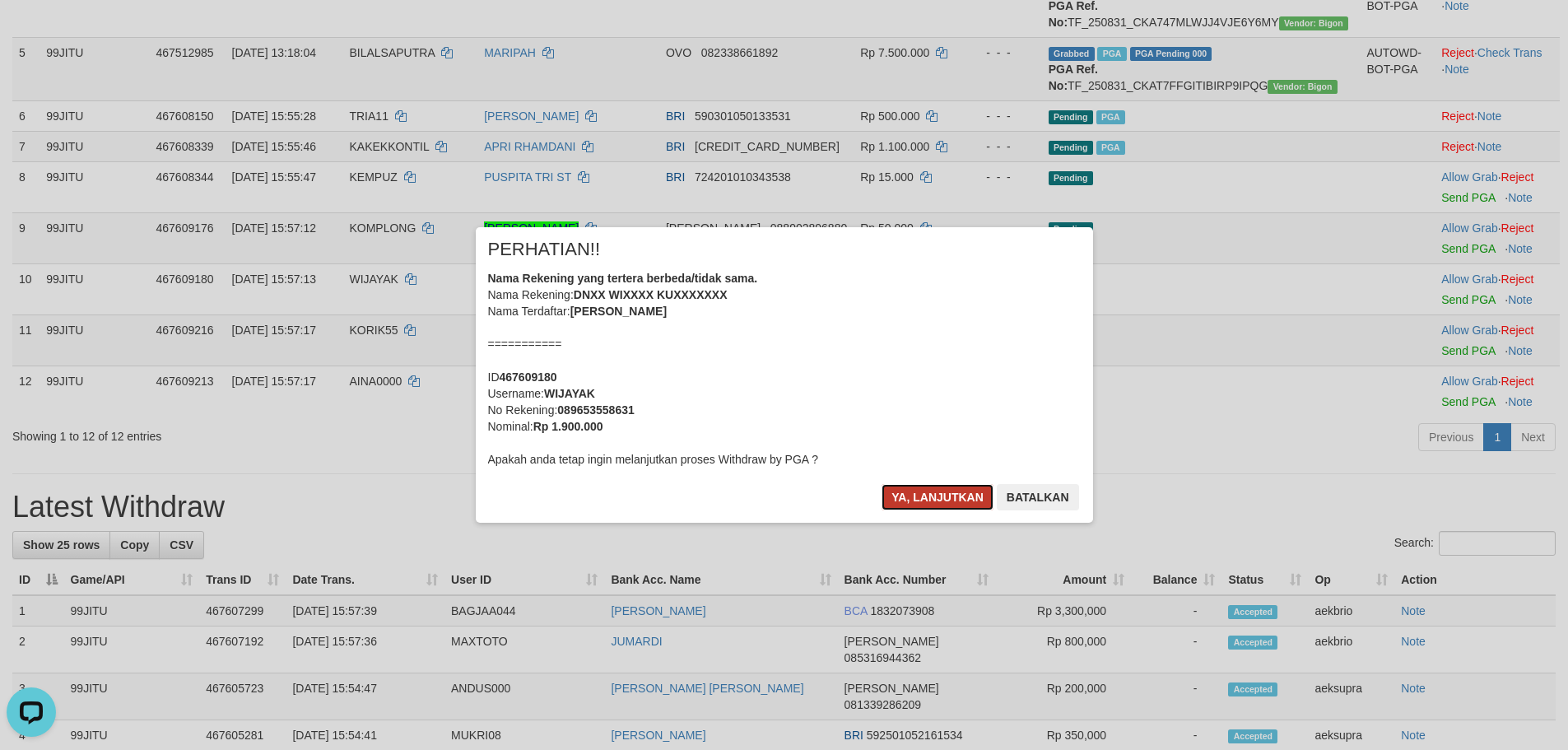
click at [902, 491] on button "Ya, lanjutkan" at bounding box center [937, 498] width 112 height 26
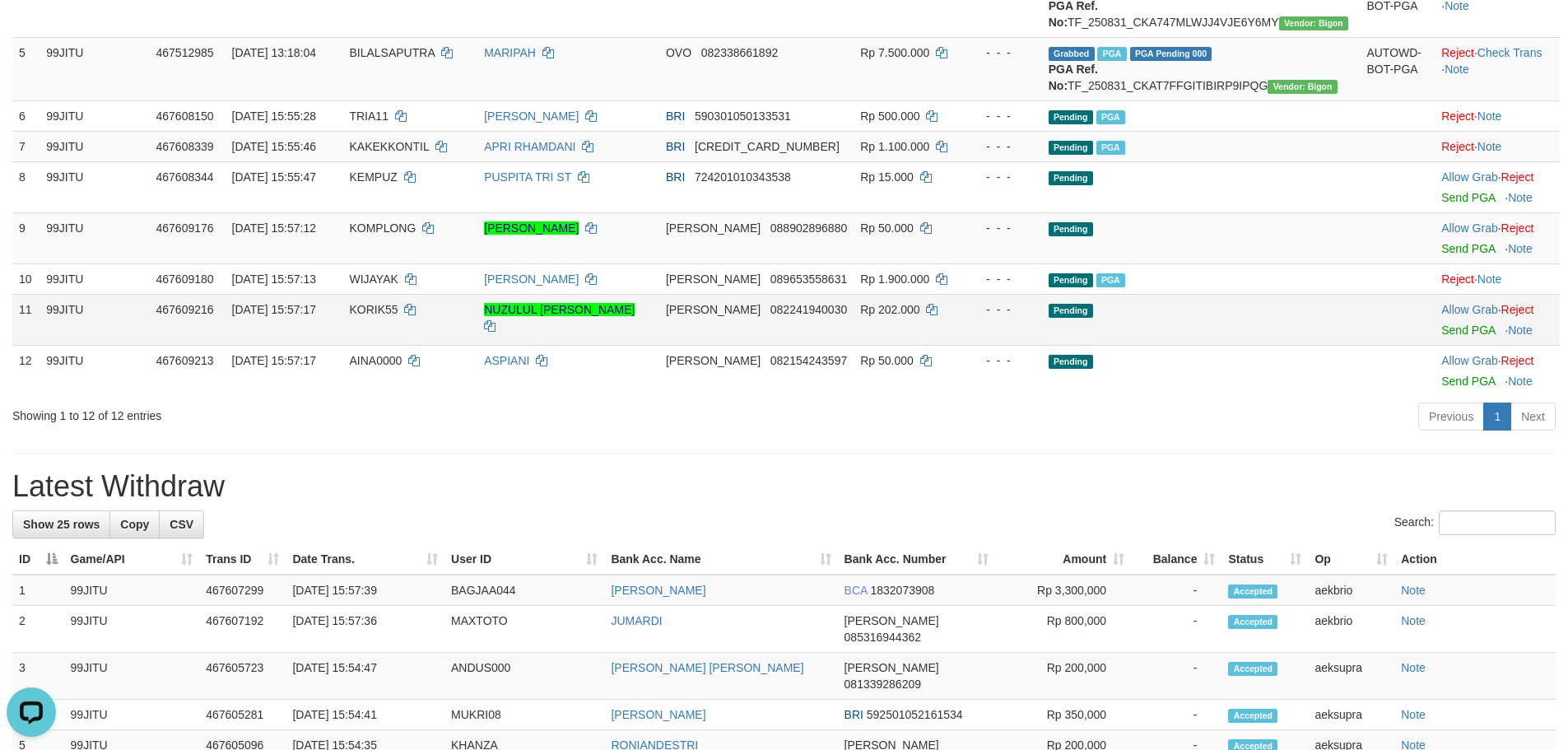
click at [421, 345] on td "KORIK55" at bounding box center [410, 319] width 135 height 51
copy td "KORIK55"
click at [1438, 345] on td "Allow Grab · Reject Send PGA · Note" at bounding box center [1497, 319] width 126 height 51
click at [1442, 337] on link "Send PGA" at bounding box center [1468, 331] width 54 height 13
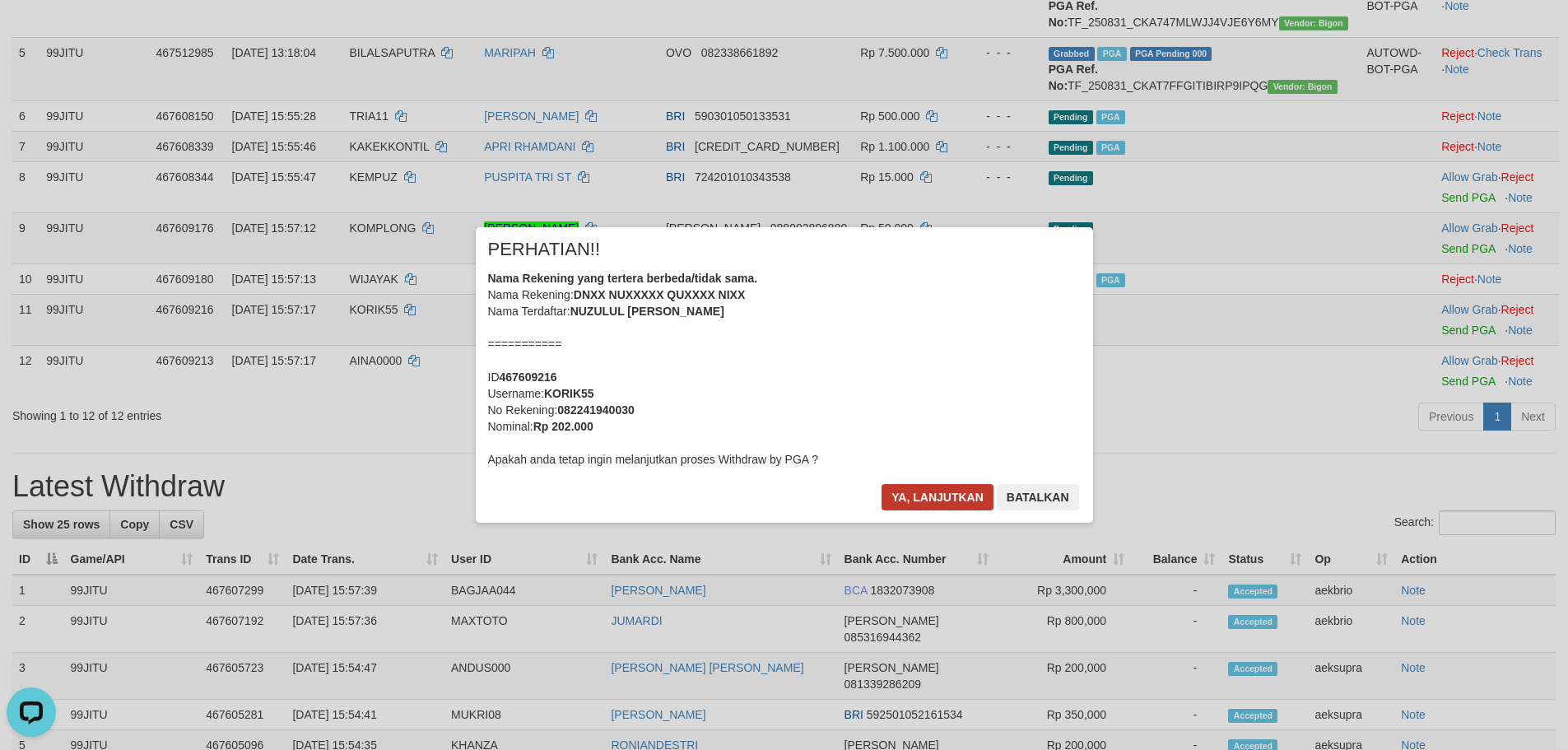
click at [906, 484] on div "× PERHATIAN!! Nama Rekening yang tertera berbeda/tidak sama. Nama Rekening: DNX…" at bounding box center [784, 375] width 617 height 295
click at [909, 482] on div "× PERHATIAN!! Nama Rekening yang tertera berbeda/tidak sama. Nama Rekening: DNX…" at bounding box center [784, 375] width 617 height 295
click at [909, 497] on button "Ya, lanjutkan" at bounding box center [937, 498] width 112 height 26
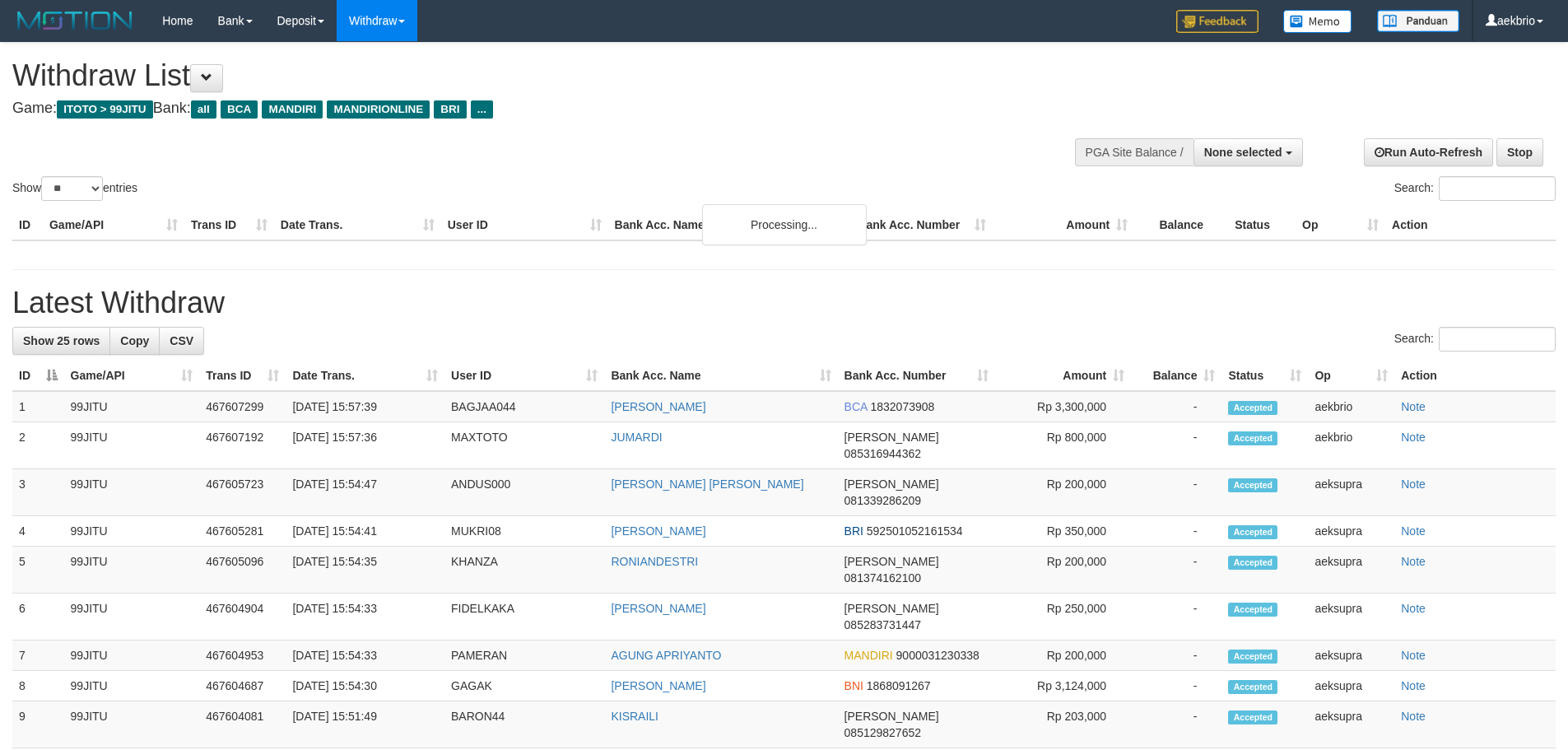
select select
select select "**"
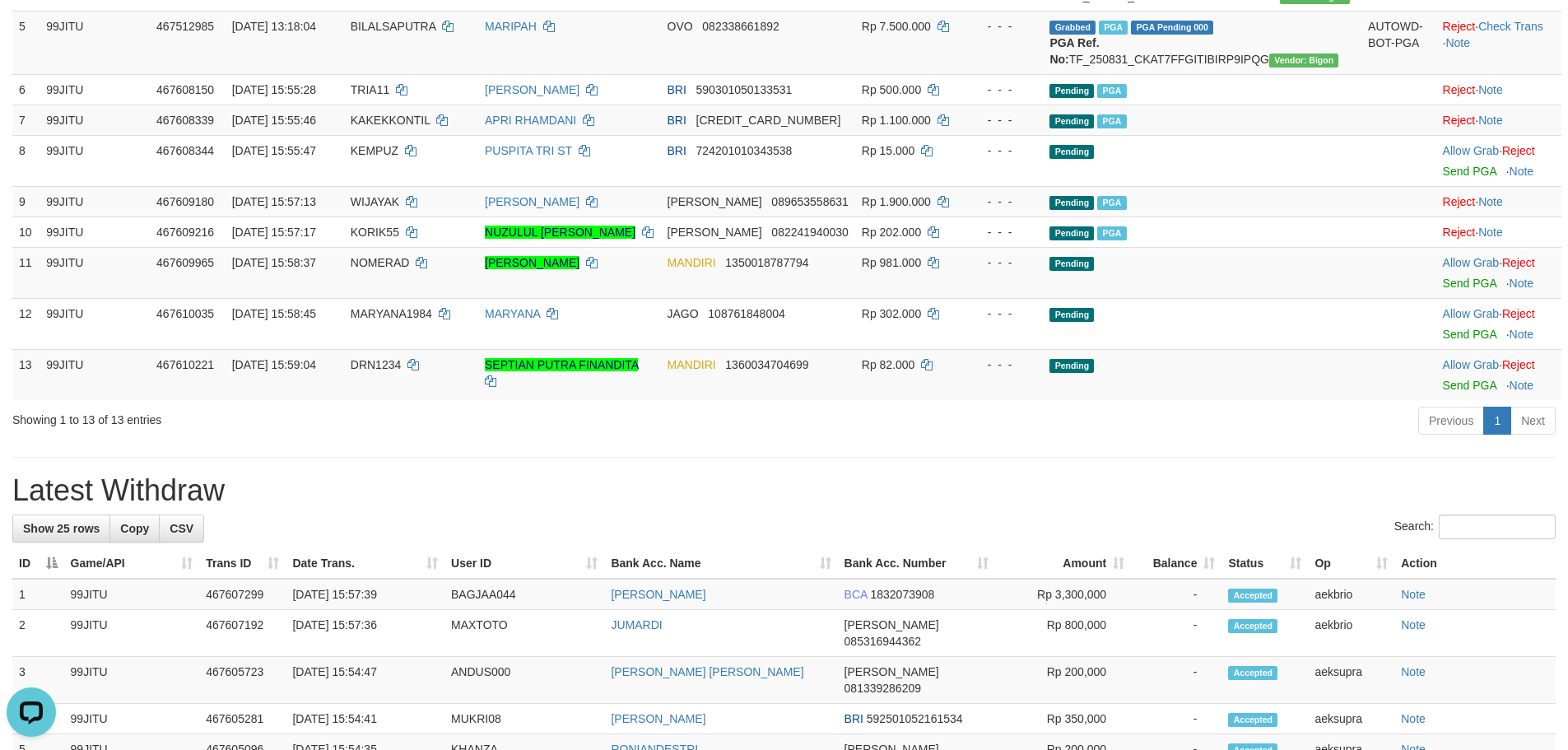
scroll to position [568, 0]
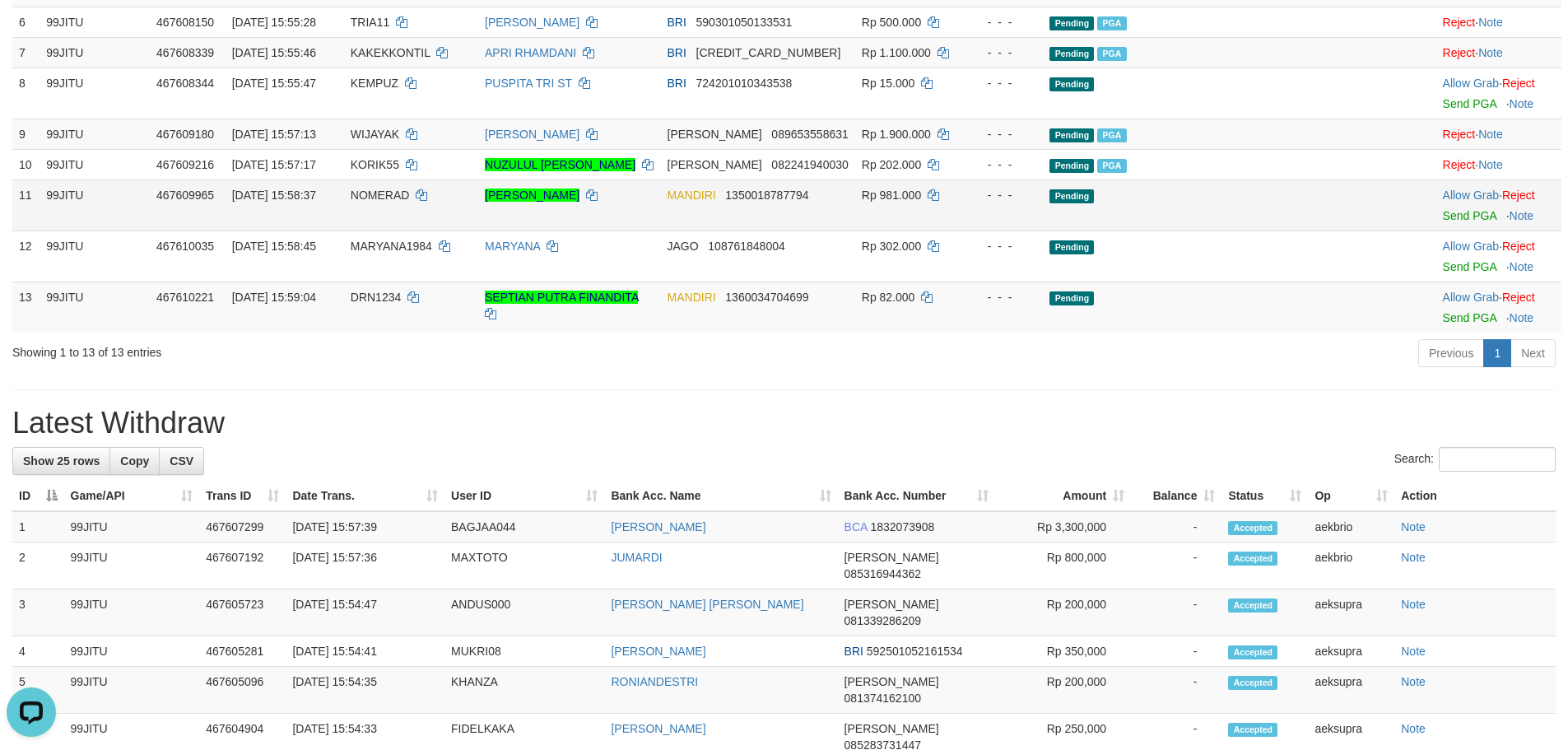
click at [410, 202] on span "NOMERAD" at bounding box center [379, 196] width 59 height 13
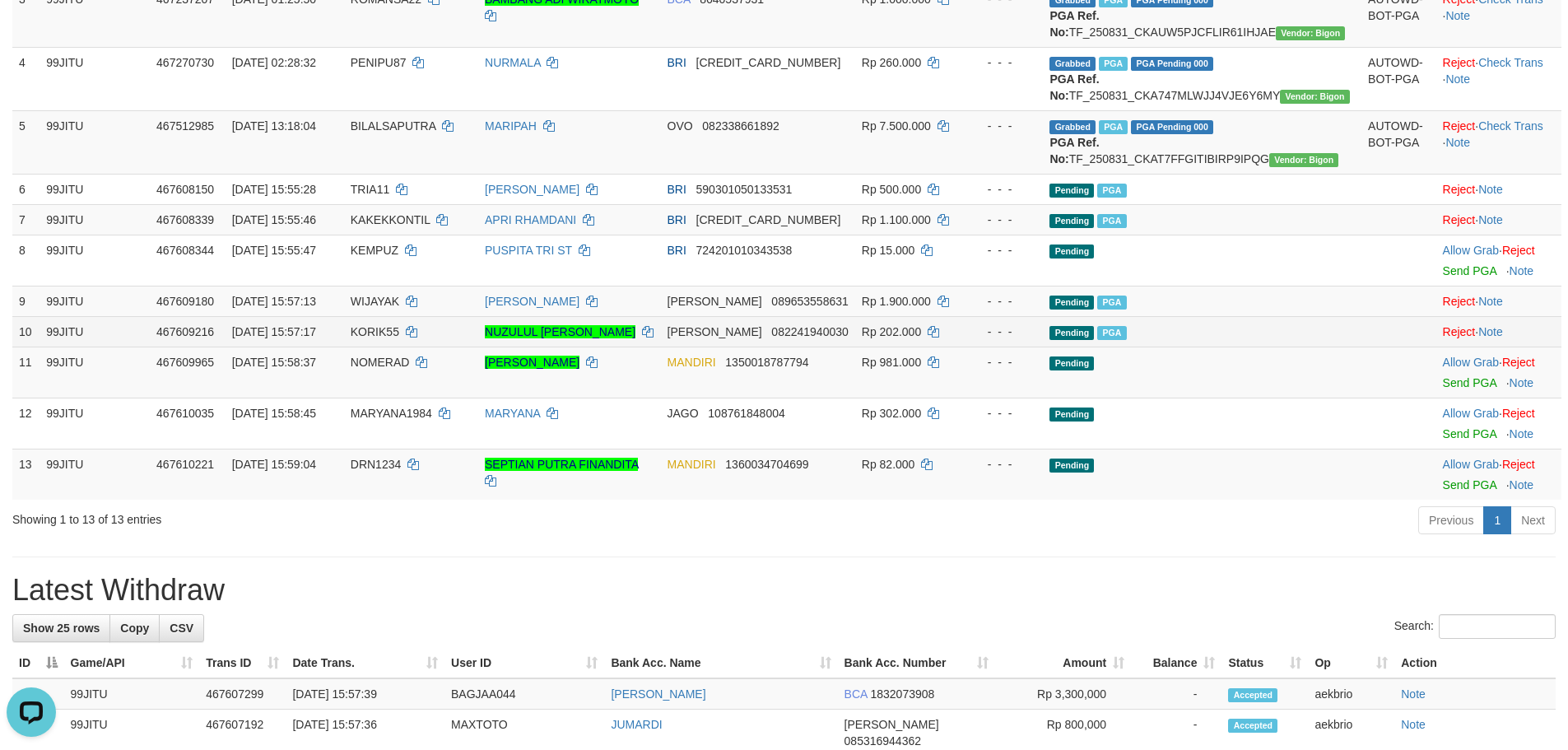
scroll to position [361, 0]
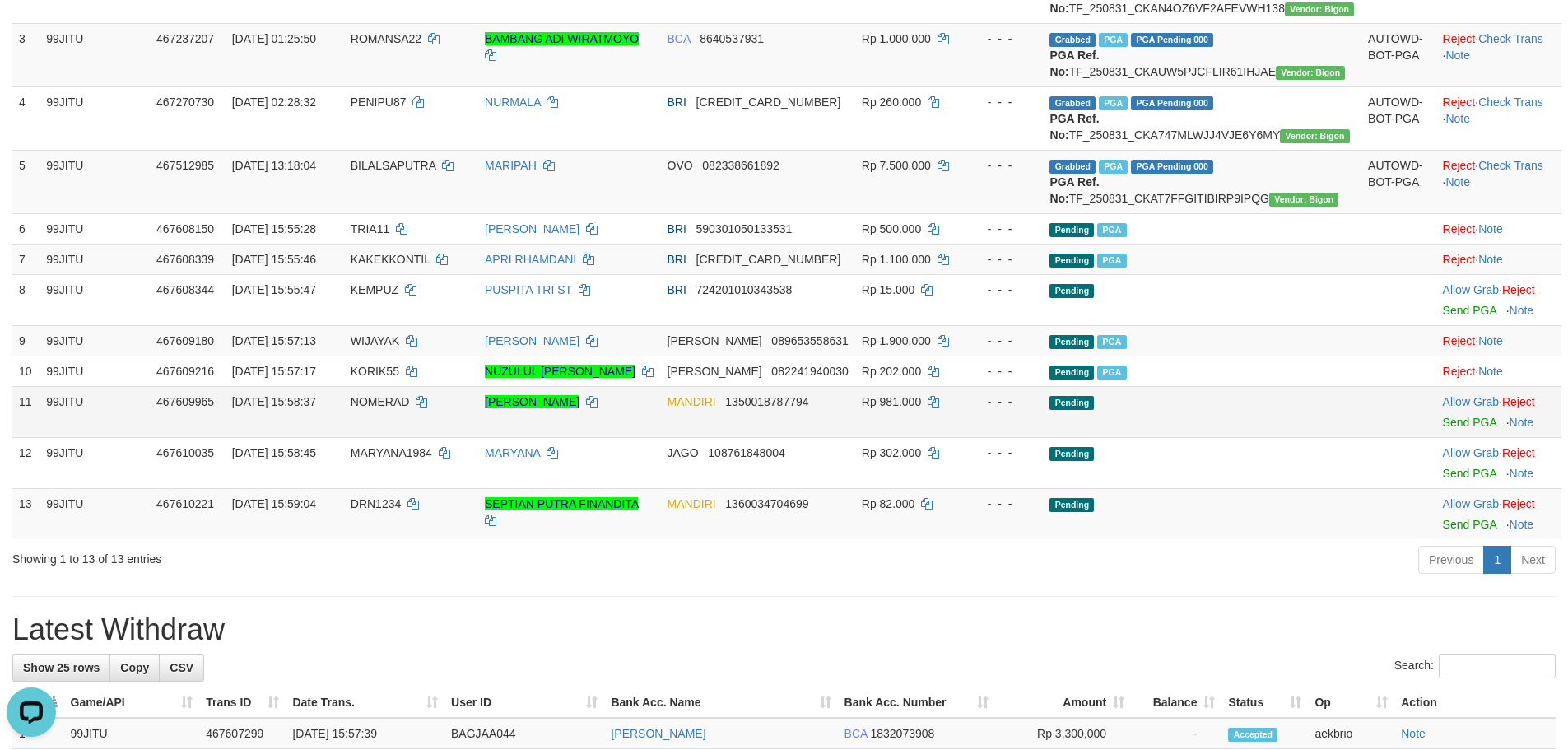
click at [410, 408] on span "NOMERAD" at bounding box center [379, 401] width 59 height 13
copy td "NOMERAD"
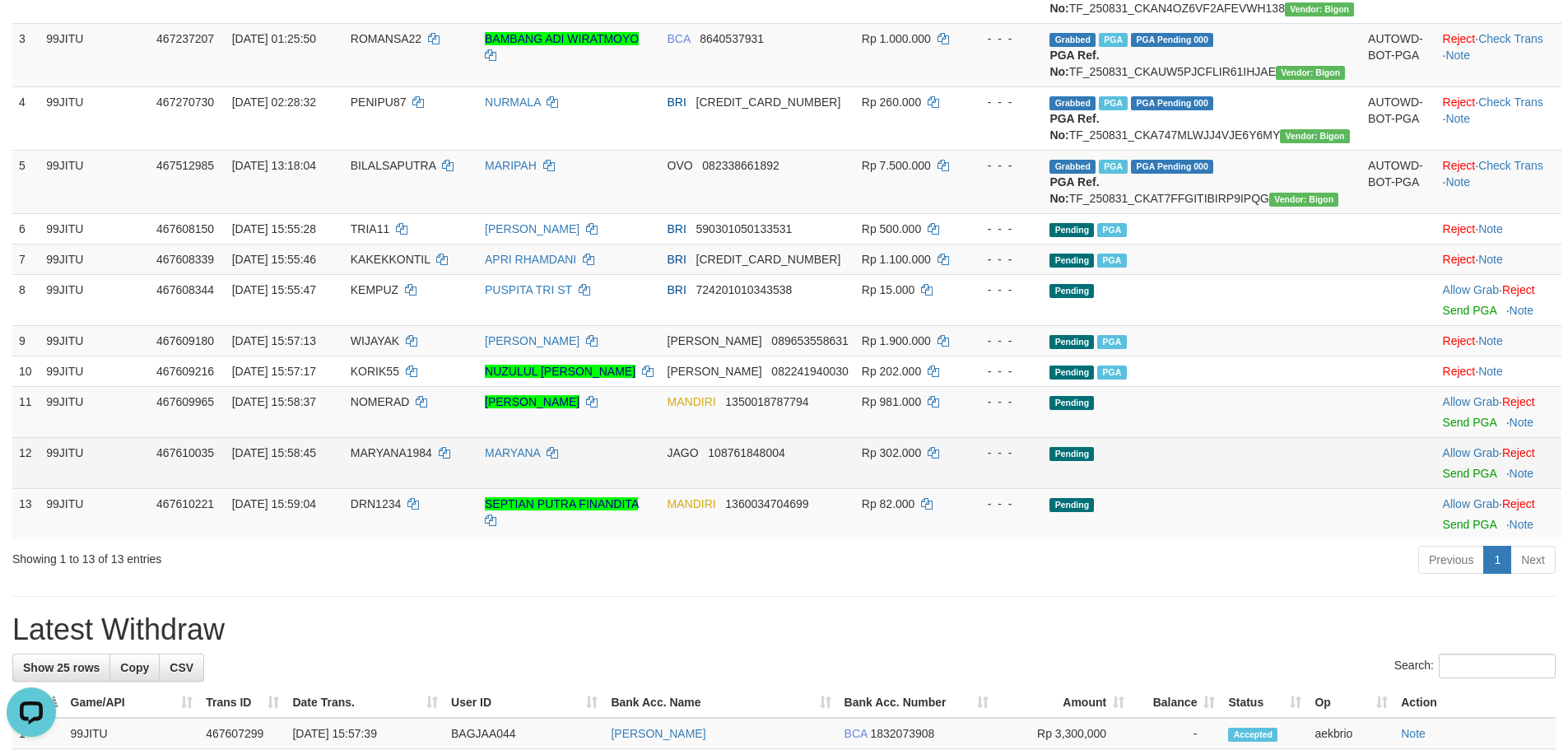
click at [432, 459] on span "MARYANA1984" at bounding box center [391, 453] width 81 height 13
copy td "MARYANA1984"
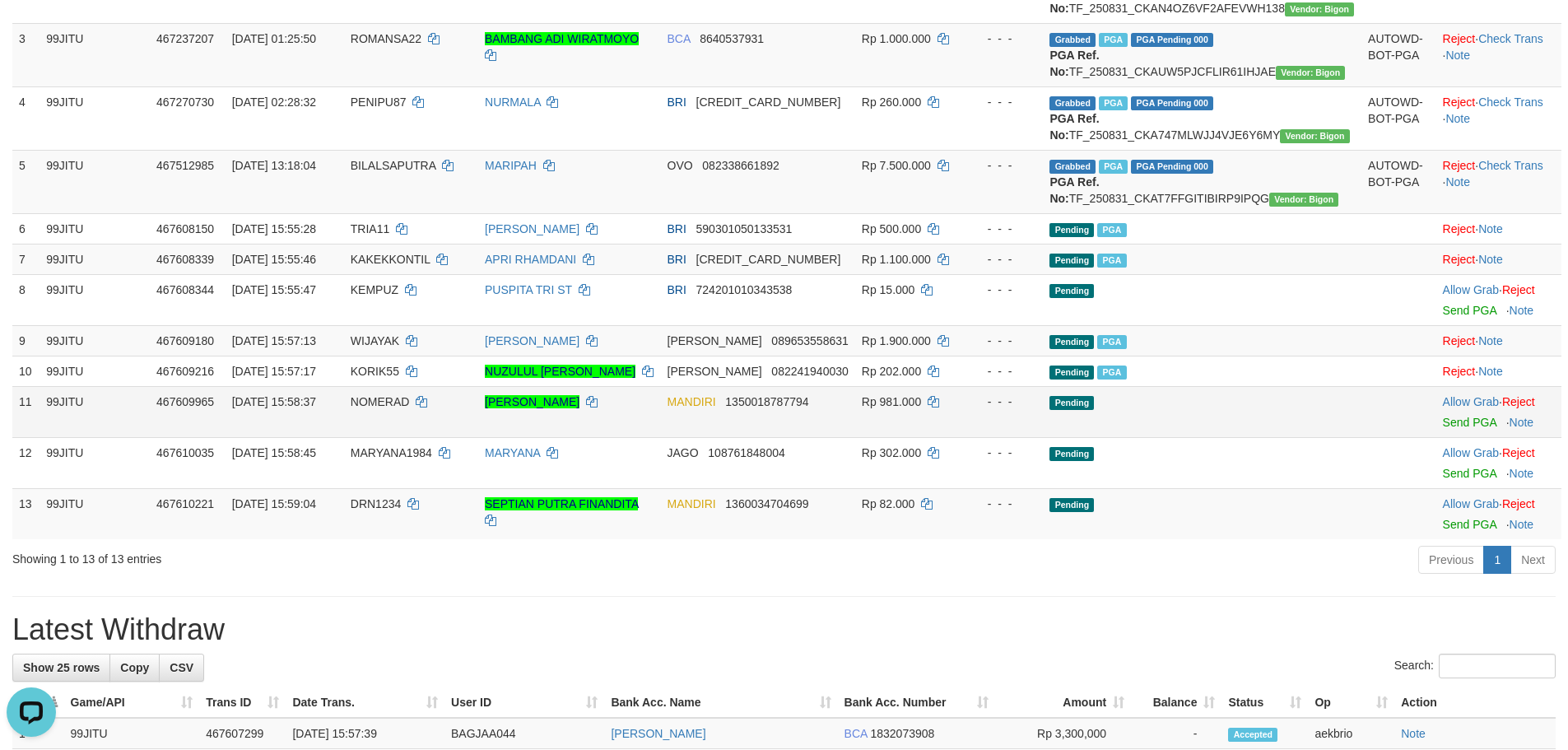
click at [410, 408] on span "NOMERAD" at bounding box center [379, 401] width 59 height 13
copy td "NOMERAD"
drag, startPoint x: 505, startPoint y: 485, endPoint x: 979, endPoint y: 485, distance: 474.0
click at [964, 437] on tr "11 99JITU 467609965 31/08/2025 15:58:37 NOMERAD ADIKA YUDHA PRAWIRA MANDIRI 135…" at bounding box center [786, 412] width 1549 height 51
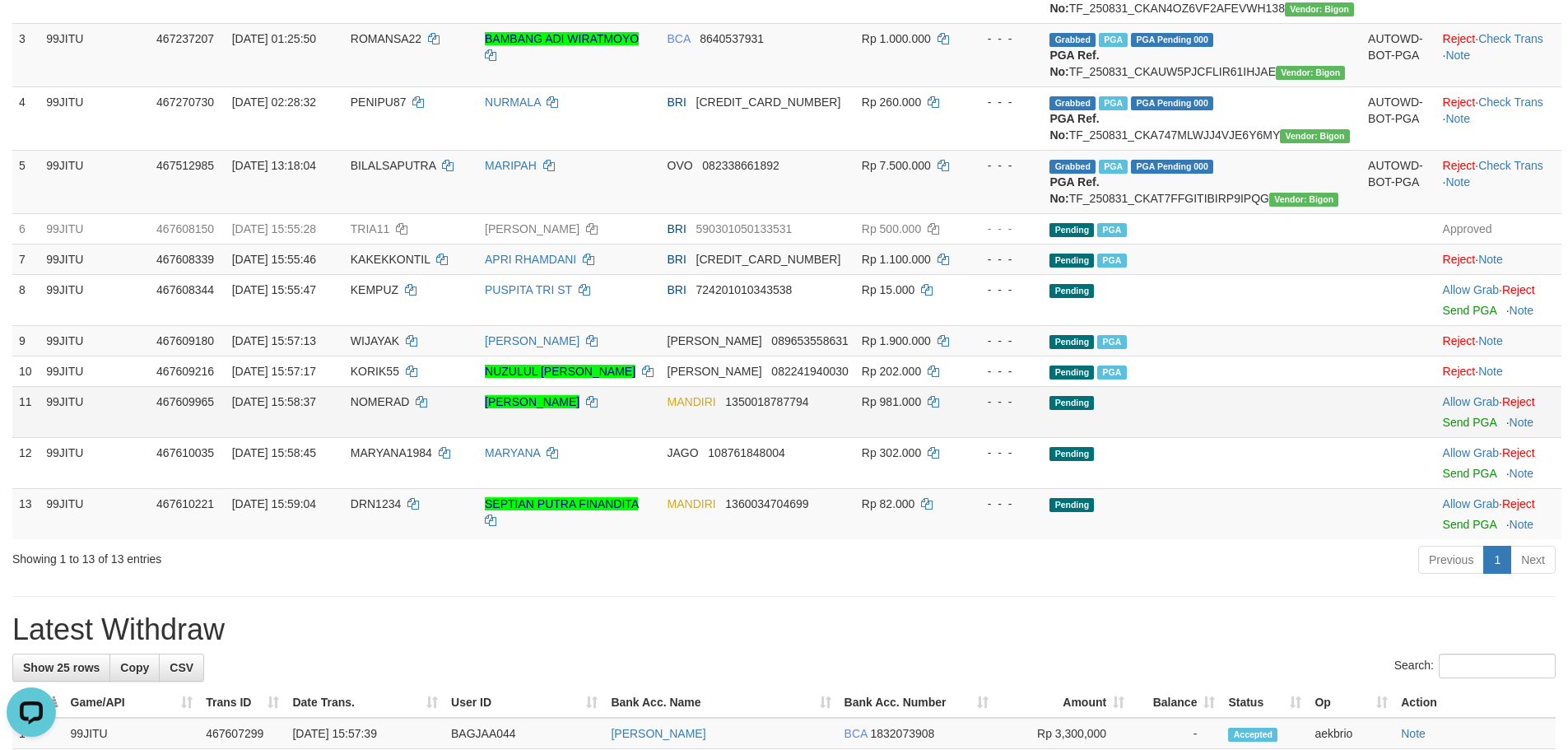
click at [1233, 437] on td "Pending" at bounding box center [1202, 412] width 318 height 51
click at [1442, 429] on link "Send PGA" at bounding box center [1469, 422] width 54 height 13
click at [1257, 437] on td "Pending" at bounding box center [1202, 412] width 318 height 51
drag, startPoint x: 1291, startPoint y: 485, endPoint x: 417, endPoint y: 488, distance: 874.0
click at [385, 437] on tr "11 99JITU 467609965 31/08/2025 15:58:37 NOMERAD ADIKA YUDHA PRAWIRA MANDIRI 135…" at bounding box center [786, 412] width 1549 height 51
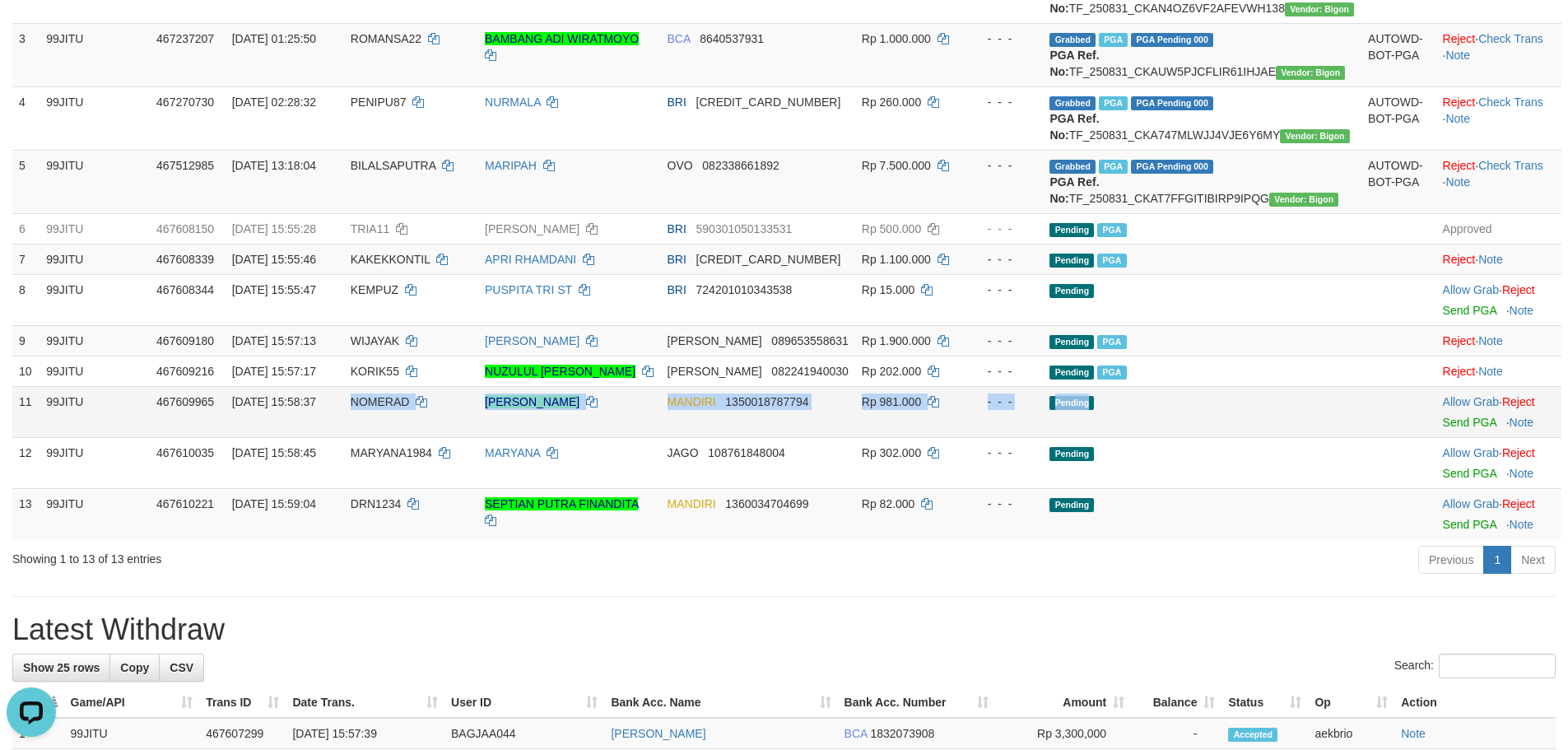
click at [410, 408] on span "NOMERAD" at bounding box center [379, 401] width 59 height 13
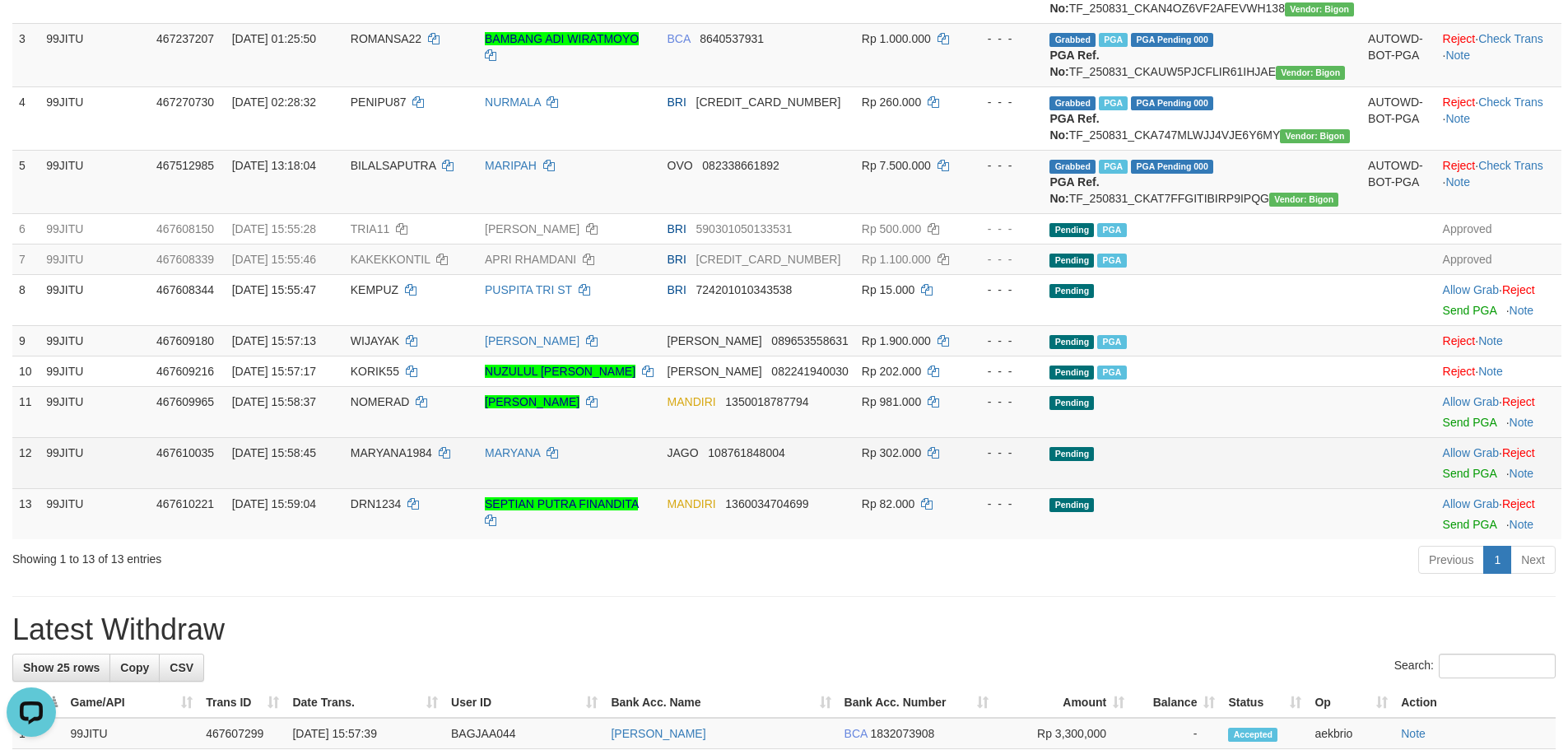
click at [405, 459] on span "MARYANA1984" at bounding box center [391, 453] width 81 height 13
copy td "MARYANA1984"
click at [405, 459] on span "MARYANA1984" at bounding box center [391, 453] width 81 height 13
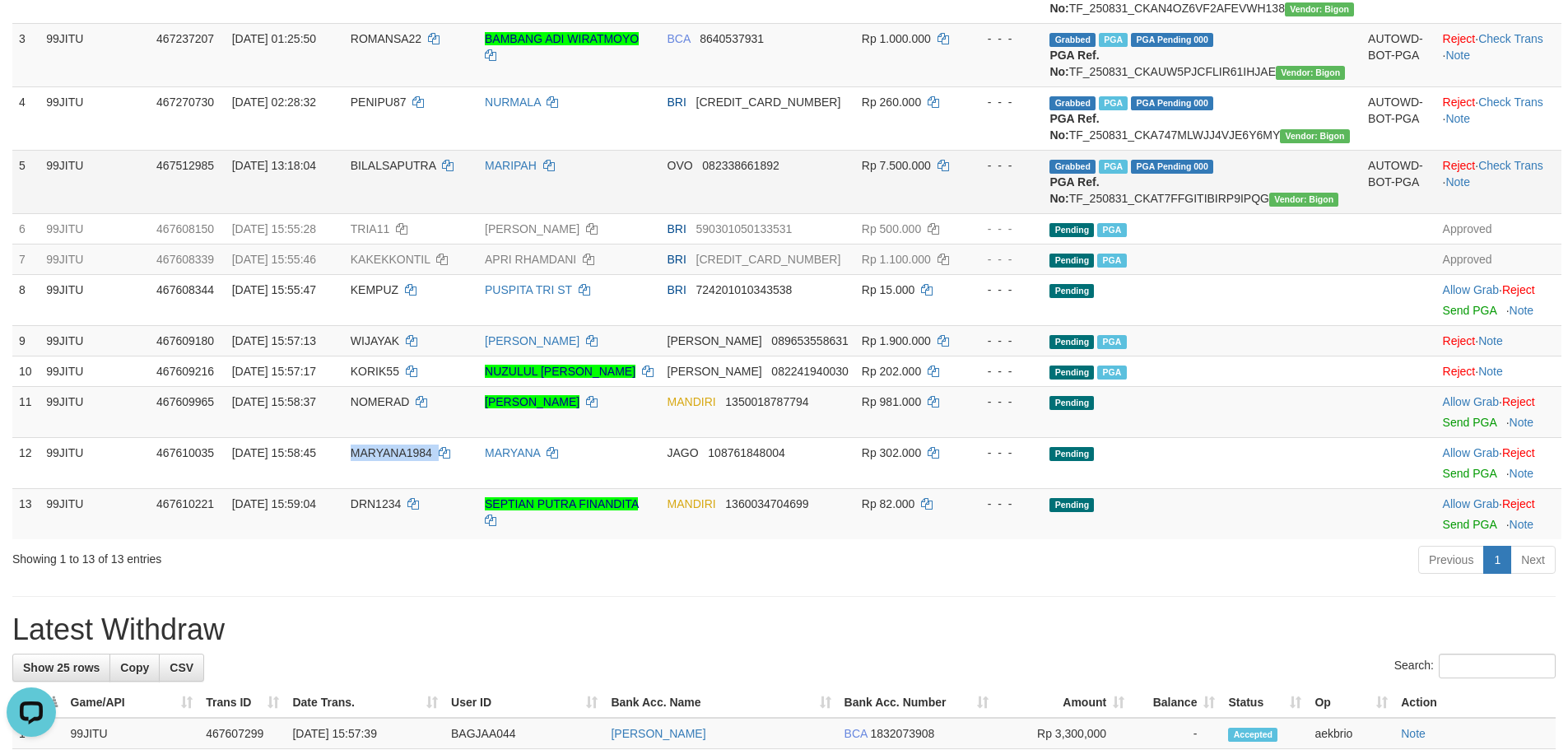
copy td "MARYANA1984"
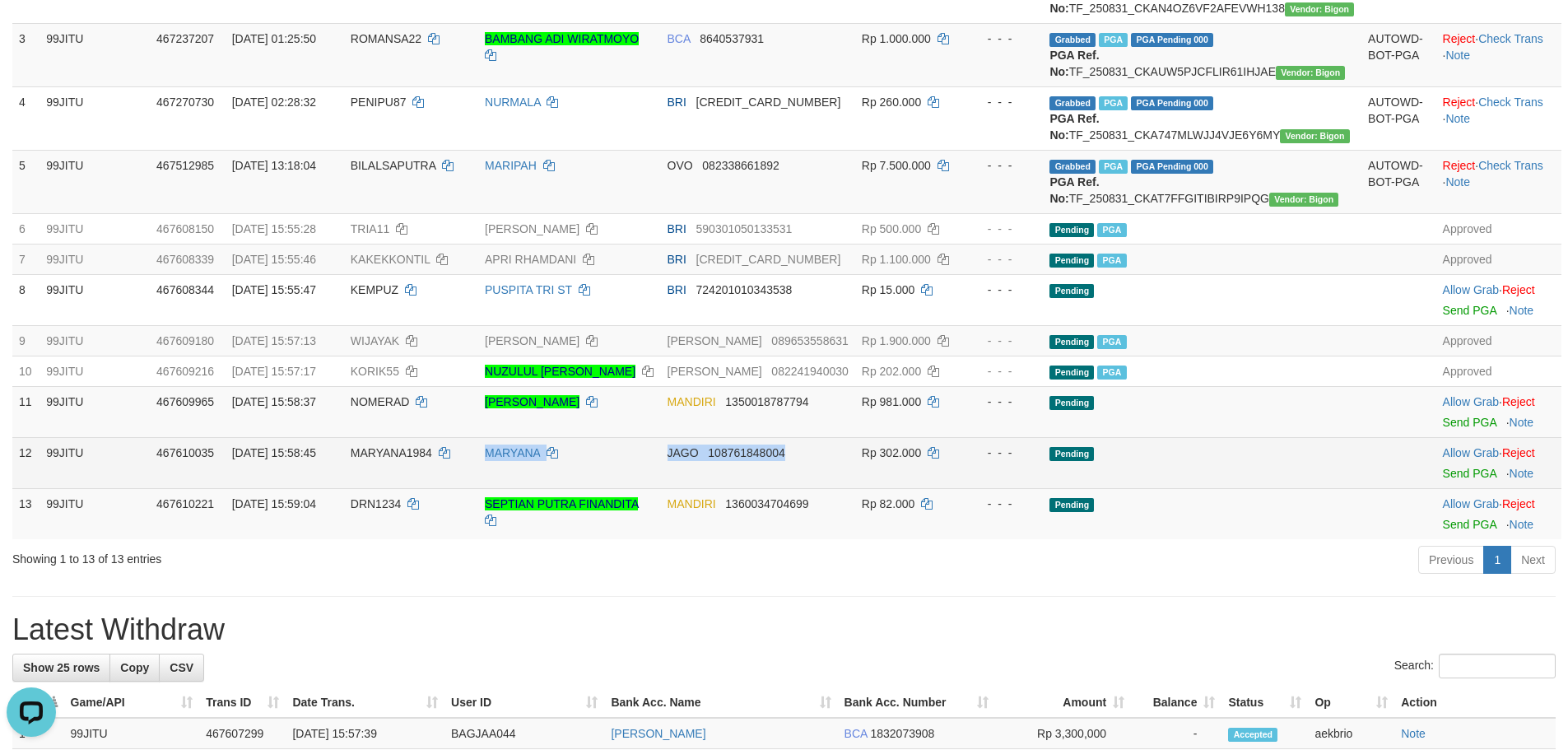
drag, startPoint x: 594, startPoint y: 520, endPoint x: 939, endPoint y: 520, distance: 345.0
click at [933, 488] on tr "12 99JITU 467610035 31/08/2025 15:58:45 MARYANA1984 MARYANA JAGO 108761848004 R…" at bounding box center [786, 463] width 1549 height 51
drag, startPoint x: 1155, startPoint y: 518, endPoint x: 1172, endPoint y: 515, distance: 17.3
click at [1155, 488] on td "Pending" at bounding box center [1202, 463] width 318 height 51
click at [1442, 480] on link "Send PGA" at bounding box center [1469, 473] width 54 height 13
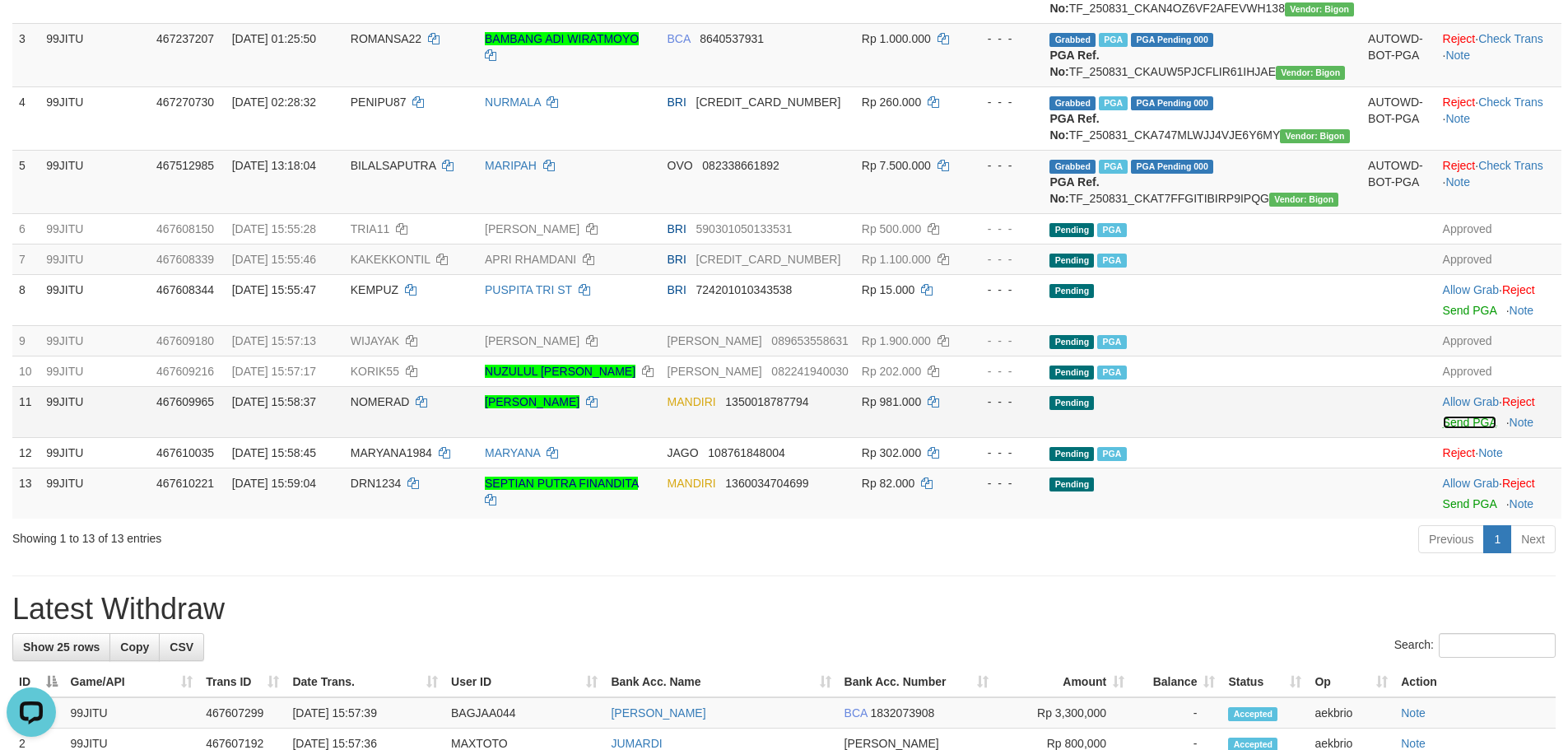
click at [1464, 429] on link "Send PGA" at bounding box center [1469, 422] width 54 height 13
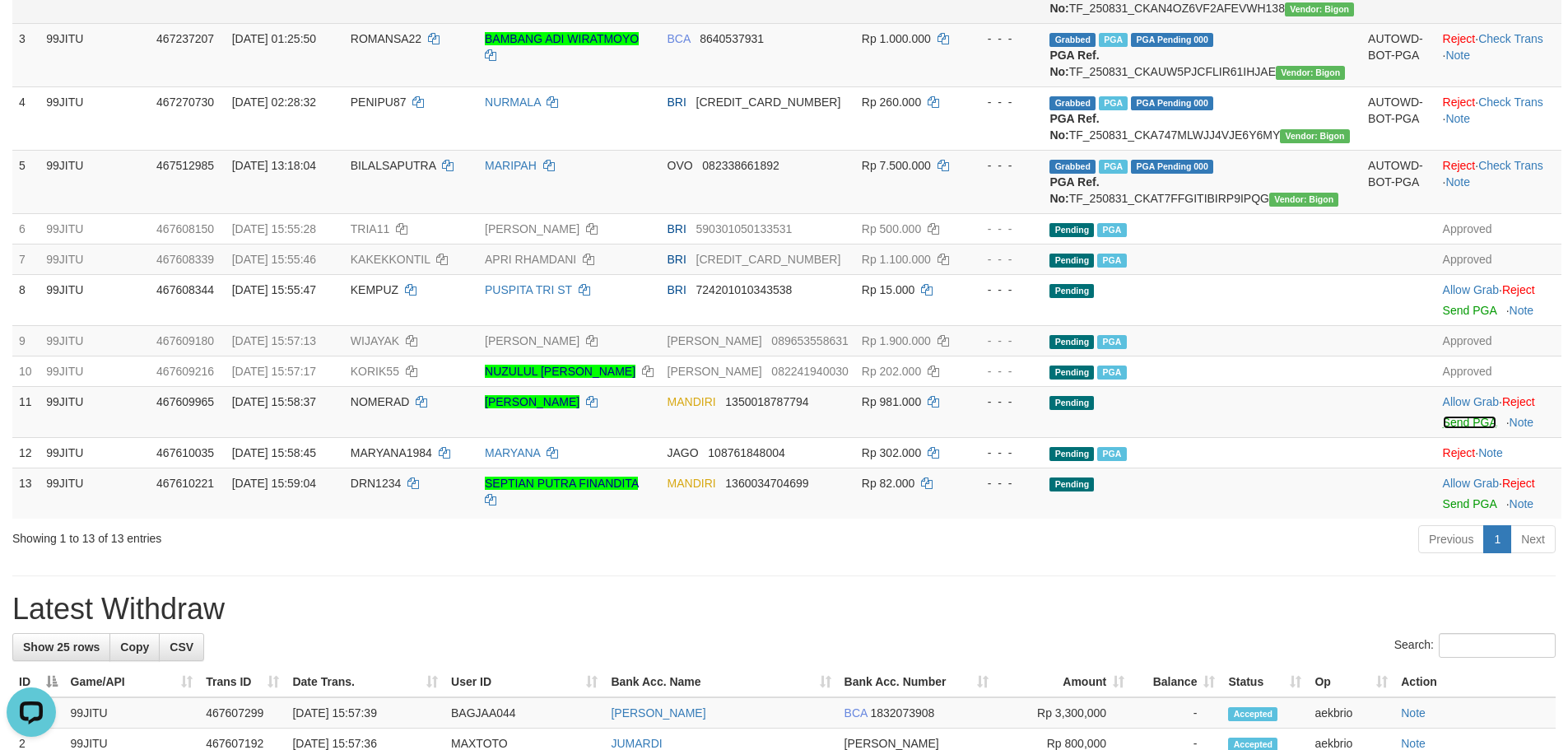
scroll to position [340, 0]
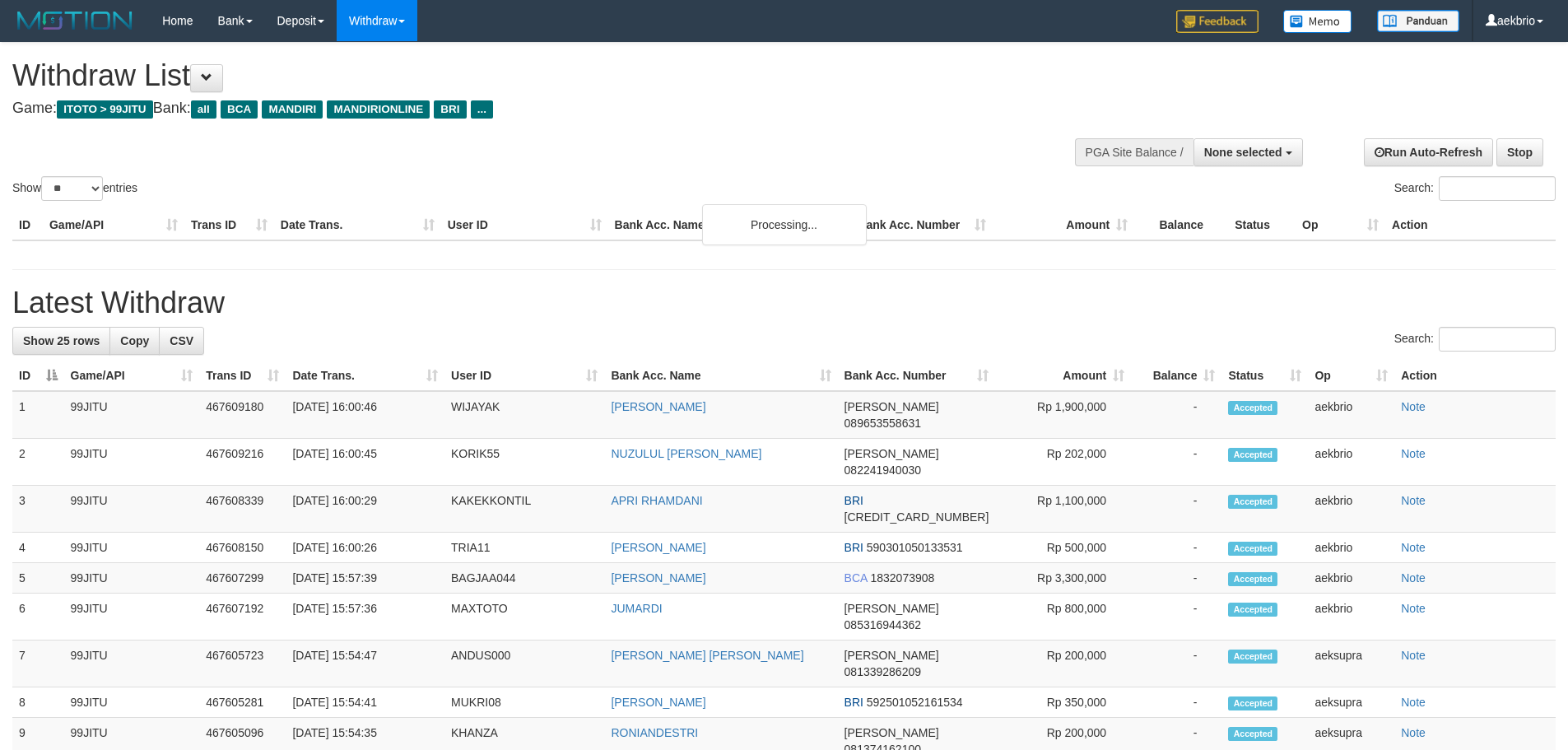
select select
select select "**"
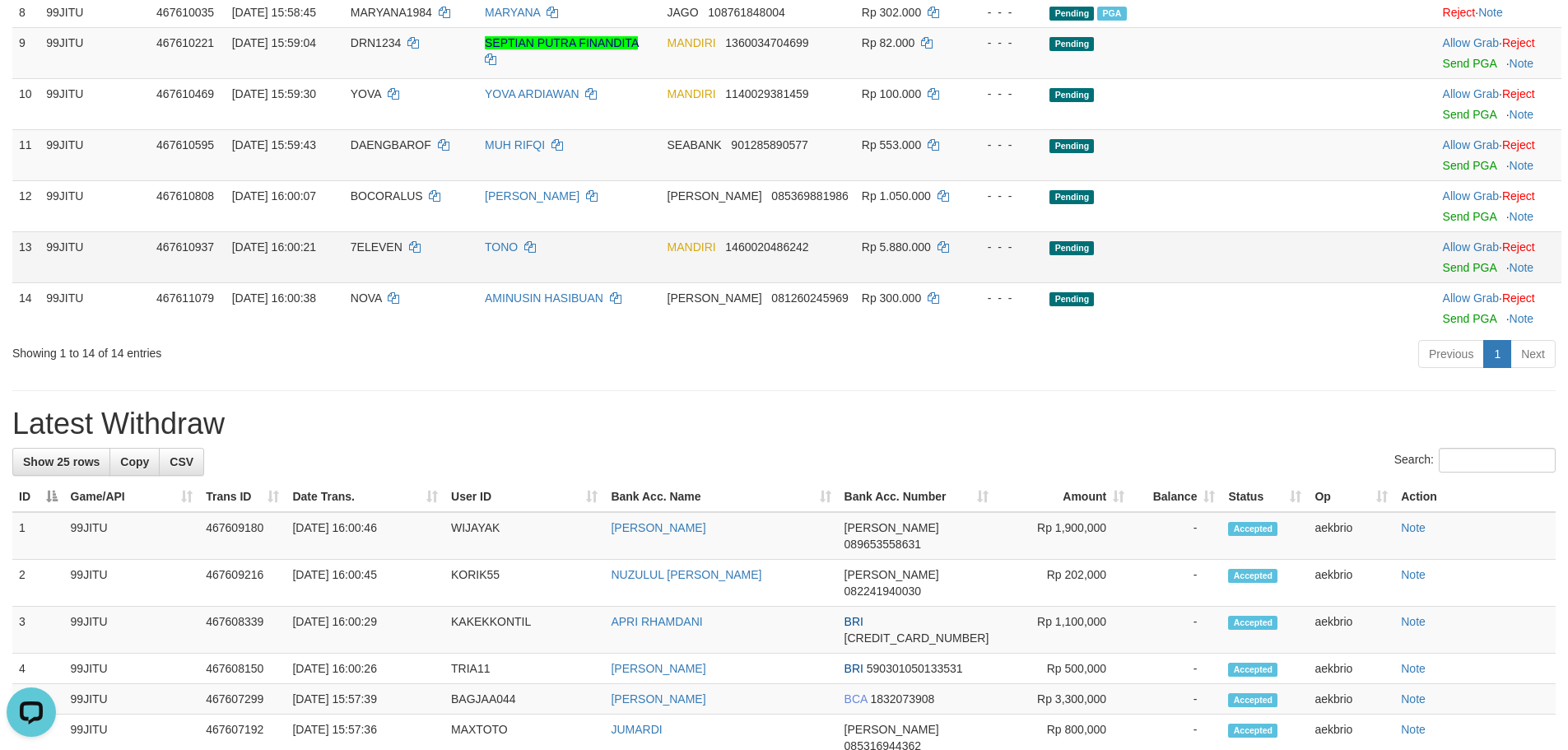
scroll to position [494, 0]
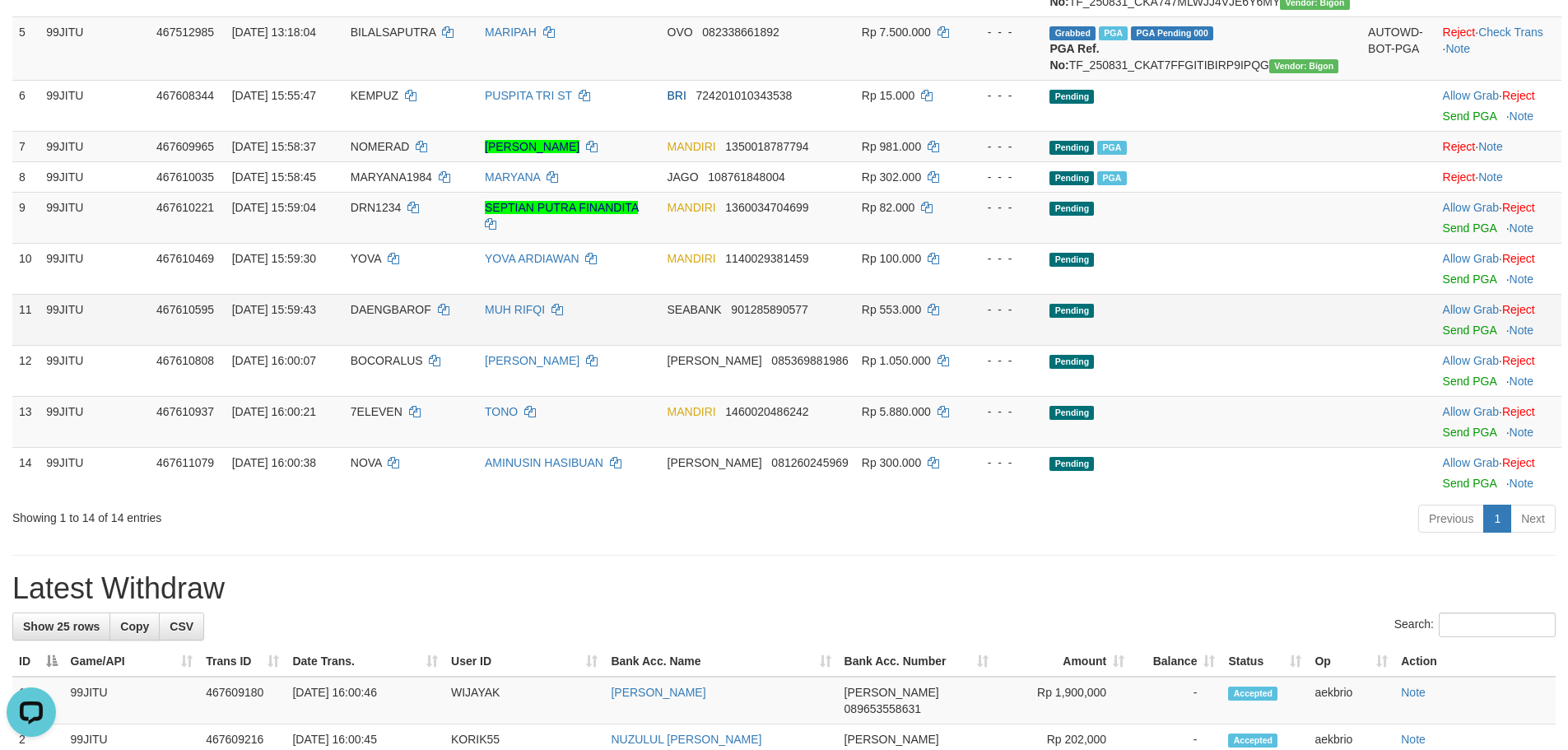
click at [425, 316] on span "DAENGBAROF" at bounding box center [390, 310] width 80 height 13
copy td "DAENGBAROF"
click at [425, 316] on span "DAENGBAROF" at bounding box center [390, 310] width 80 height 13
drag, startPoint x: 531, startPoint y: 384, endPoint x: 1187, endPoint y: 384, distance: 656.0
click at [1043, 345] on tr "11 99JITU 467610595 31/08/2025 15:59:43 DAENGBAROF MUH RIFQI SEABANK 9012858905…" at bounding box center [786, 319] width 1549 height 51
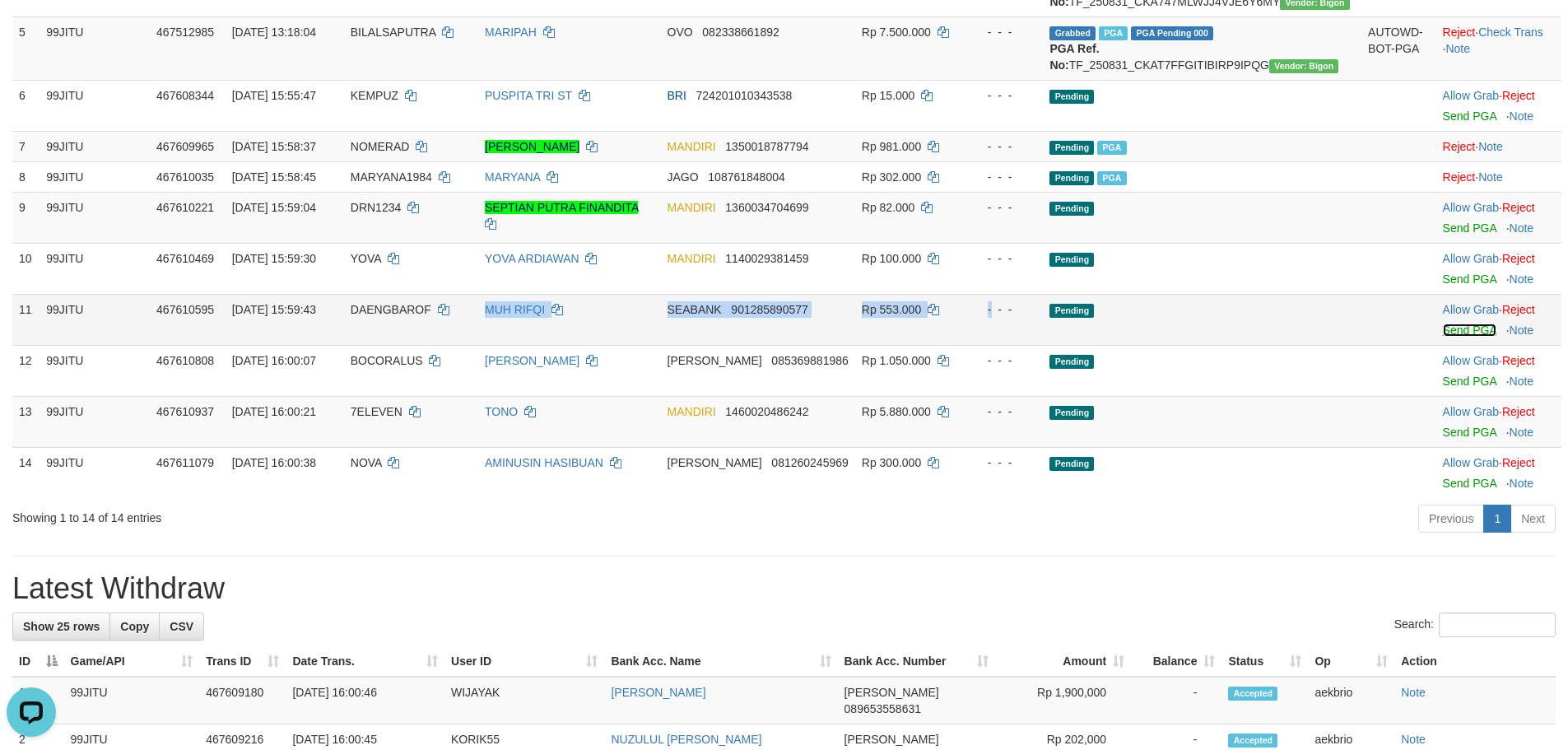
click at [1443, 337] on link "Send PGA" at bounding box center [1469, 331] width 54 height 13
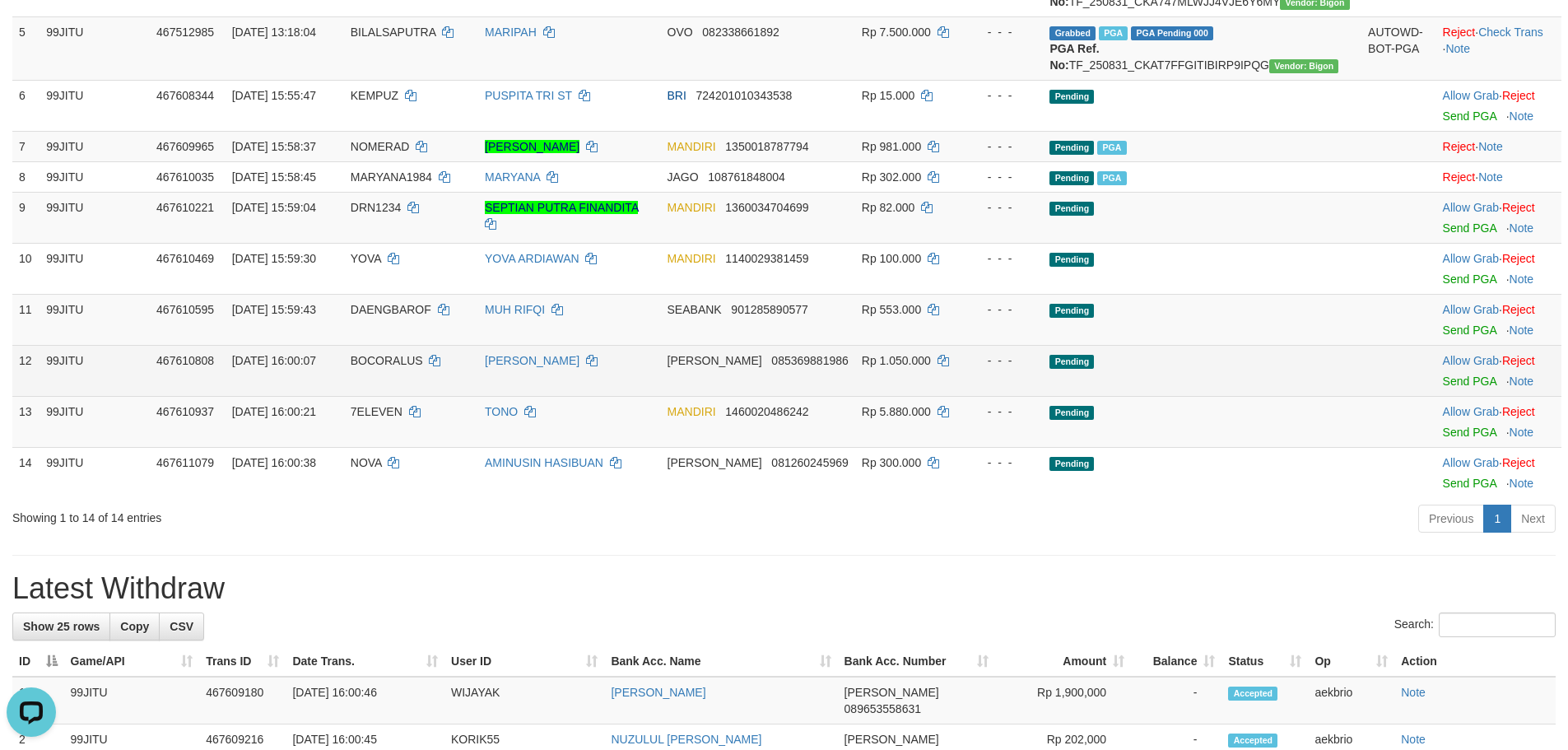
click at [427, 396] on td "BOCORALUS" at bounding box center [411, 370] width 134 height 51
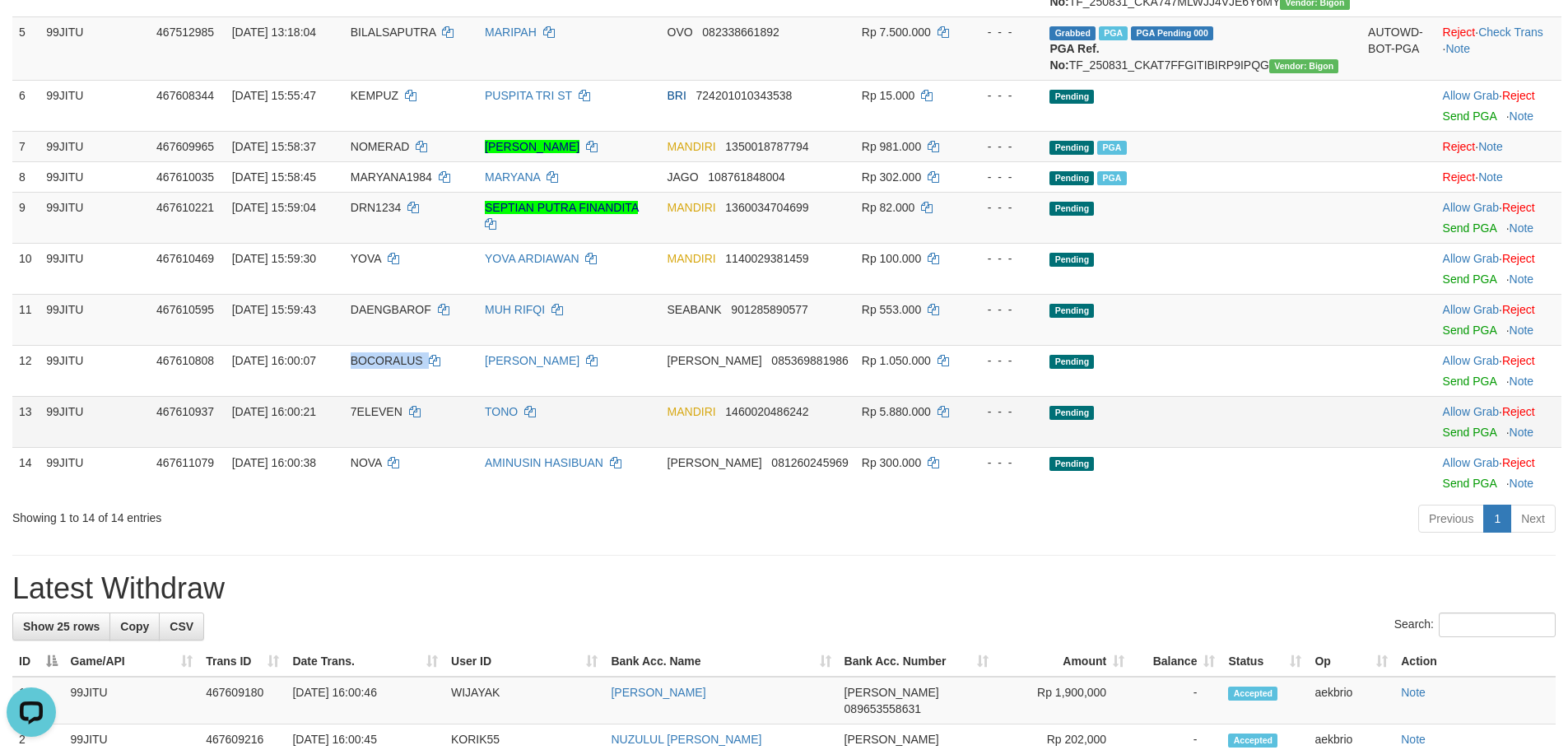
copy td "BOCORALUS"
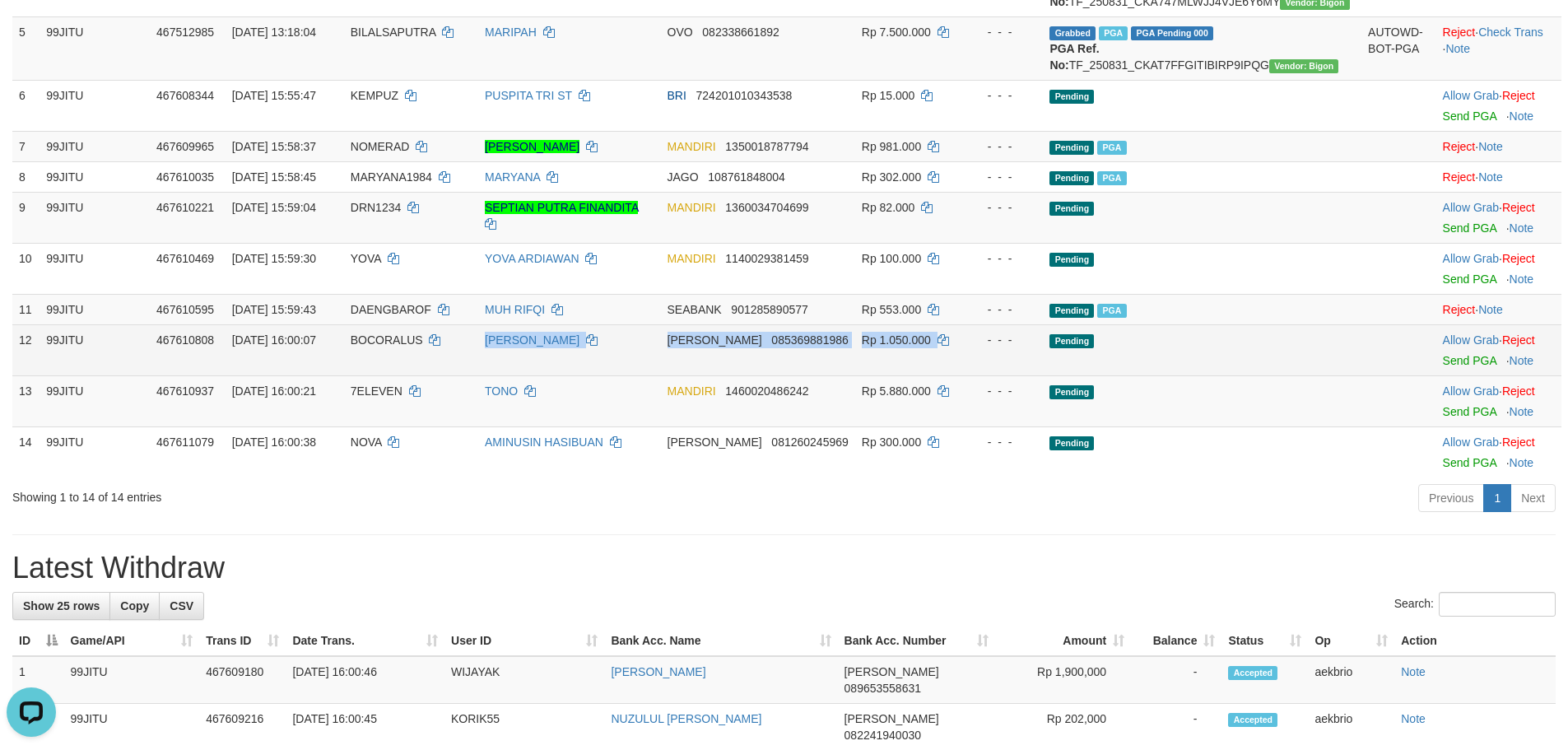
drag, startPoint x: 614, startPoint y: 424, endPoint x: 1071, endPoint y: 431, distance: 457.1
click at [1025, 376] on tr "12 99JITU 467610808 31/08/2025 16:00:07 BOCORALUS ZAINAL ABIDIN DANA 0853698819…" at bounding box center [786, 350] width 1549 height 51
click at [1455, 367] on link "Send PGA" at bounding box center [1469, 361] width 54 height 13
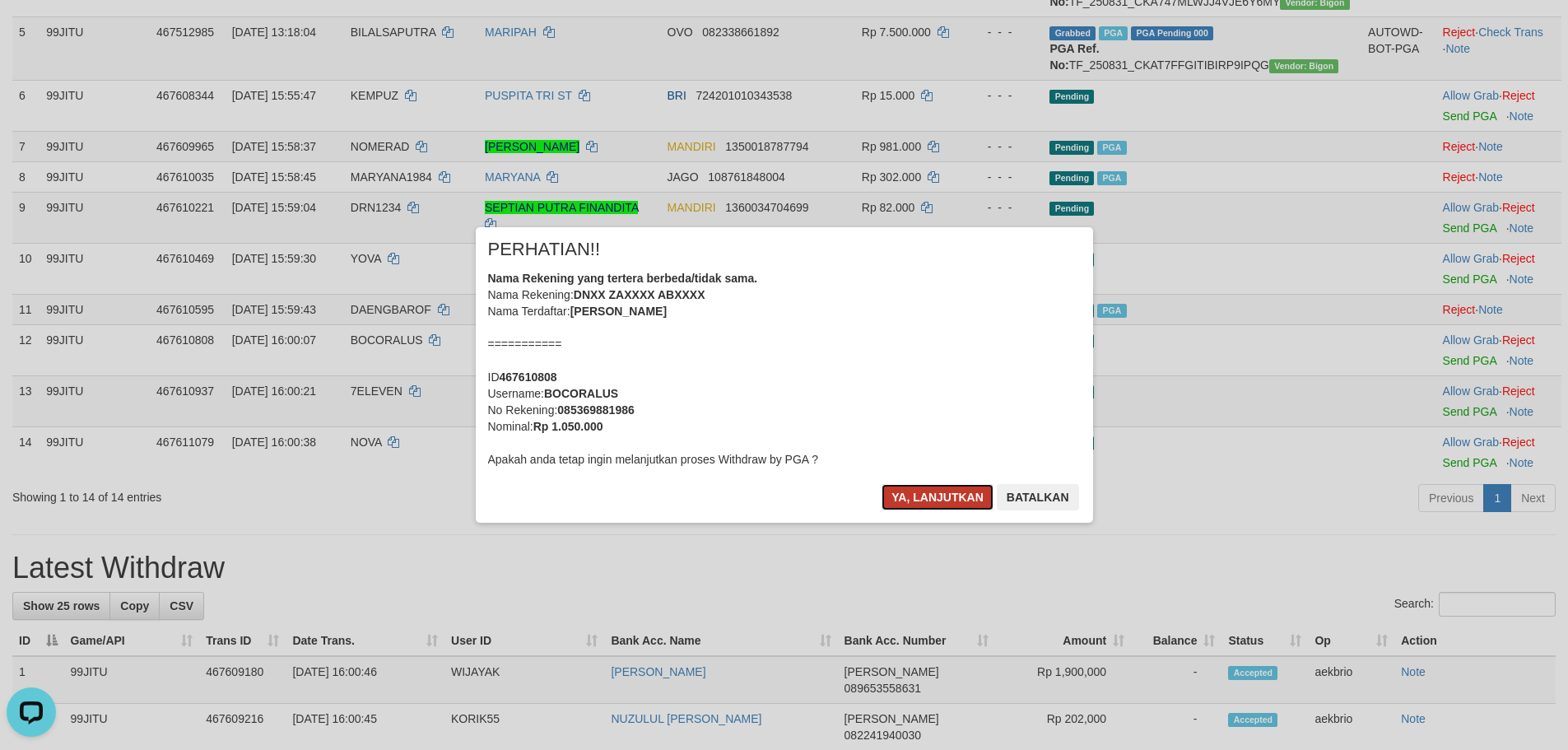
click at [891, 492] on button "Ya, lanjutkan" at bounding box center [937, 498] width 112 height 26
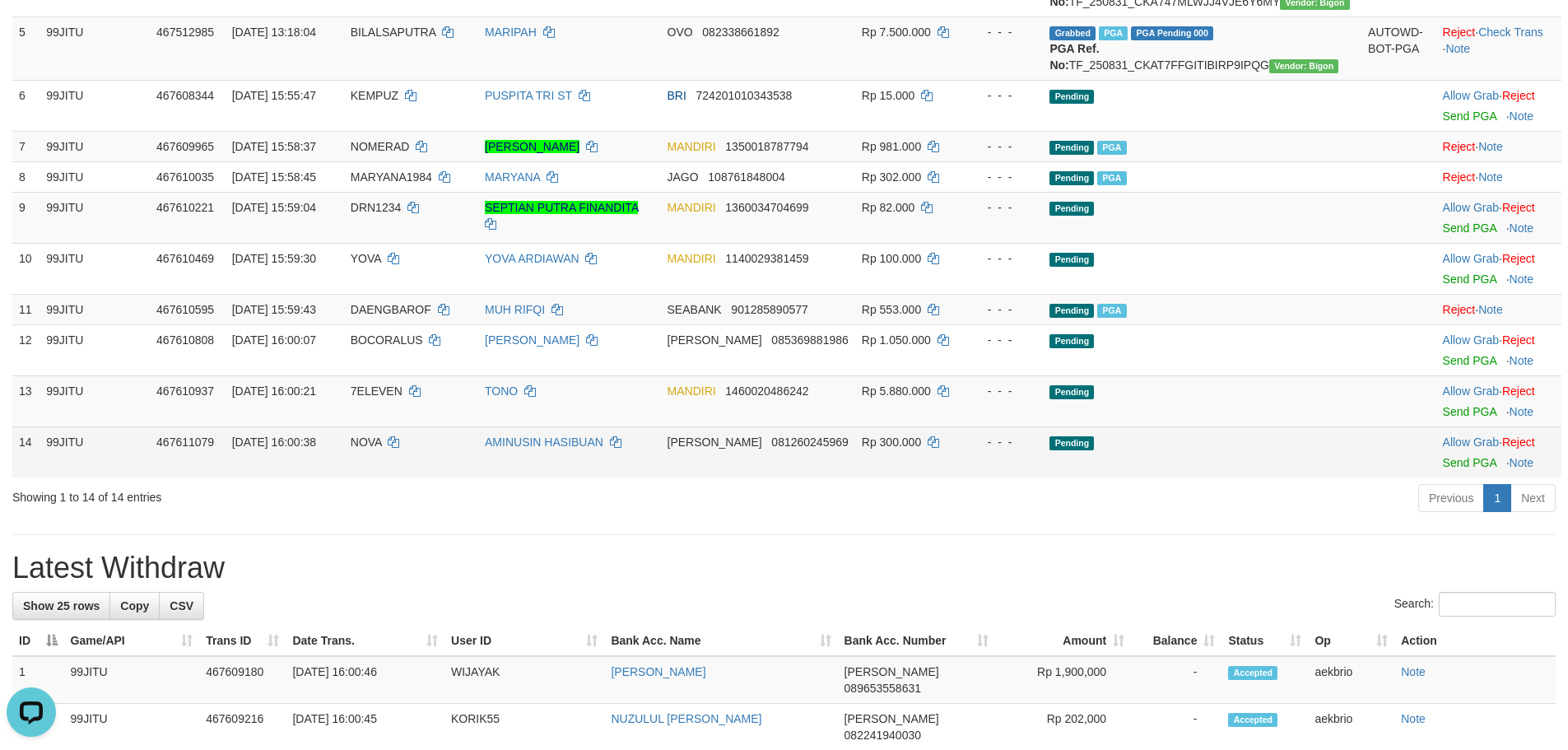
click at [407, 478] on td "NOVA" at bounding box center [411, 452] width 134 height 51
copy td "NOVA"
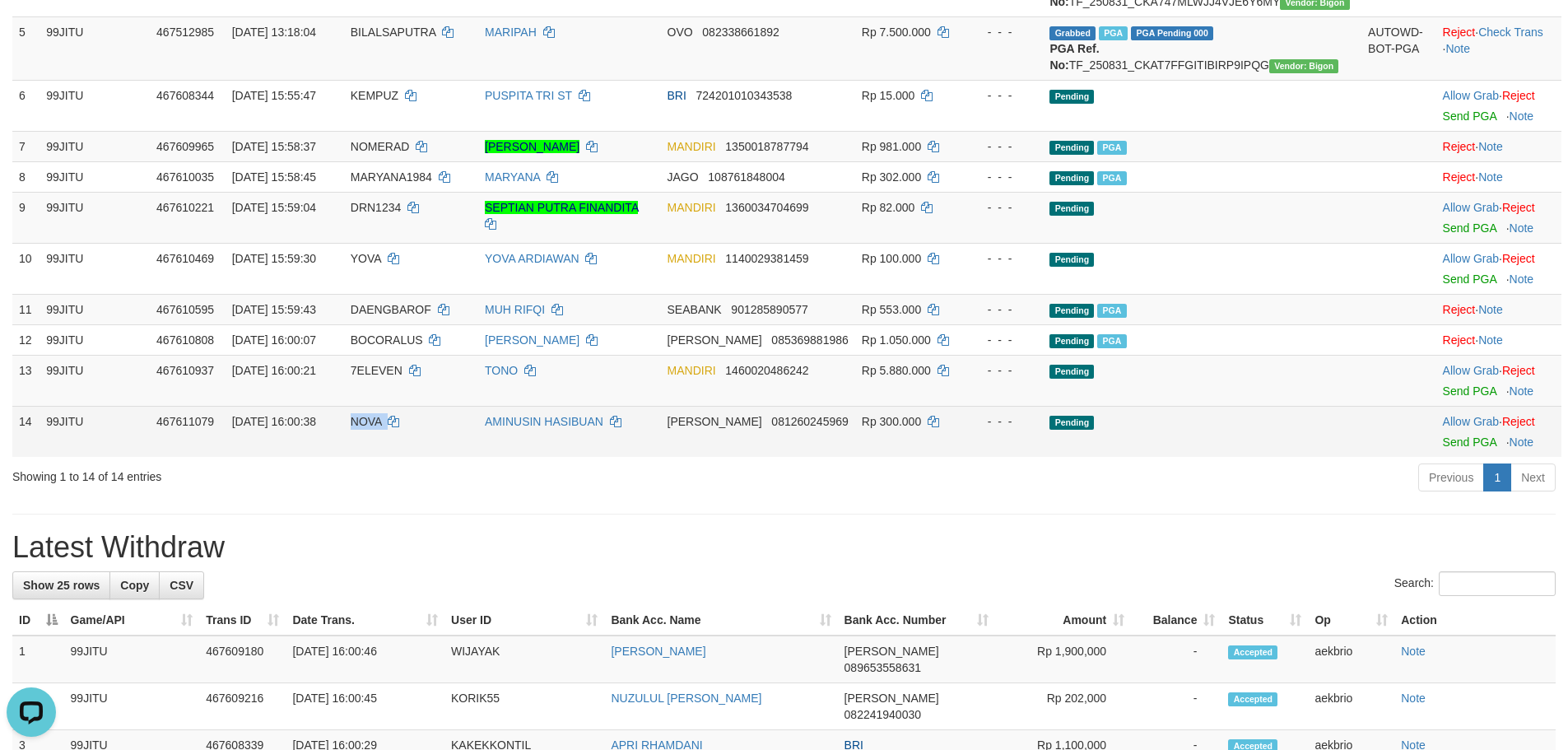
click at [407, 457] on td "NOVA" at bounding box center [411, 432] width 134 height 51
click at [1436, 457] on td "Allow Grab · Reject Send PGA · Note" at bounding box center [1498, 432] width 126 height 51
click at [1442, 449] on link "Send PGA" at bounding box center [1469, 442] width 54 height 13
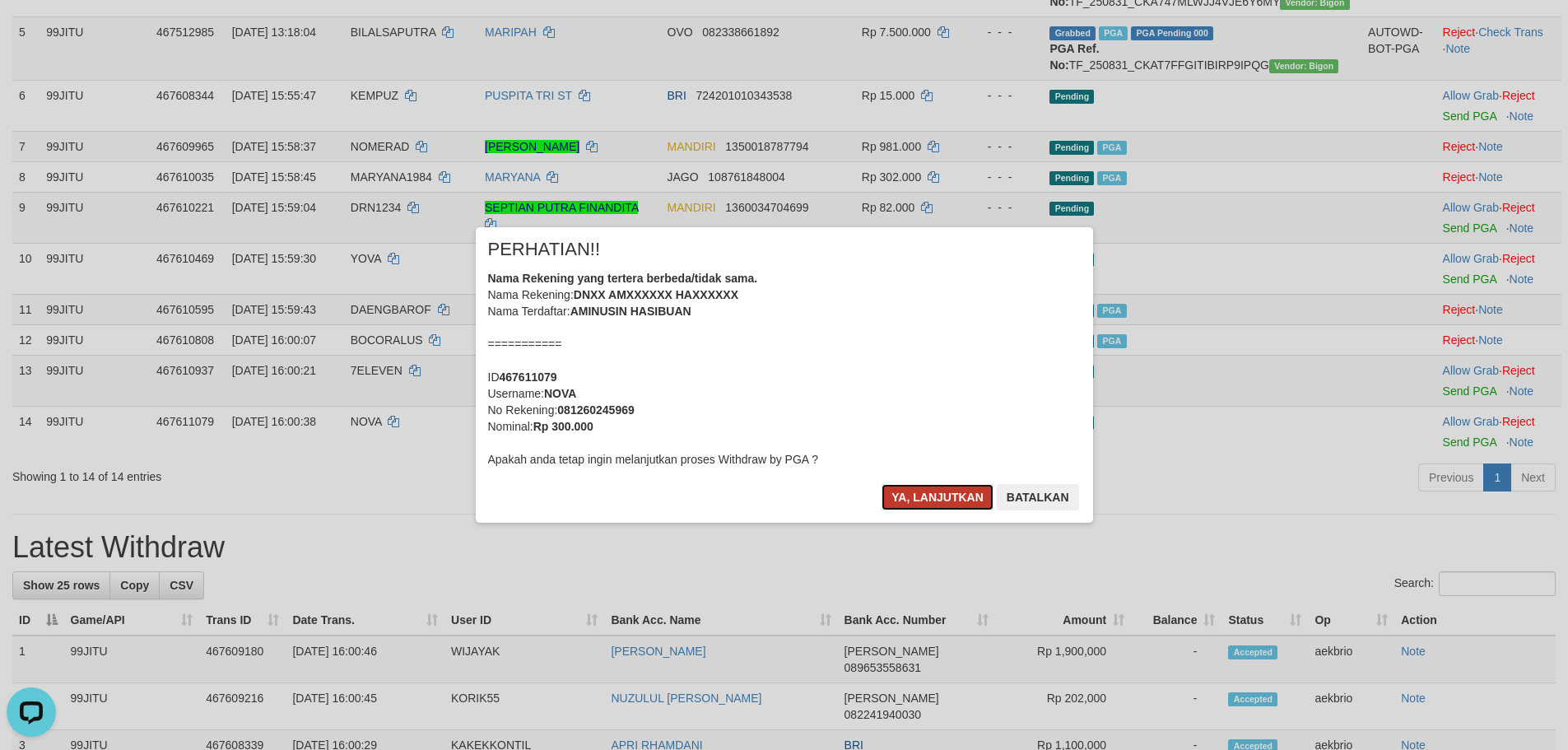
click at [908, 491] on button "Ya, lanjutkan" at bounding box center [937, 498] width 112 height 26
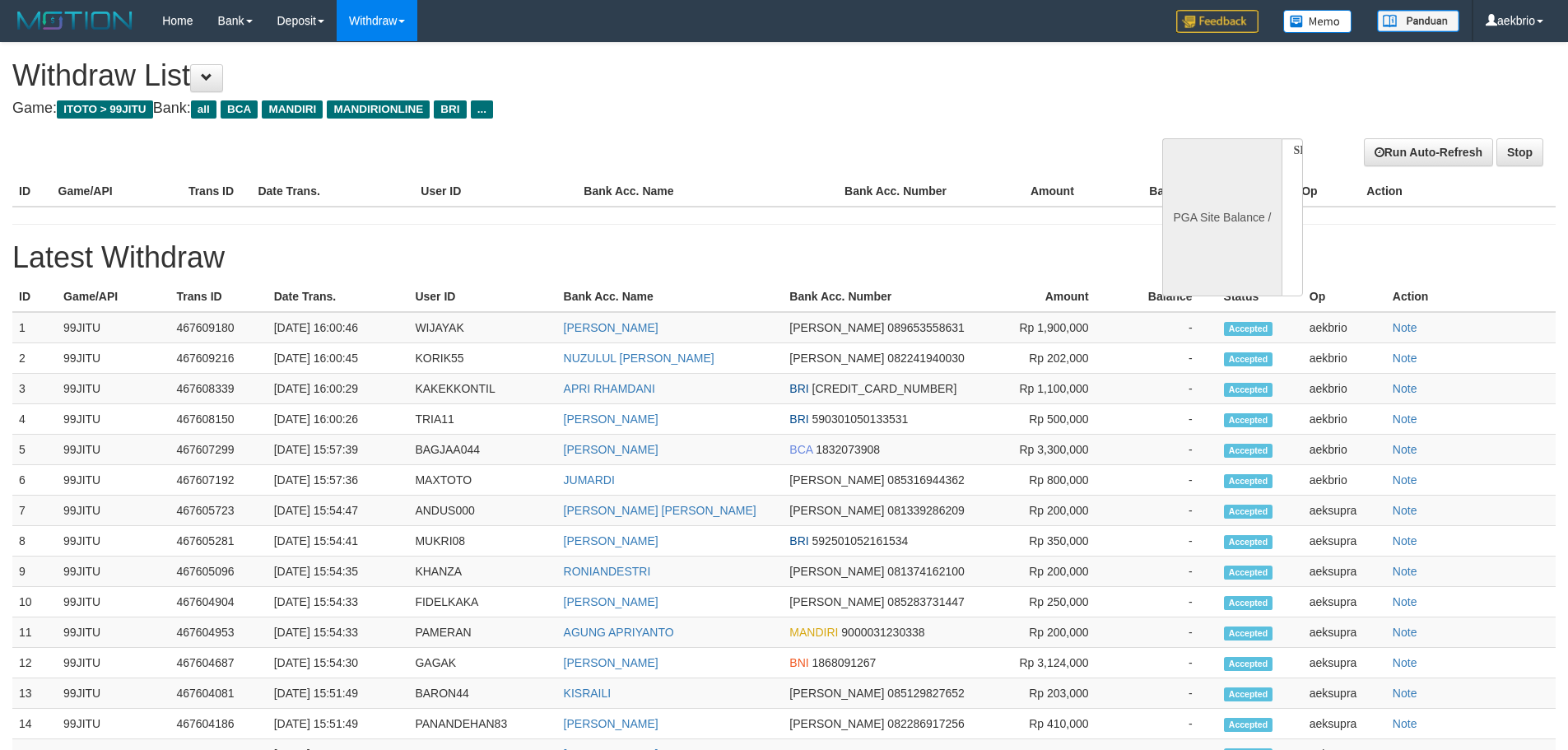
select select
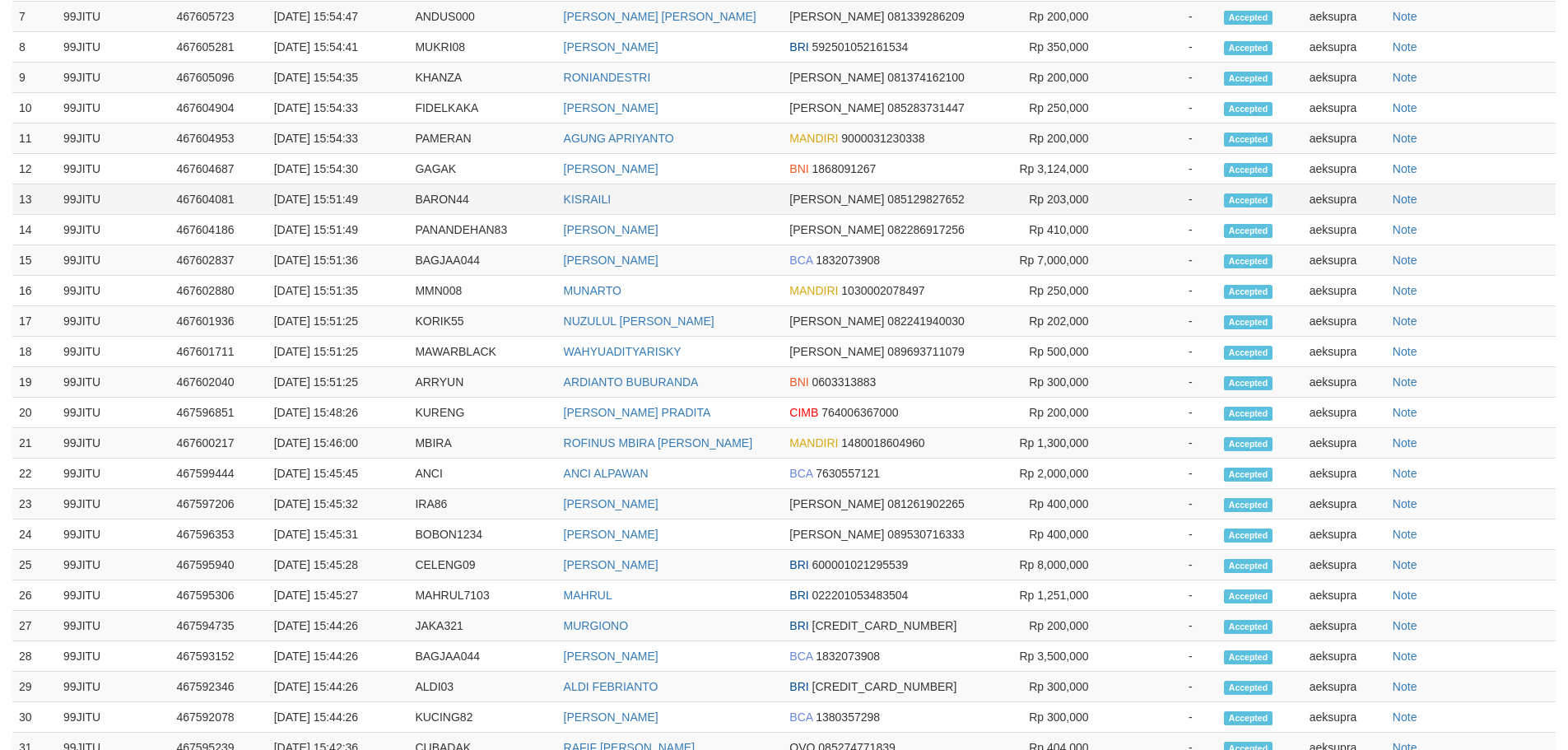
select select "**"
select select
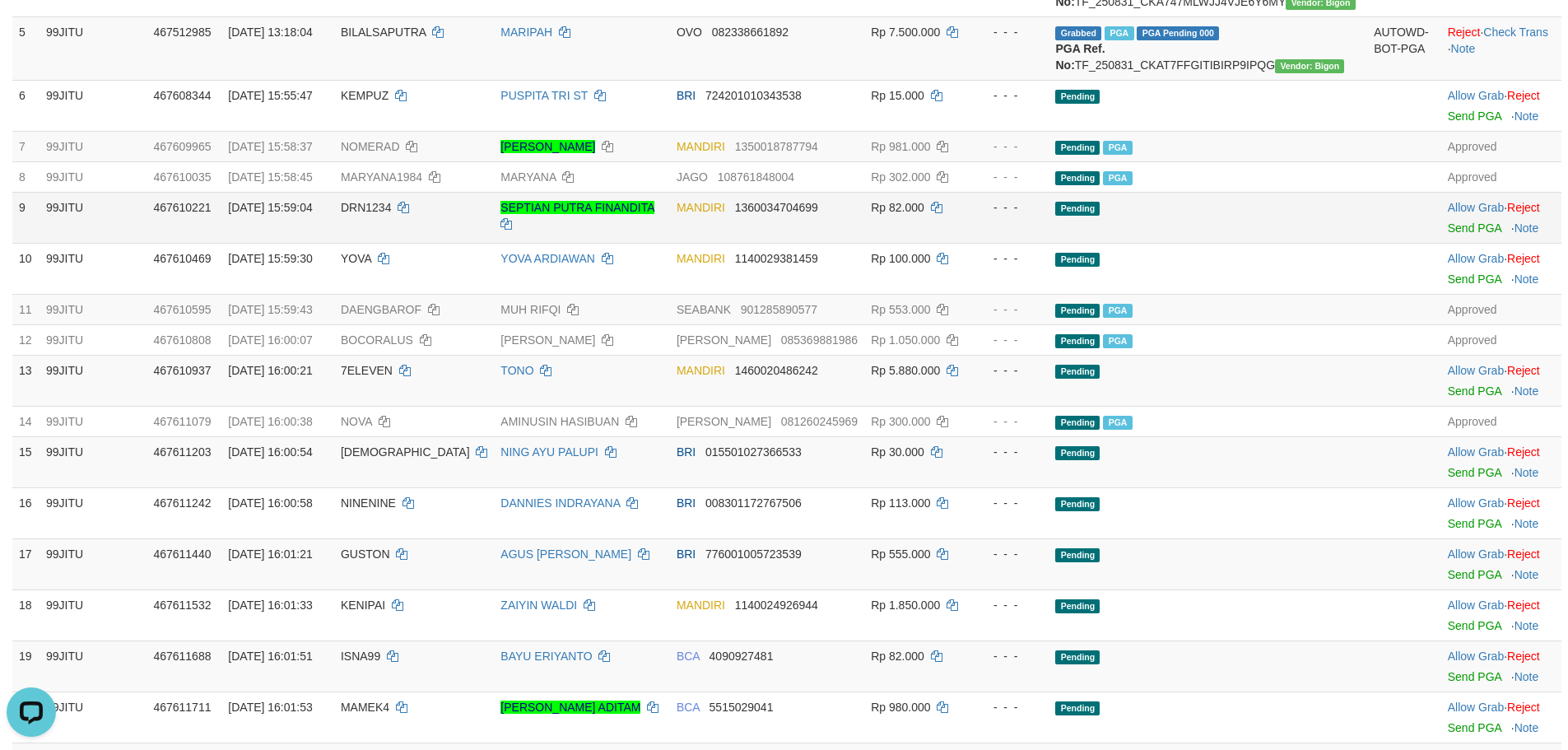
scroll to position [0, 0]
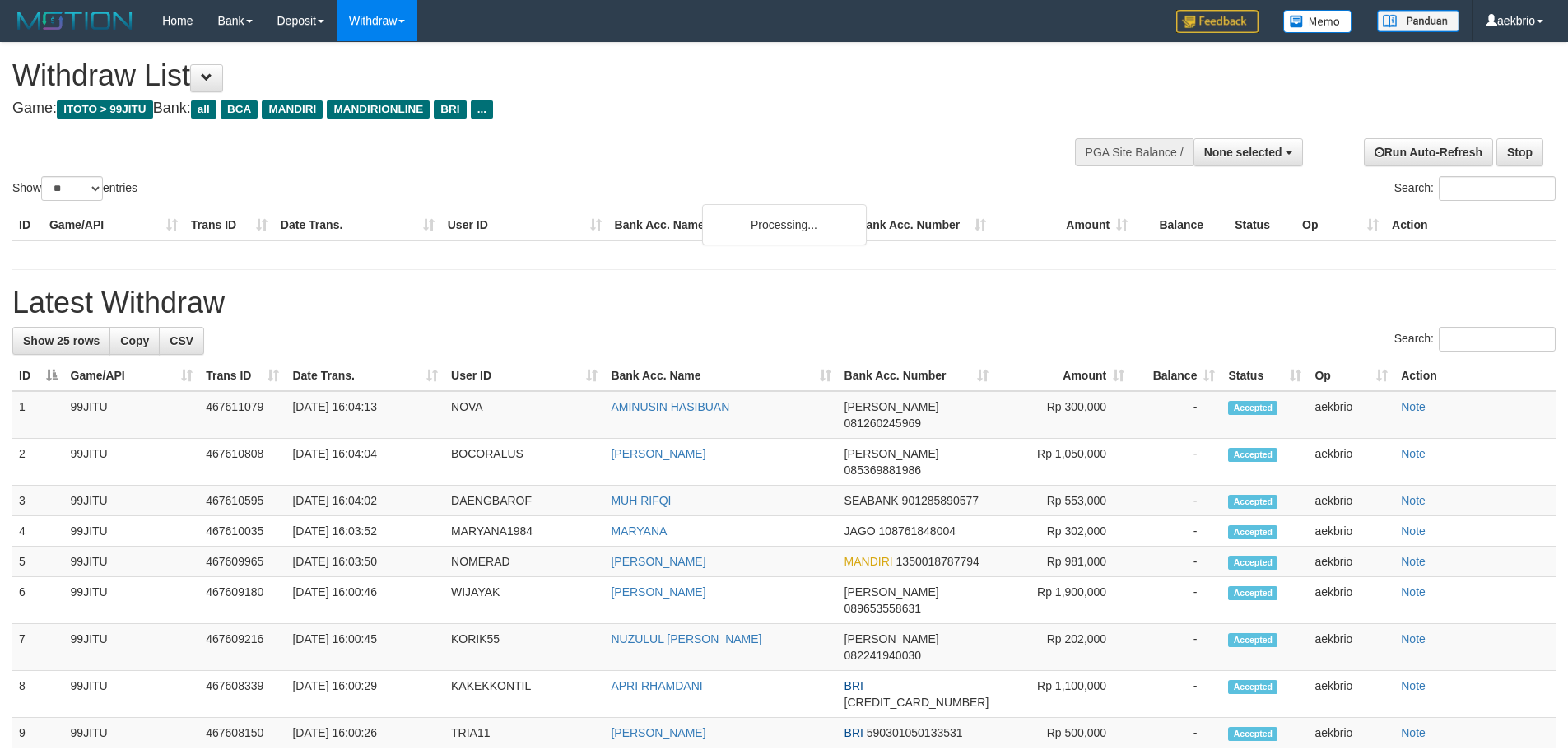
select select
select select "**"
select select
select select "**"
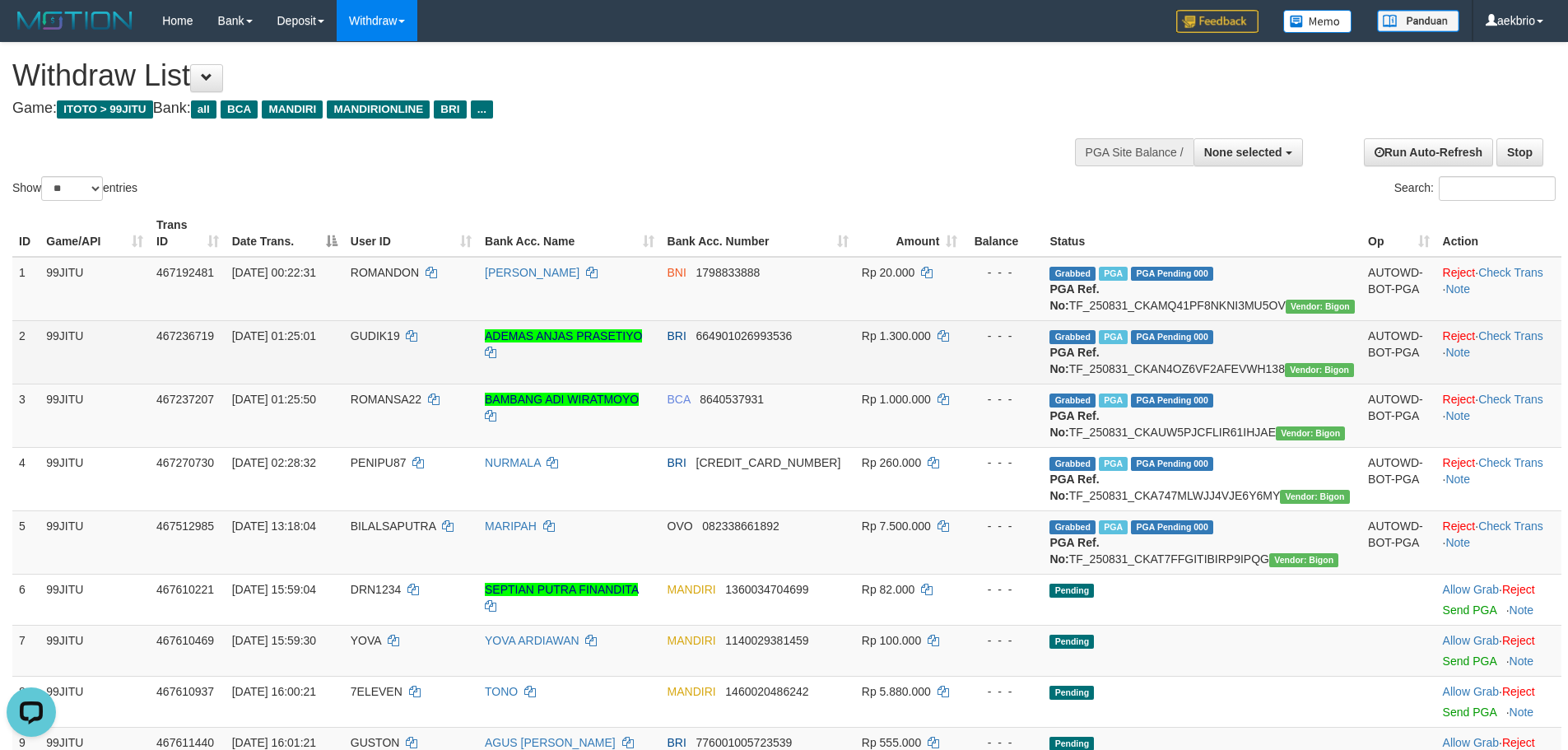
scroll to position [536, 0]
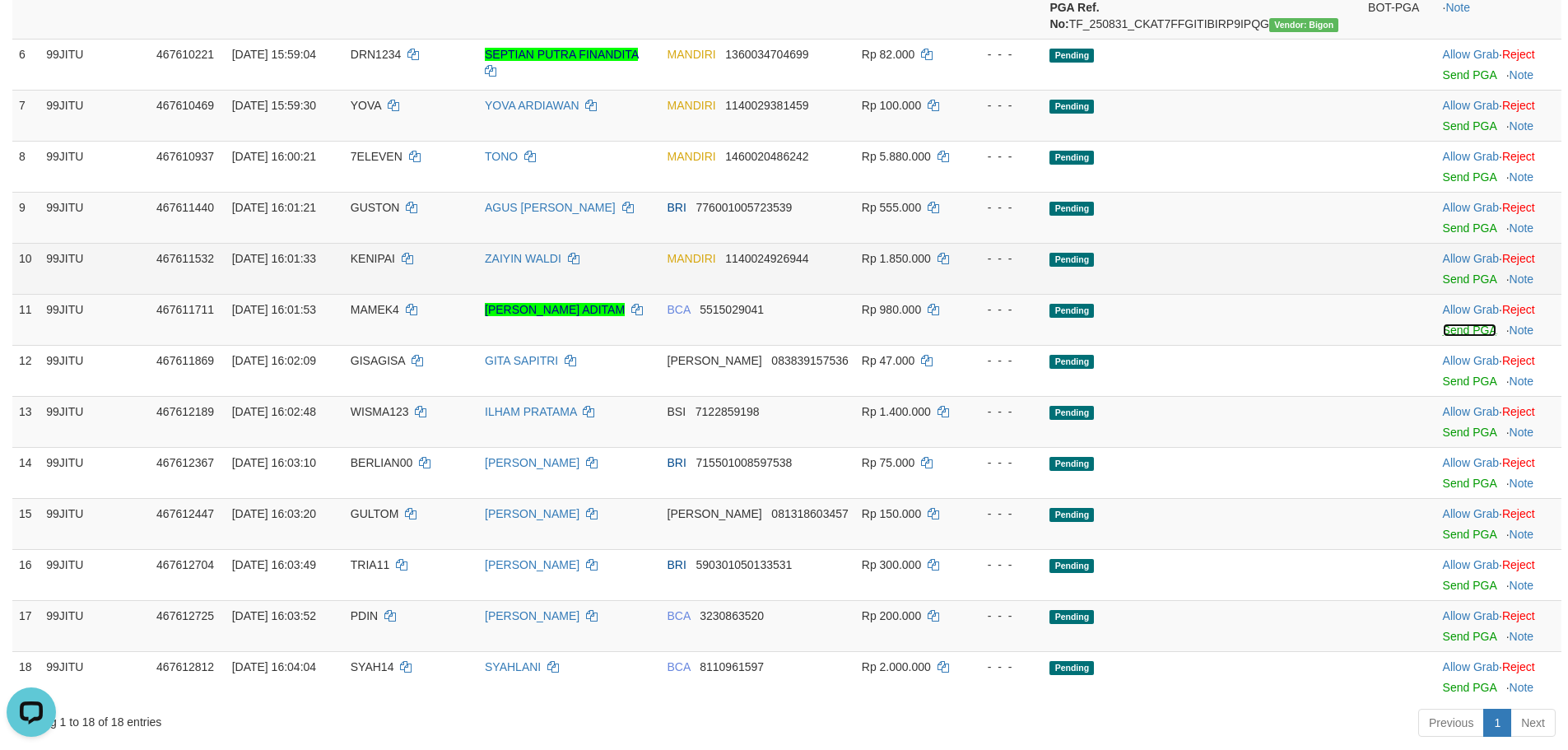
drag, startPoint x: 1439, startPoint y: 399, endPoint x: 1075, endPoint y: 322, distance: 372.1
click at [1442, 337] on link "Send PGA" at bounding box center [1469, 331] width 54 height 13
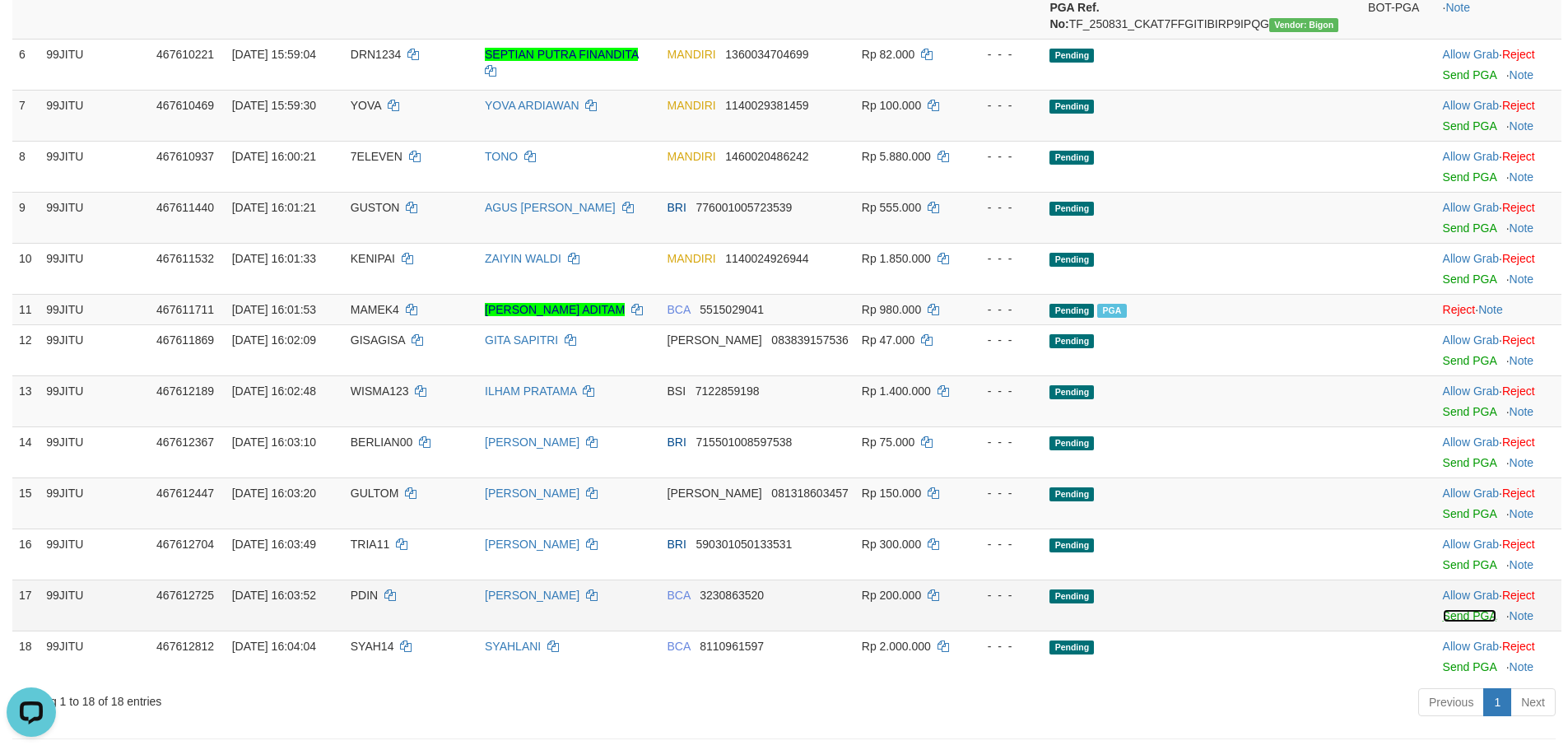
click at [1442, 622] on link "Send PGA" at bounding box center [1469, 616] width 54 height 13
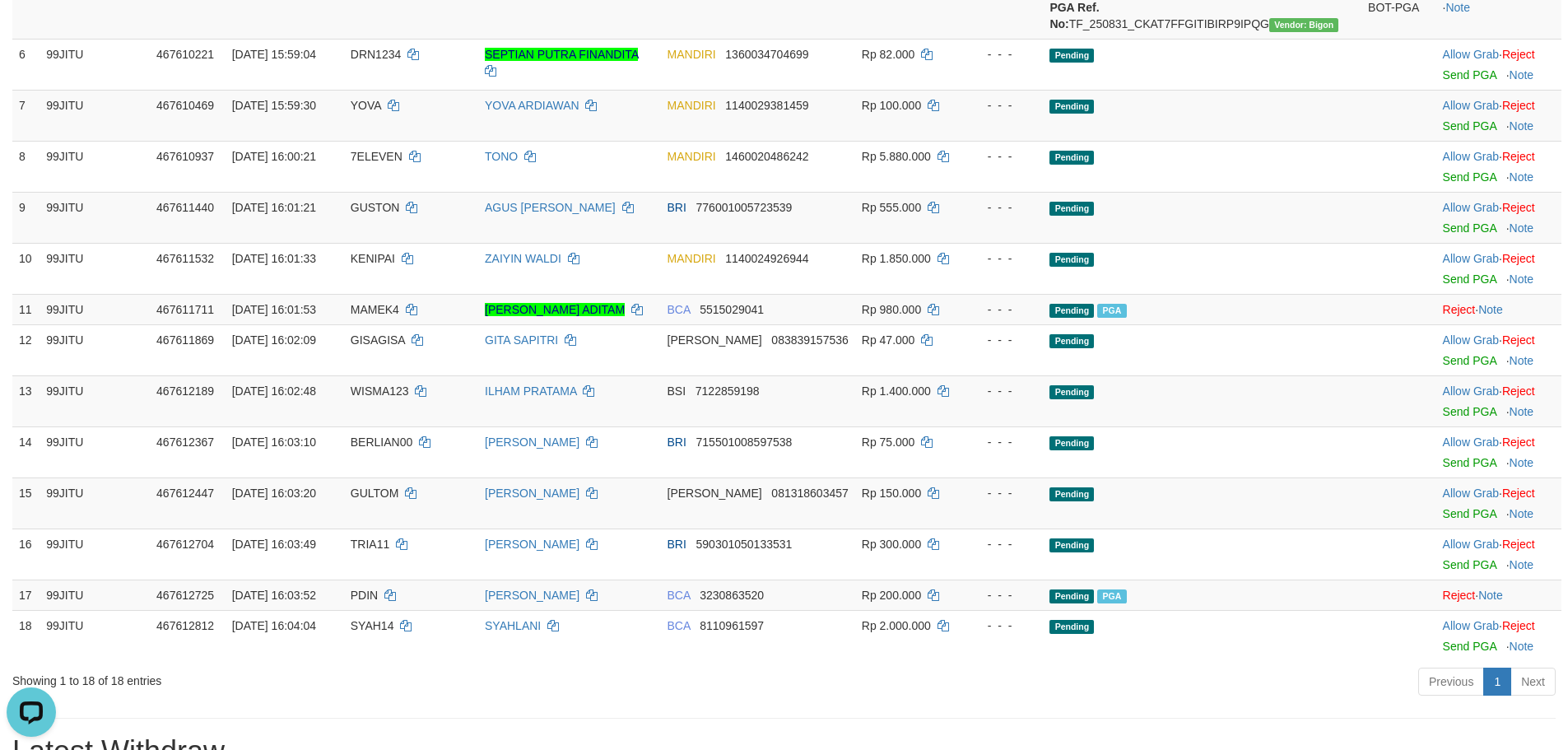
scroll to position [700, 0]
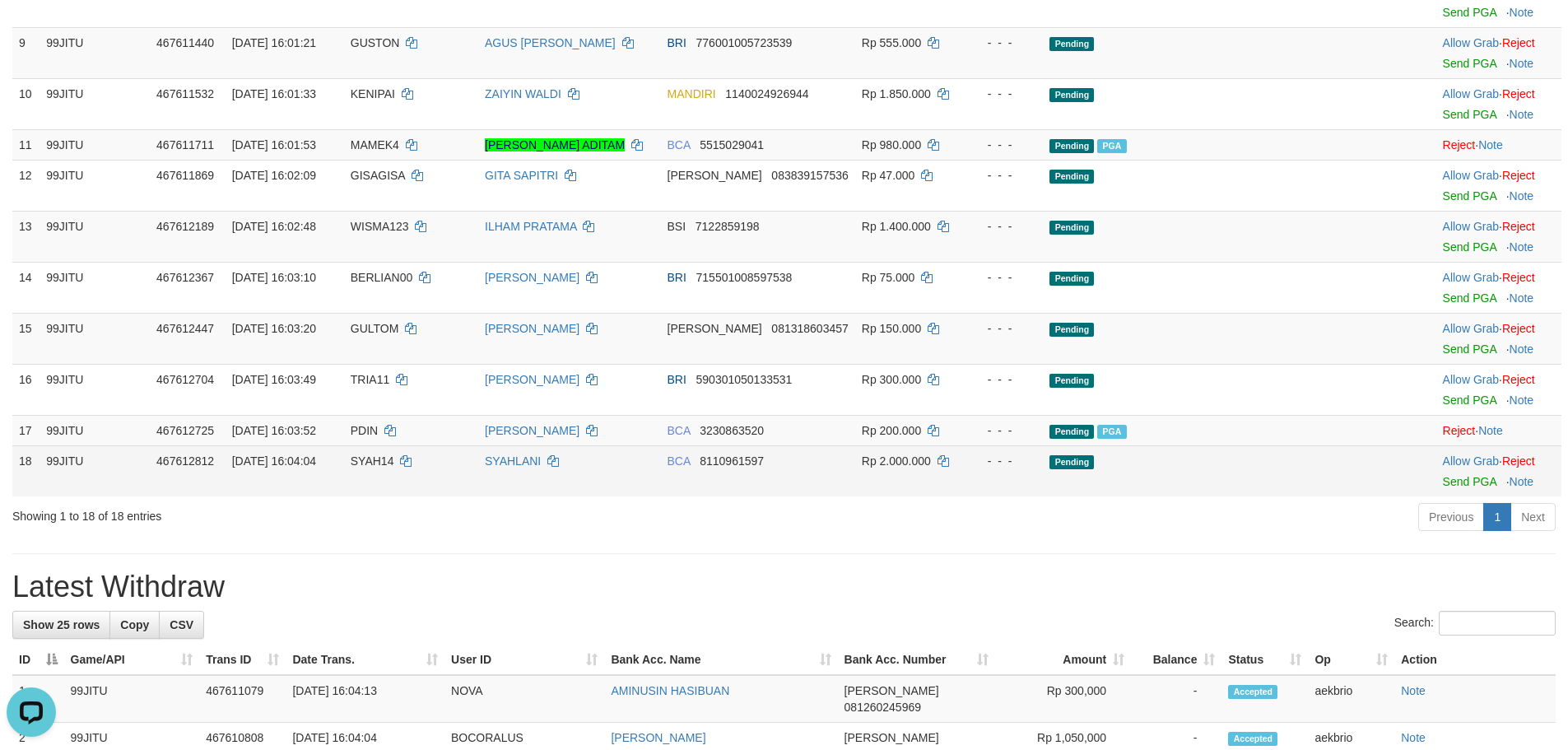
click at [344, 497] on td "[DATE] 16:04:04" at bounding box center [285, 471] width 119 height 51
click at [395, 468] on span "SYAH14" at bounding box center [372, 461] width 43 height 13
copy td "SYAH14"
click at [1442, 488] on link "Send PGA" at bounding box center [1469, 482] width 54 height 13
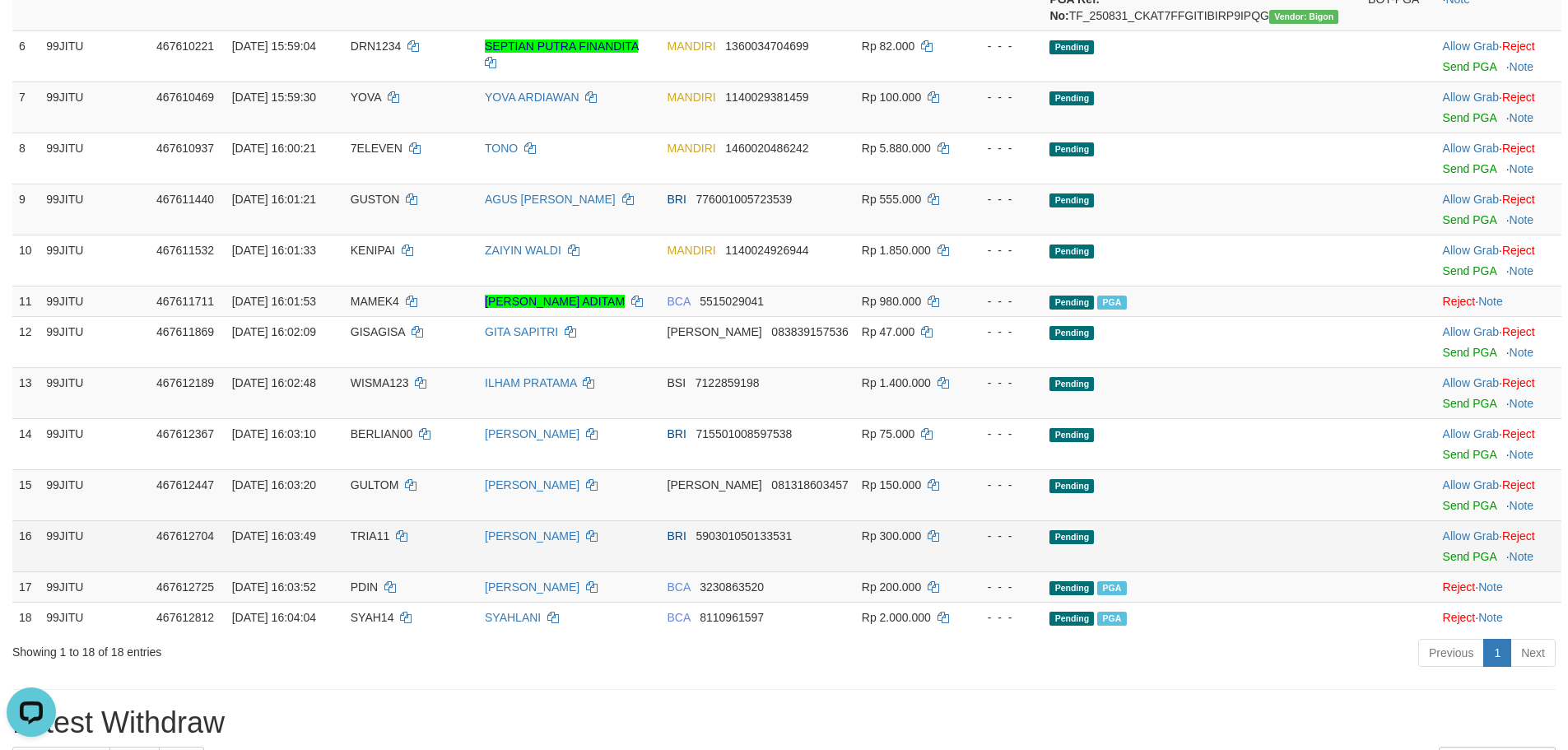
scroll to position [370, 0]
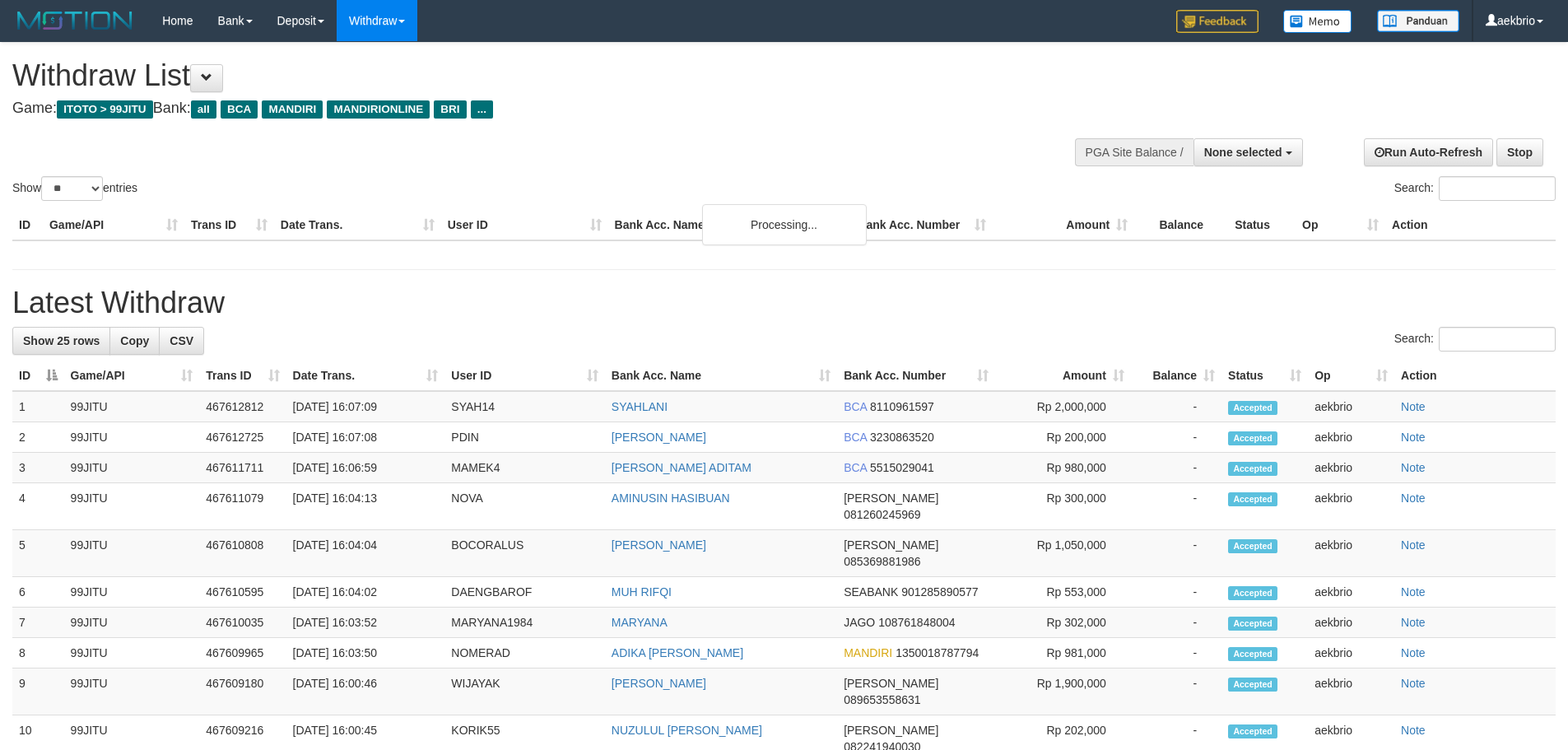
select select
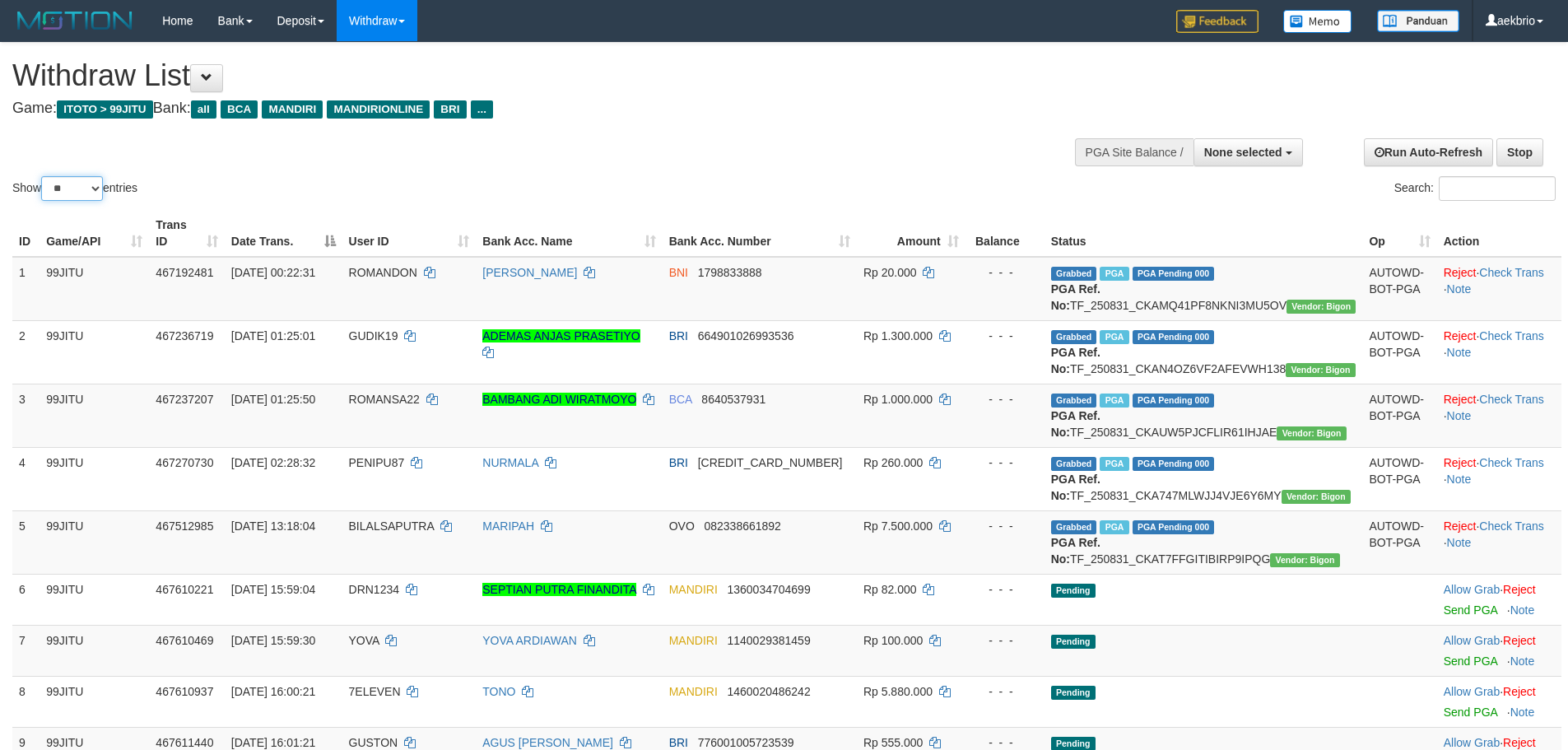
click at [62, 190] on select "** ** ** ***" at bounding box center [72, 189] width 61 height 25
select select "***"
click at [43, 177] on select "** ** ** ***" at bounding box center [72, 189] width 61 height 25
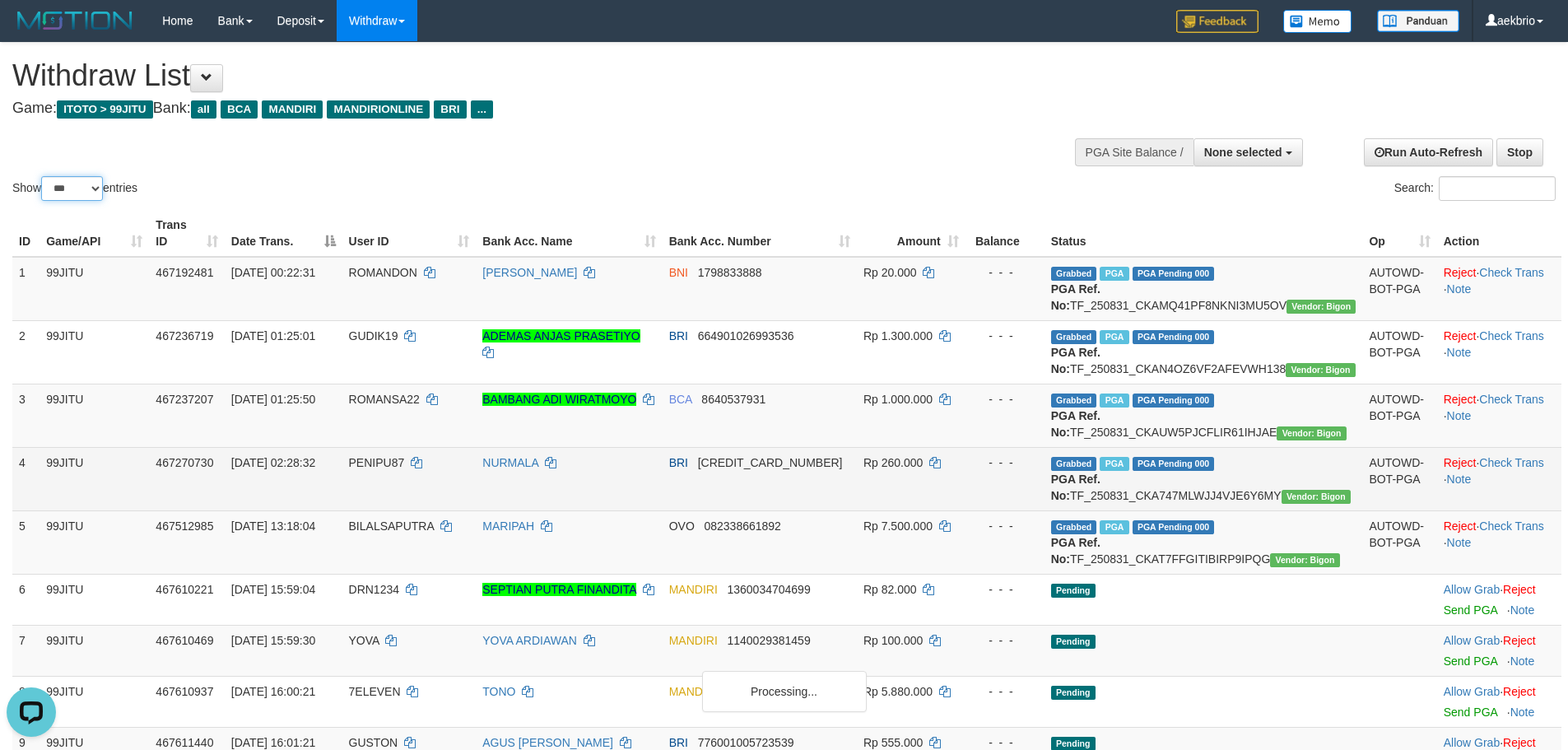
scroll to position [658, 0]
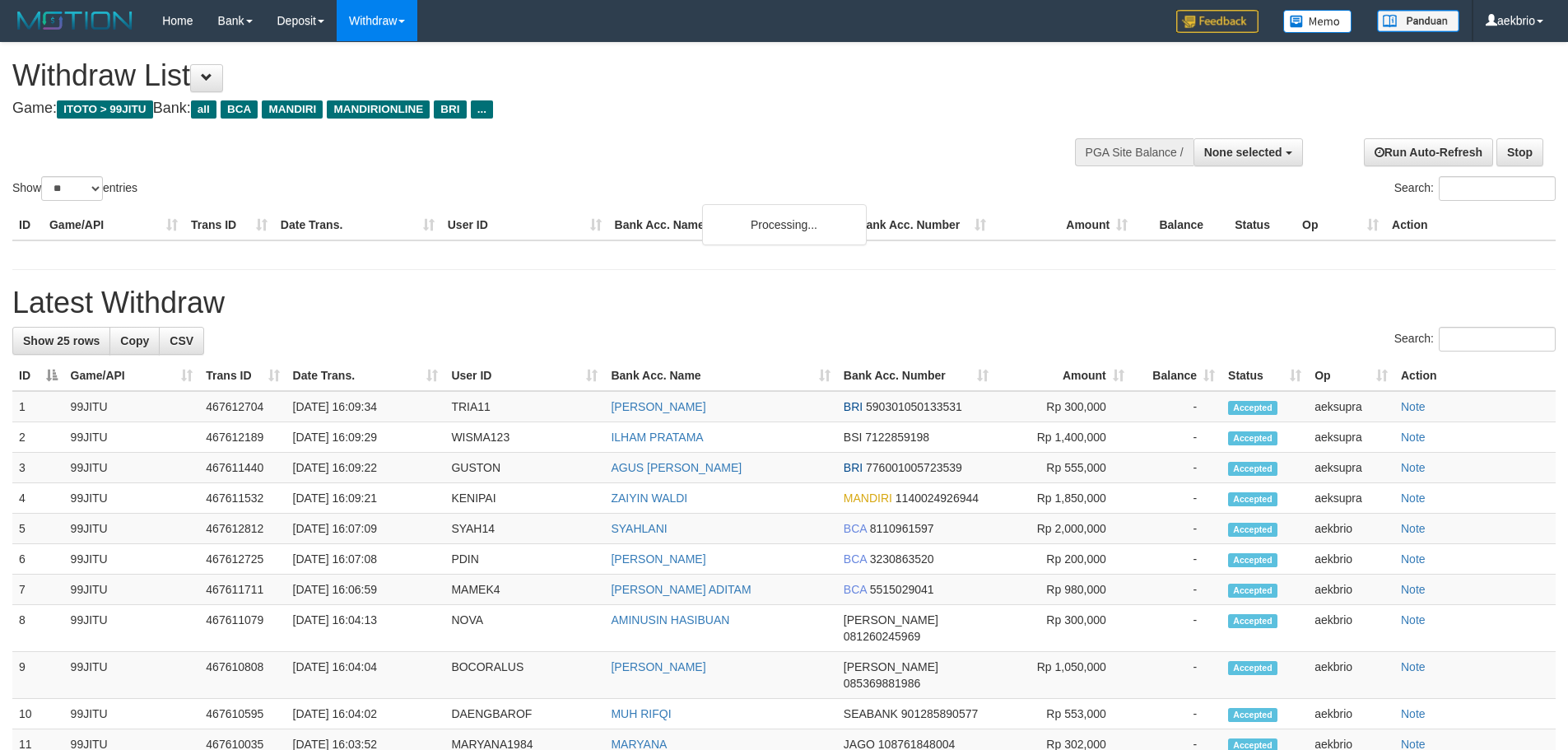
select select
select select "**"
select select
select select "**"
